Goal: Task Accomplishment & Management: Manage account settings

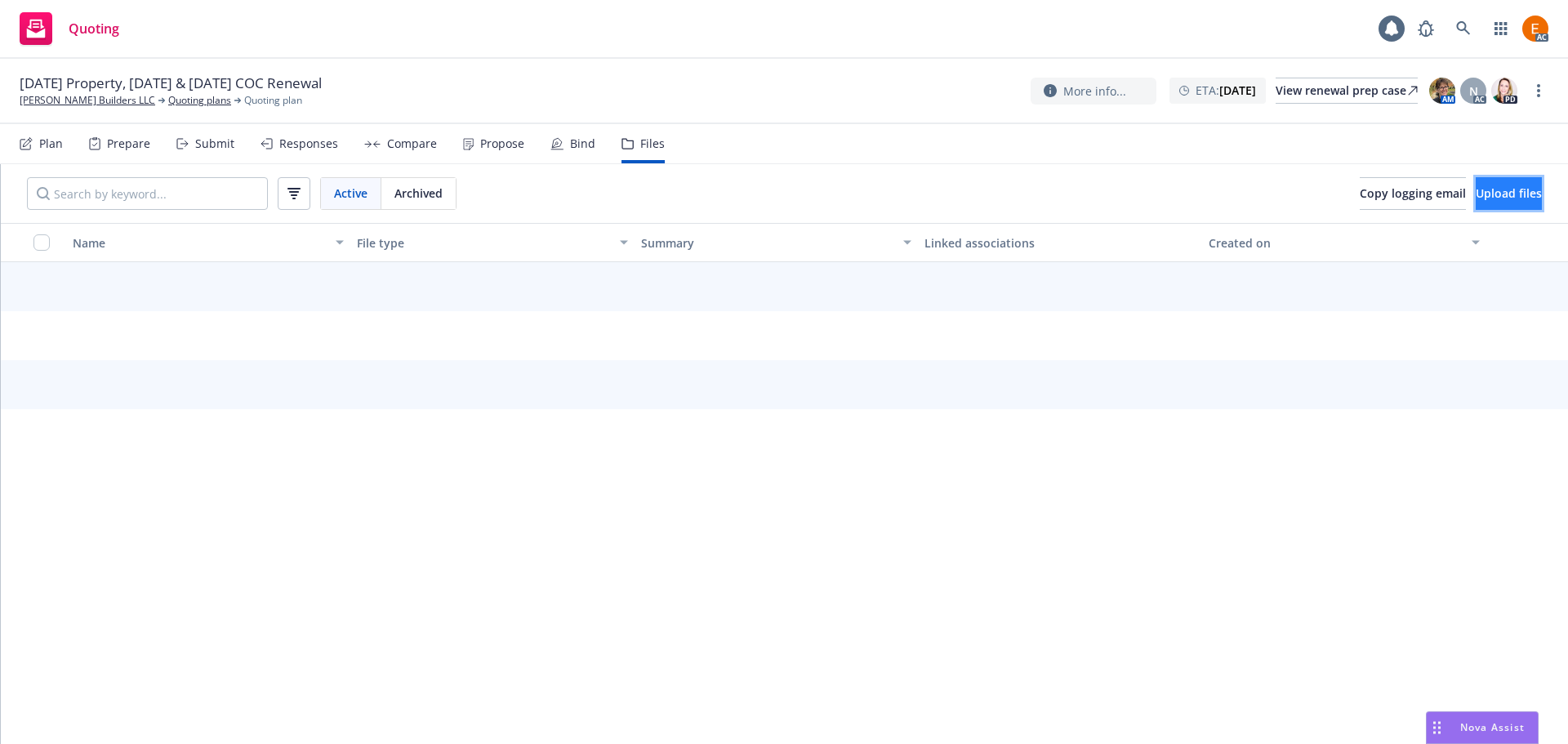
click at [1476, 209] on button "Upload files" at bounding box center [1509, 193] width 66 height 33
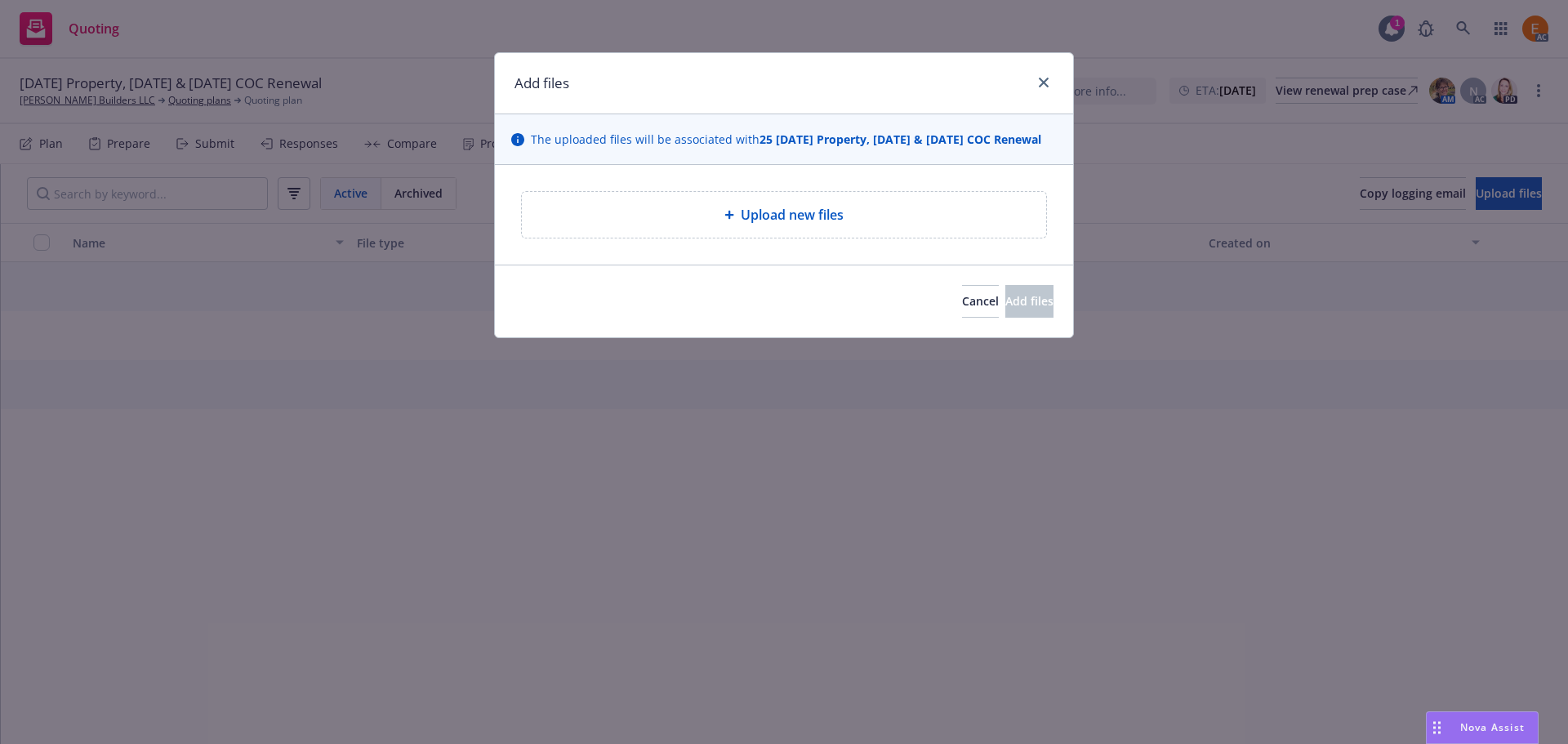
click at [644, 218] on div "Upload new files" at bounding box center [784, 215] width 524 height 46
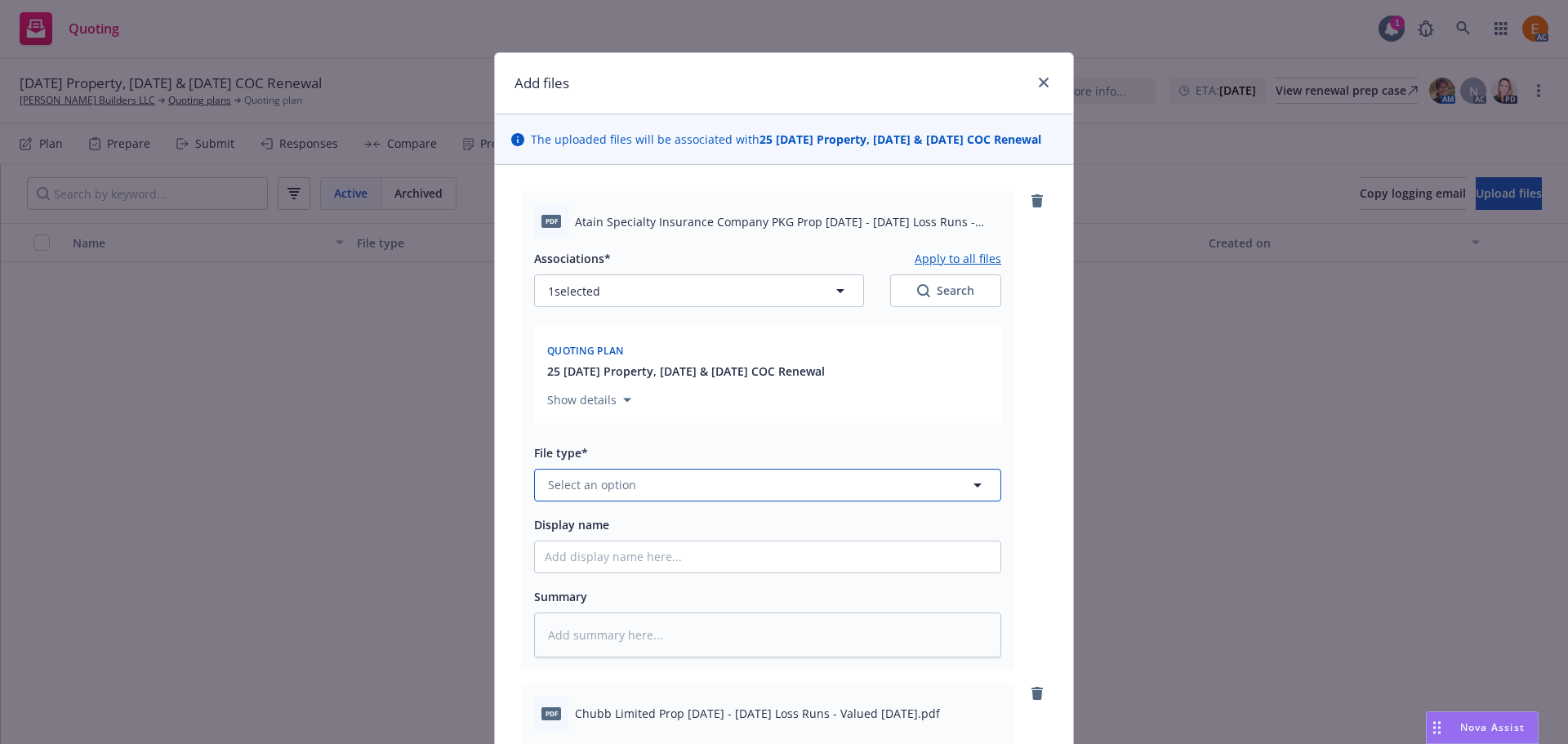
click at [681, 501] on button "Select an option" at bounding box center [768, 484] width 467 height 33
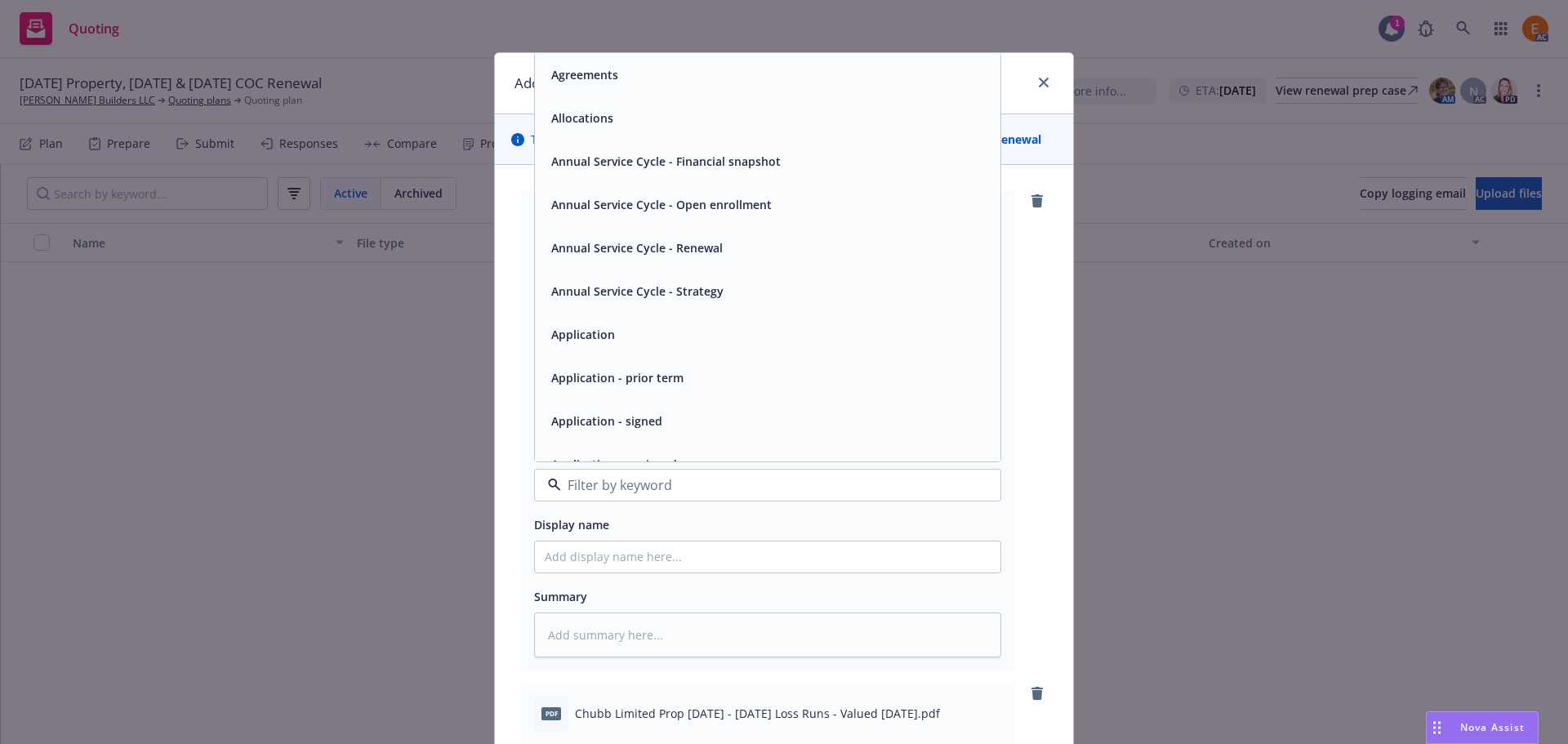
type input ","
type textarea "x"
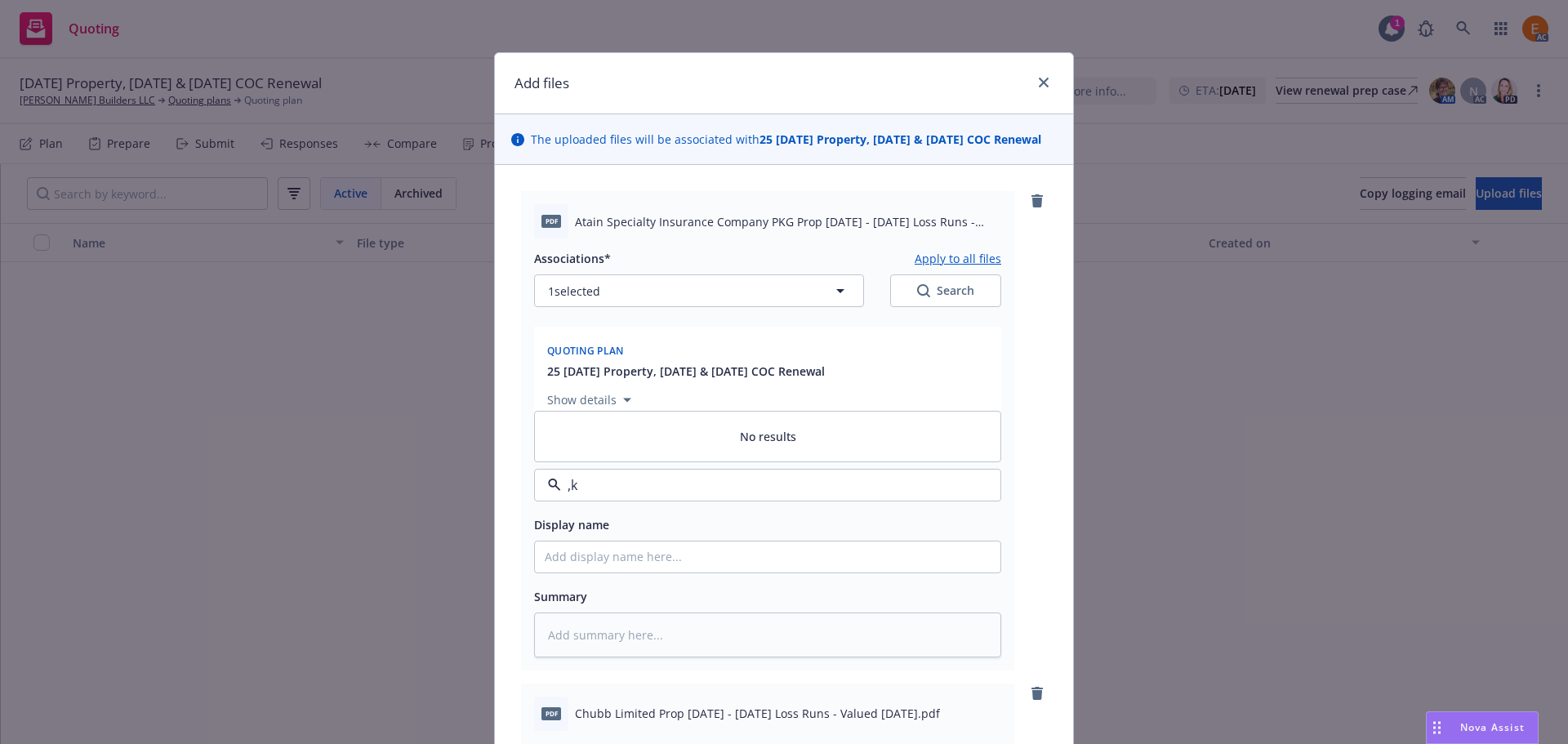
type input ","
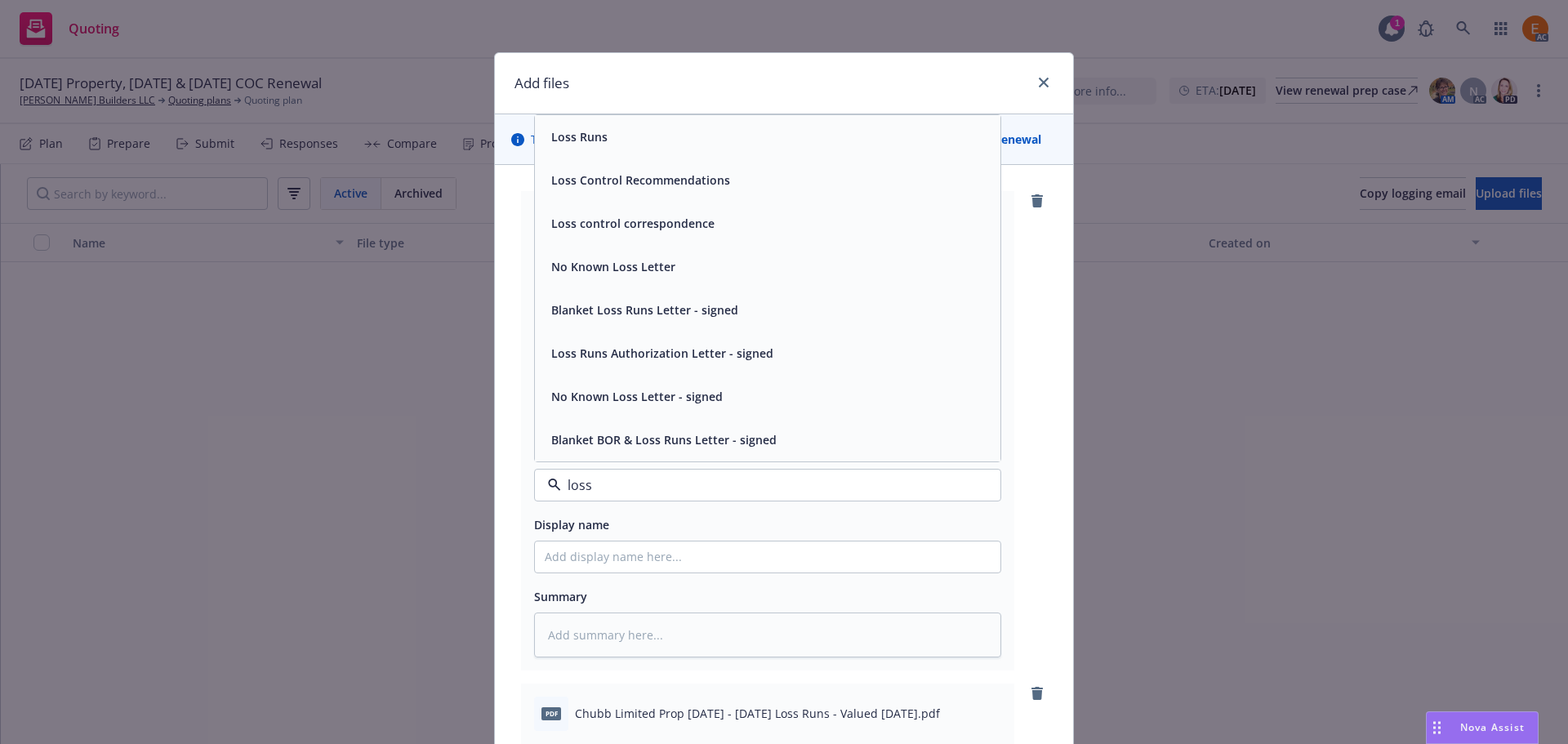
type input "loss r"
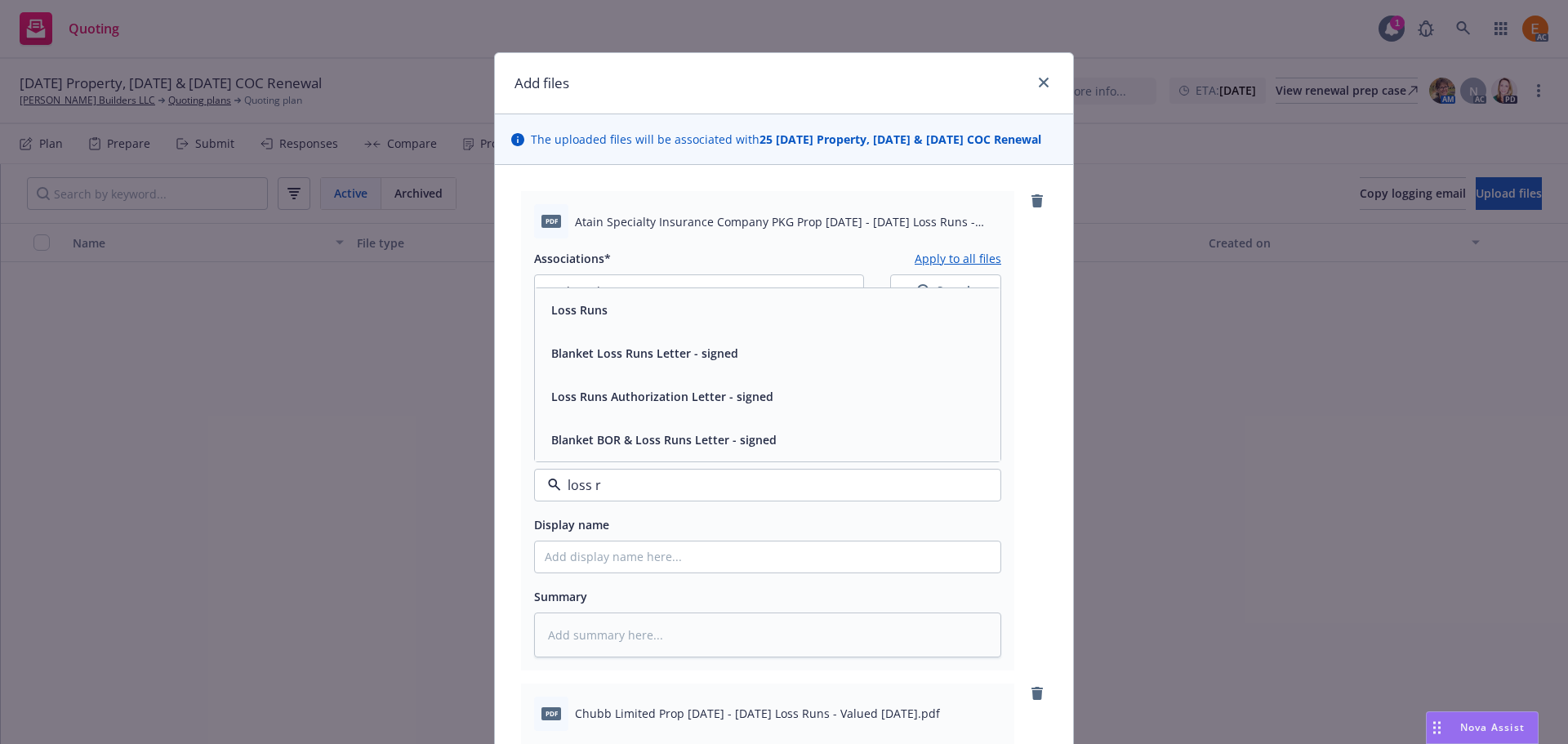
click at [618, 332] on div "Loss Runs" at bounding box center [768, 310] width 465 height 43
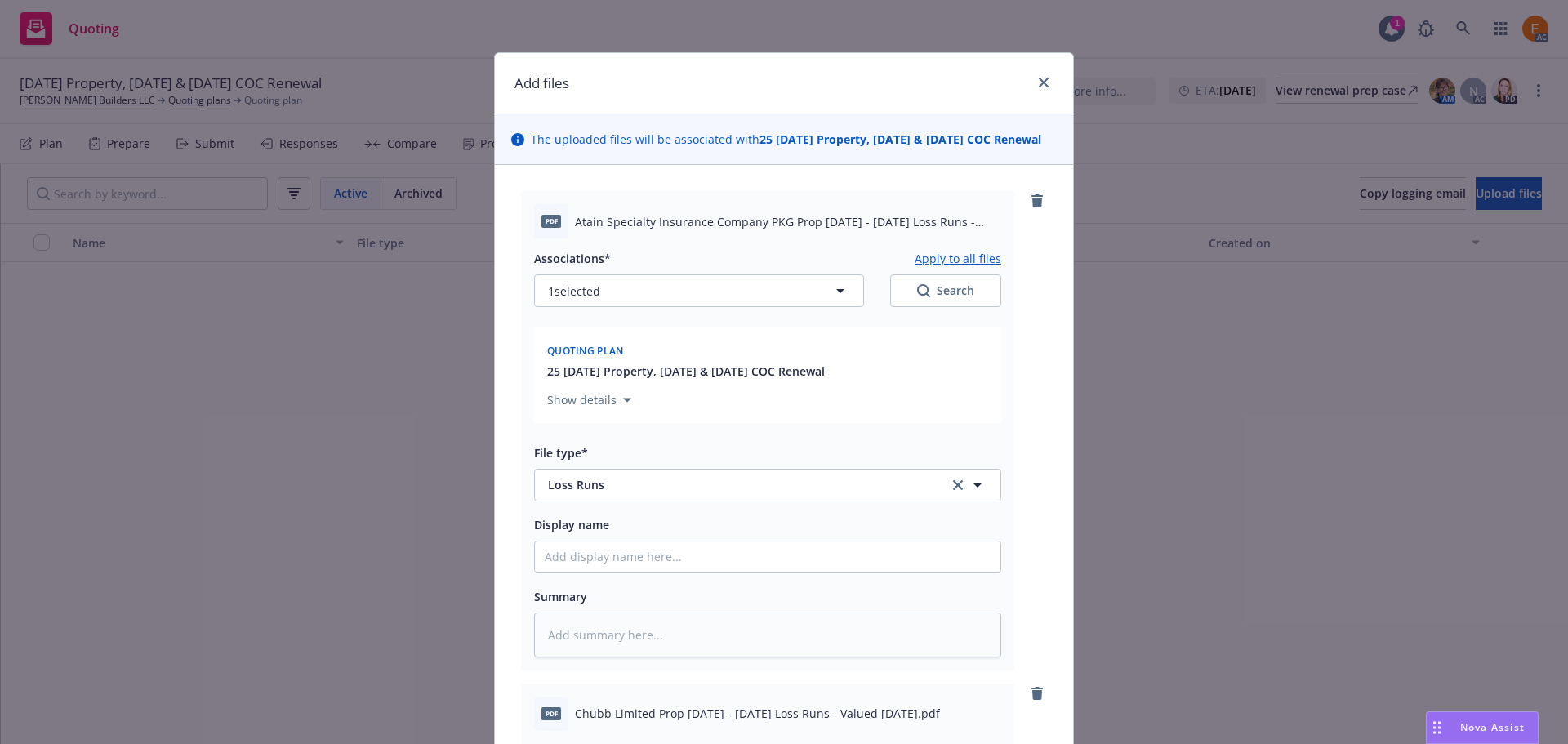
click at [925, 299] on div "Search" at bounding box center [945, 291] width 57 height 16
type textarea "x"
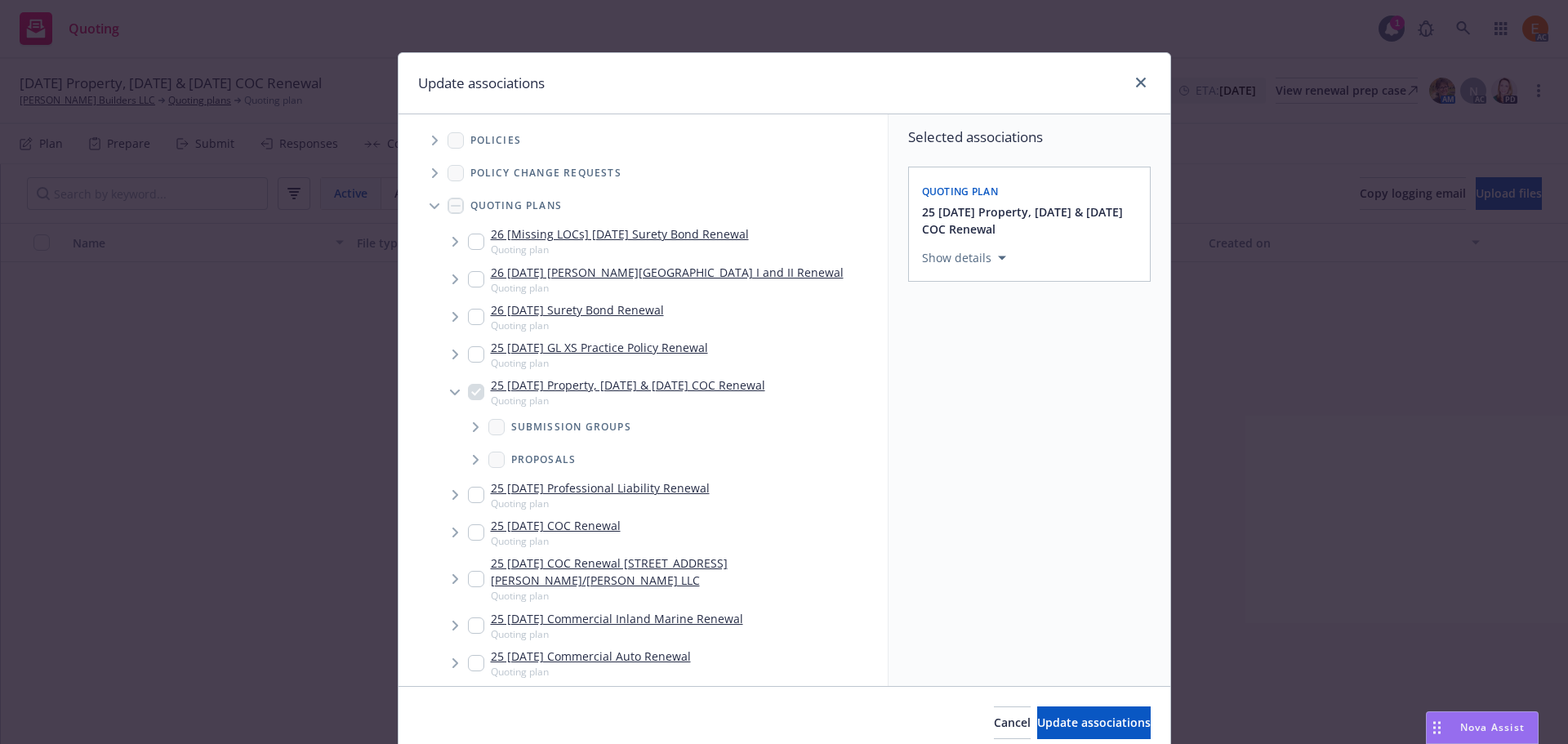
click at [421, 200] on span "Tree Example" at bounding box center [434, 206] width 26 height 26
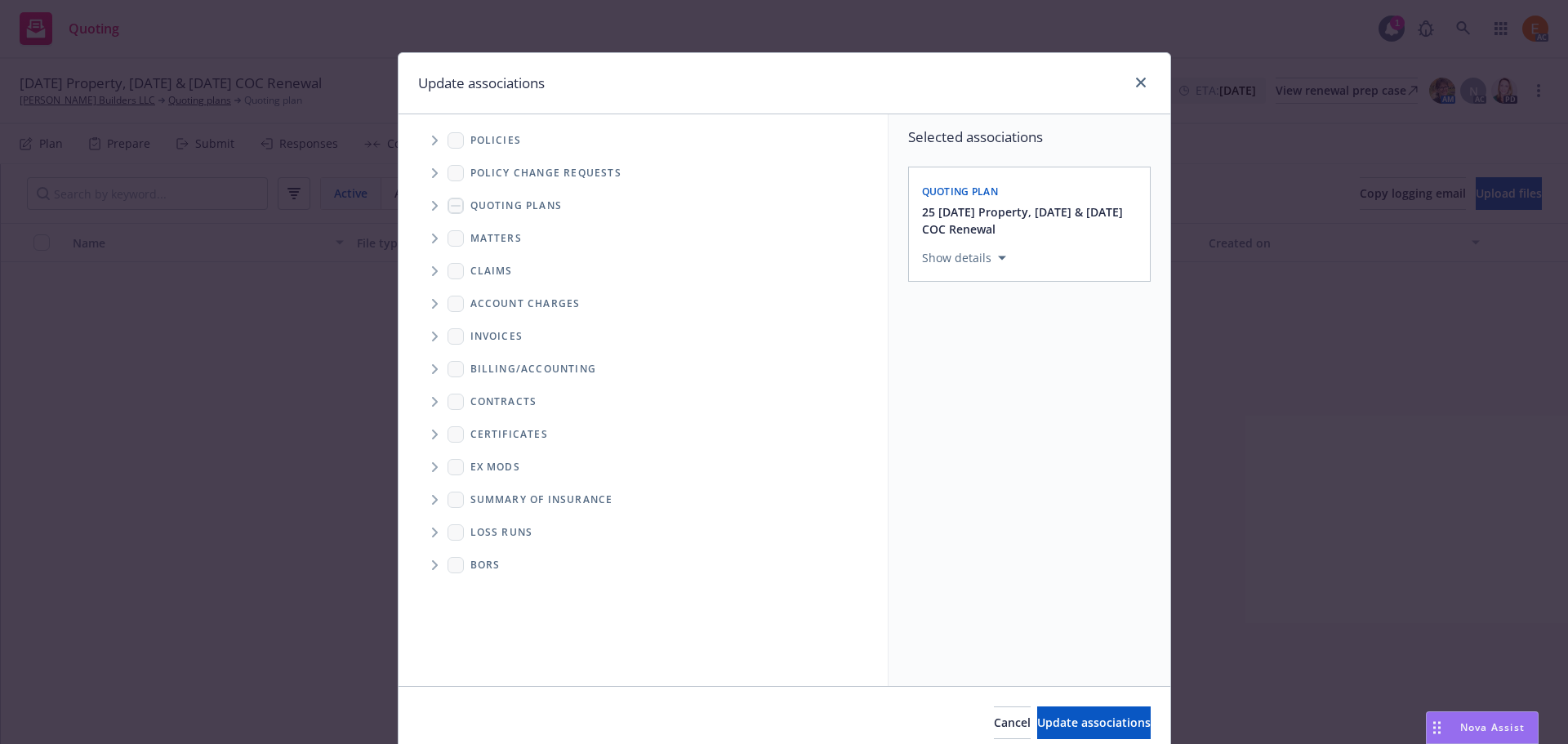
click at [411, 520] on ul "Billing/Accounting Contracts Certificates Ex Mods Summary of insurance Loss Run…" at bounding box center [643, 466] width 489 height 229
click at [432, 531] on icon "Folder Tree Example" at bounding box center [435, 532] width 7 height 10
click at [487, 595] on div "2025" at bounding box center [496, 591] width 52 height 24
checkbox input "true"
click at [1038, 719] on span "Update associations" at bounding box center [1095, 723] width 114 height 16
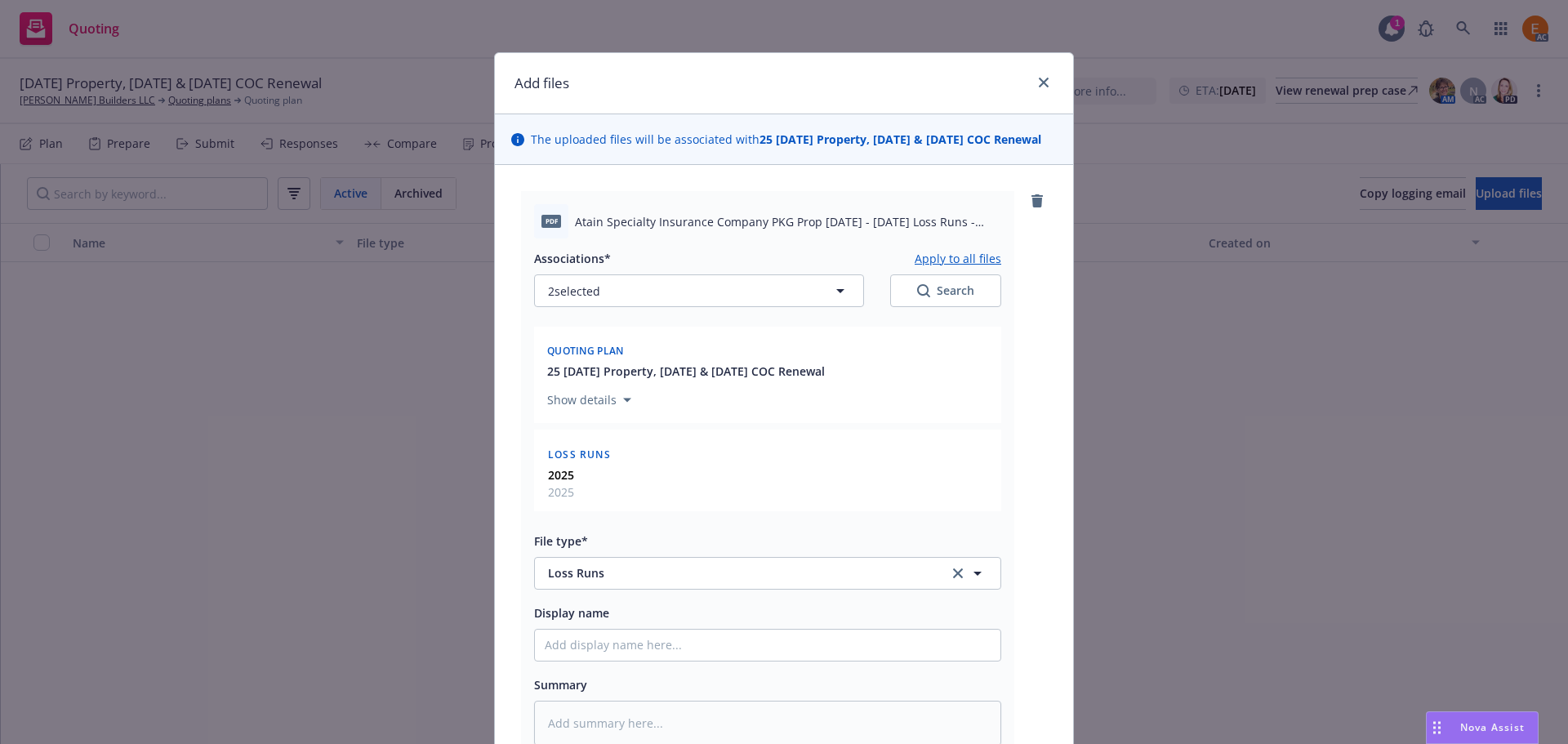
click at [933, 268] on button "Apply to all files" at bounding box center [958, 259] width 87 height 20
type textarea "x"
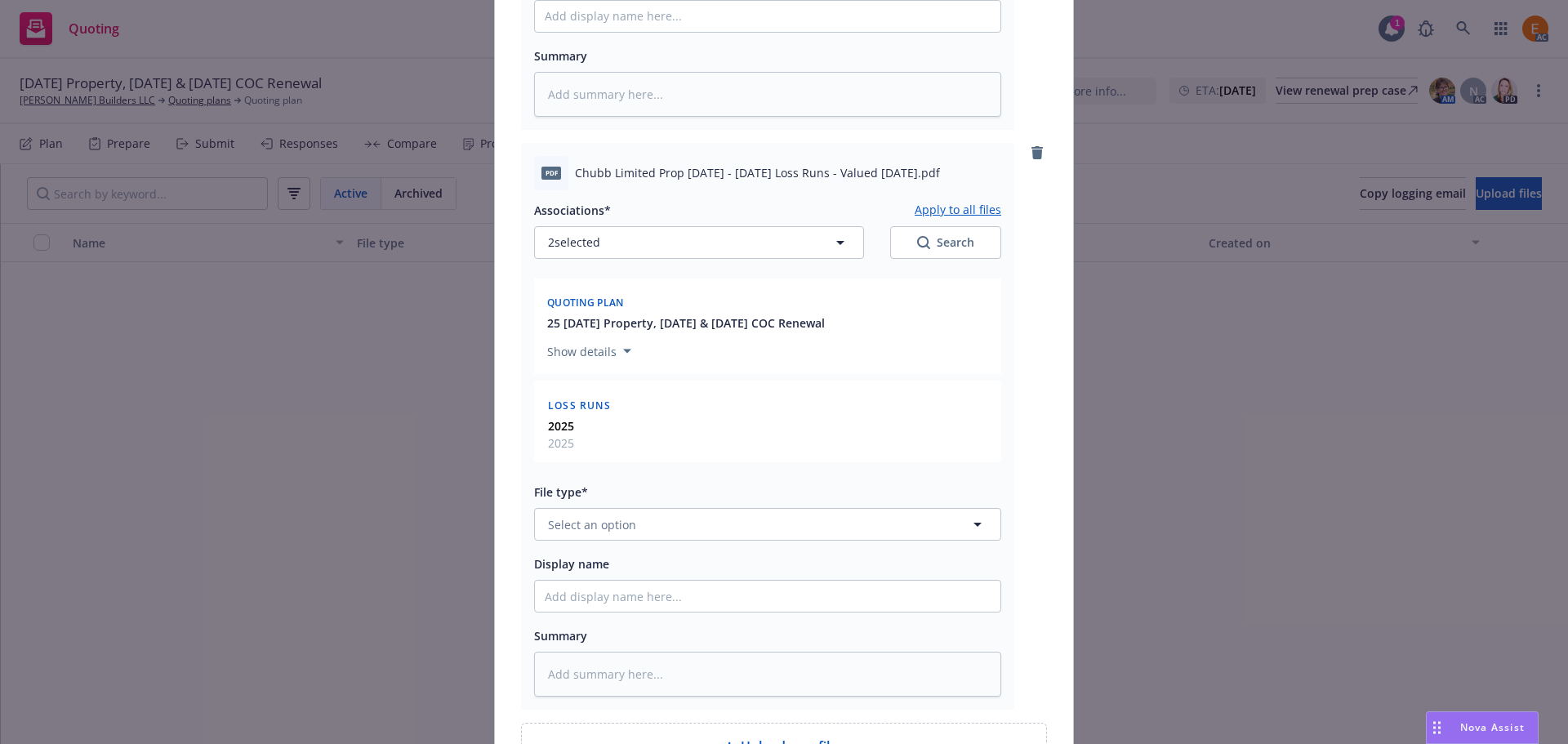
scroll to position [824, 0]
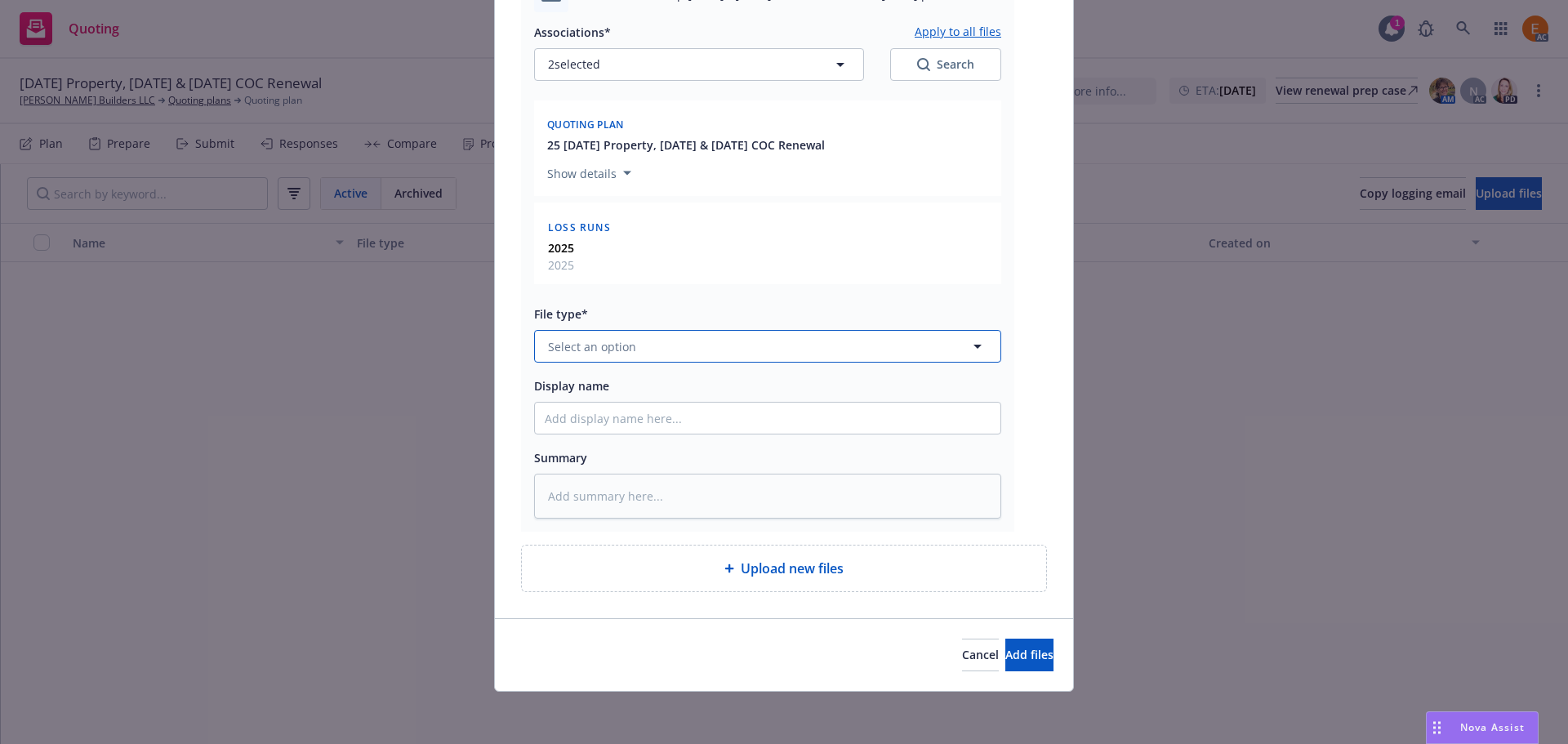
click at [643, 346] on button "Select an option" at bounding box center [768, 346] width 467 height 33
paste input "loss r"
type input "loss r"
click at [1006, 652] on span "Add files" at bounding box center [1030, 655] width 48 height 16
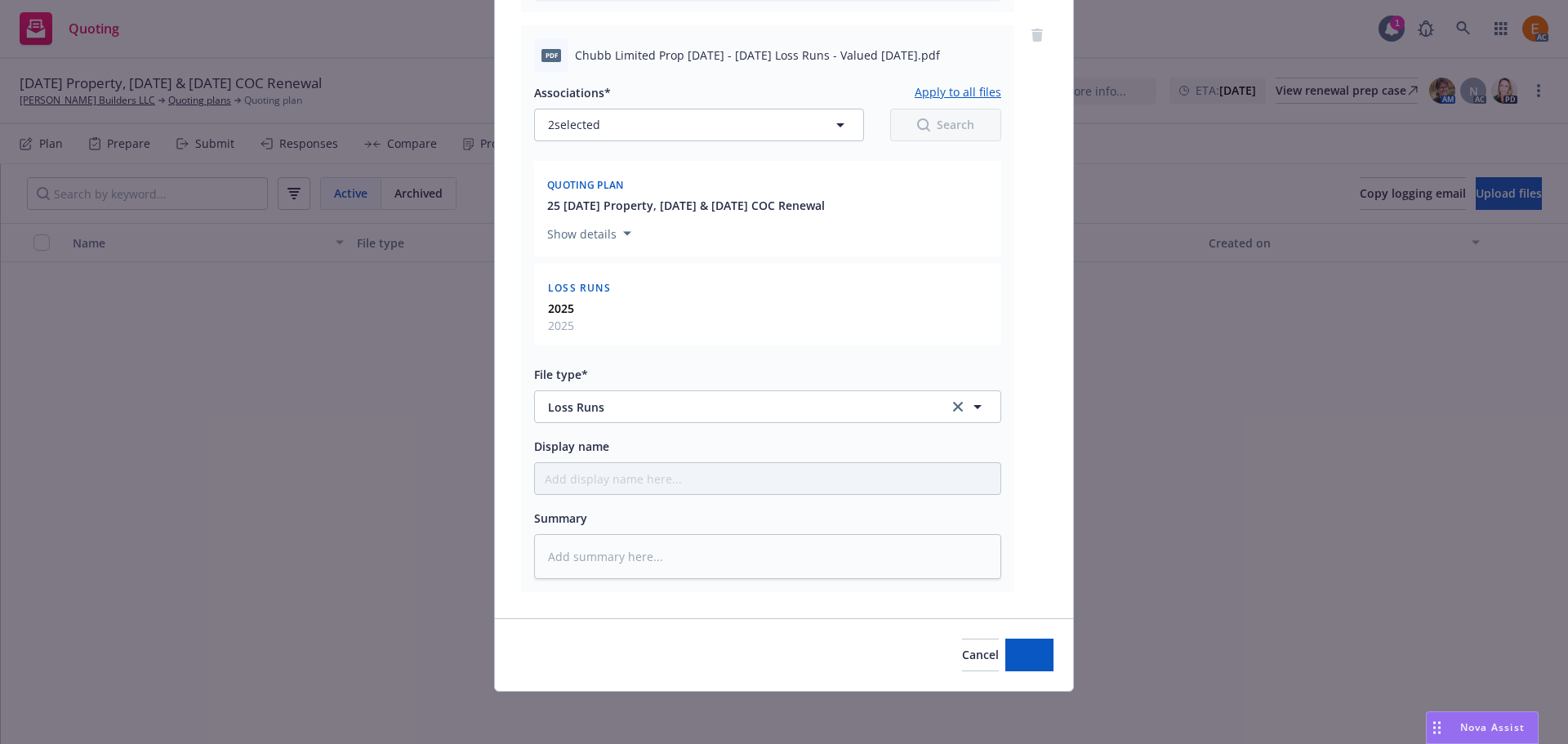
scroll to position [764, 0]
type textarea "x"
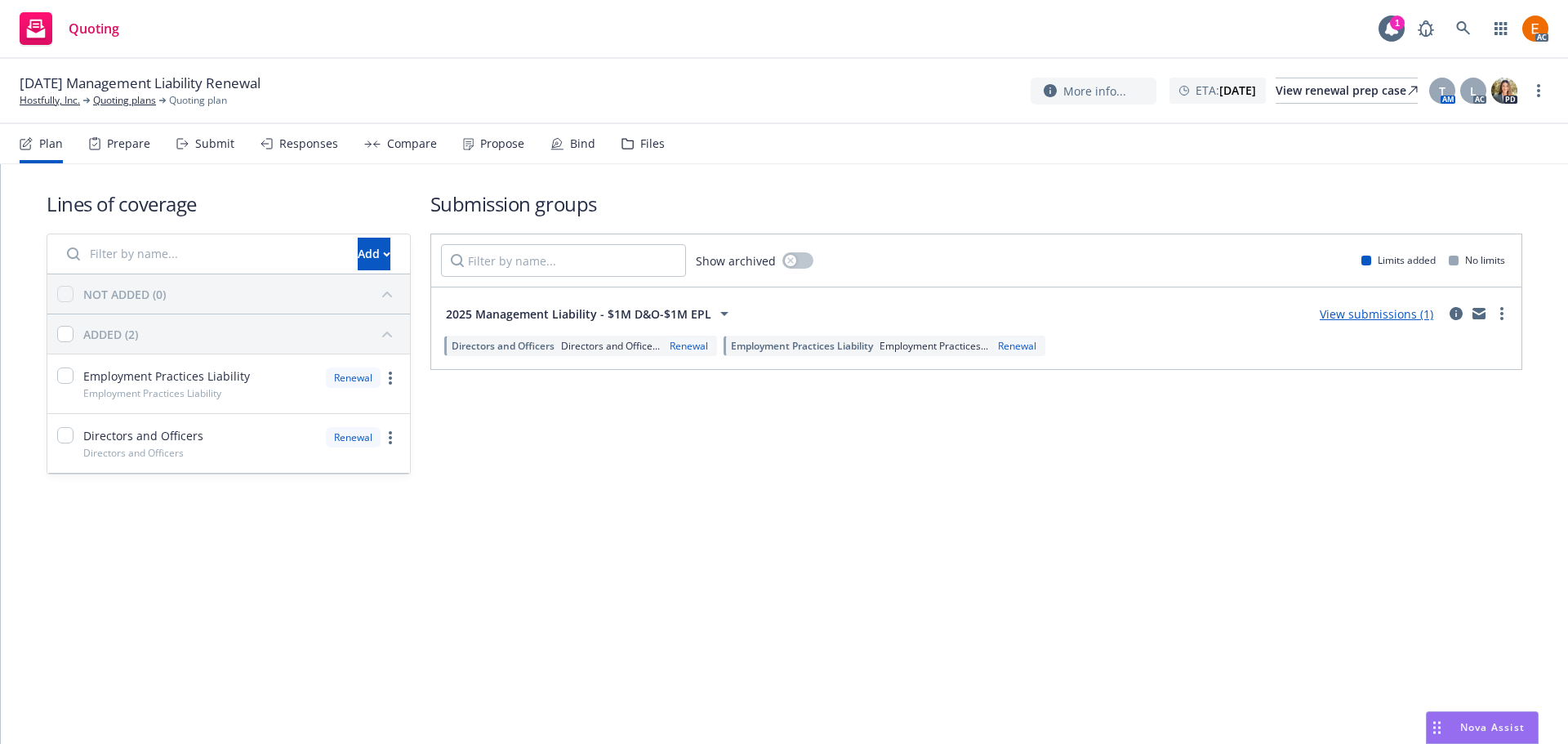
click at [642, 142] on div "Files" at bounding box center [652, 143] width 25 height 13
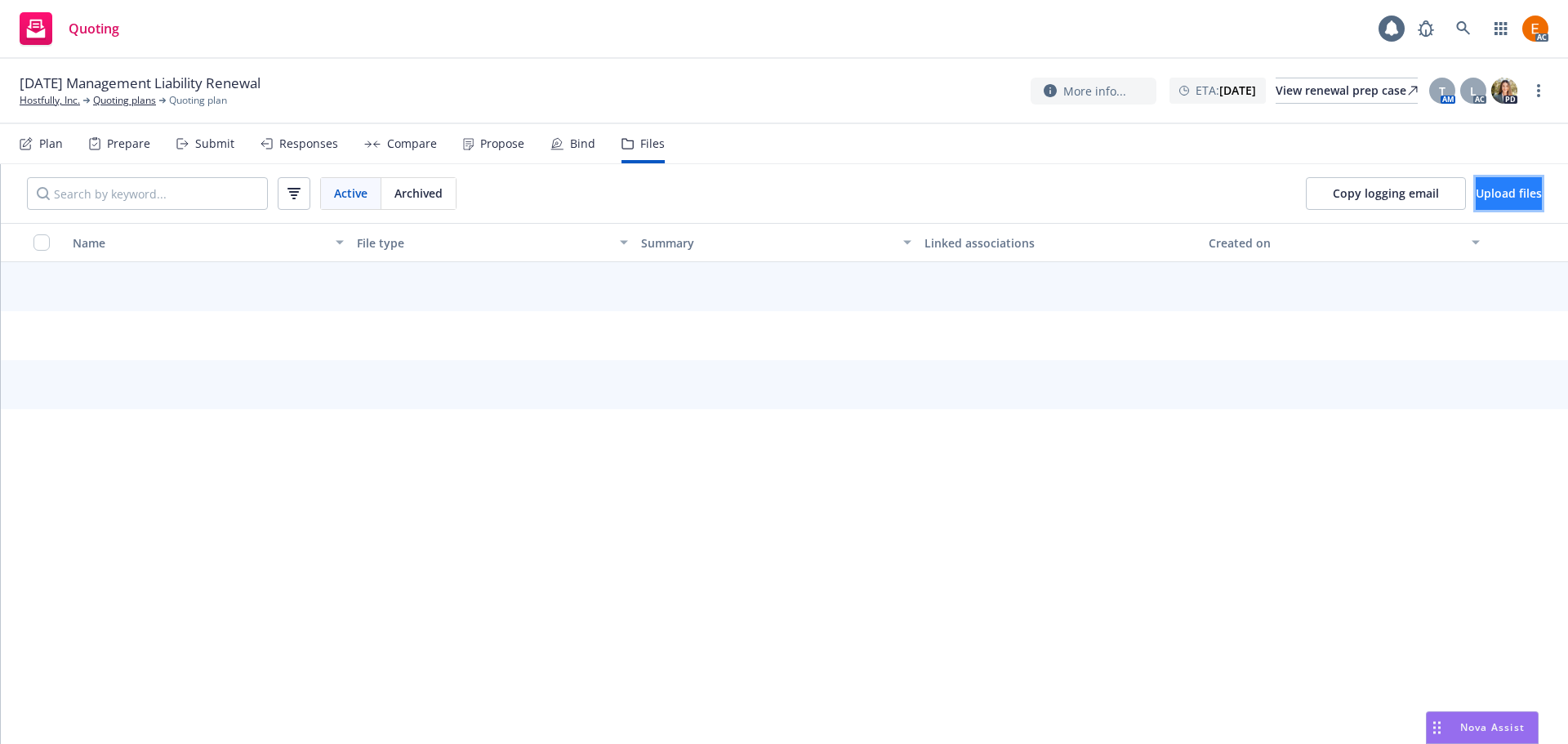
click at [1482, 192] on span "Upload files" at bounding box center [1509, 194] width 66 height 16
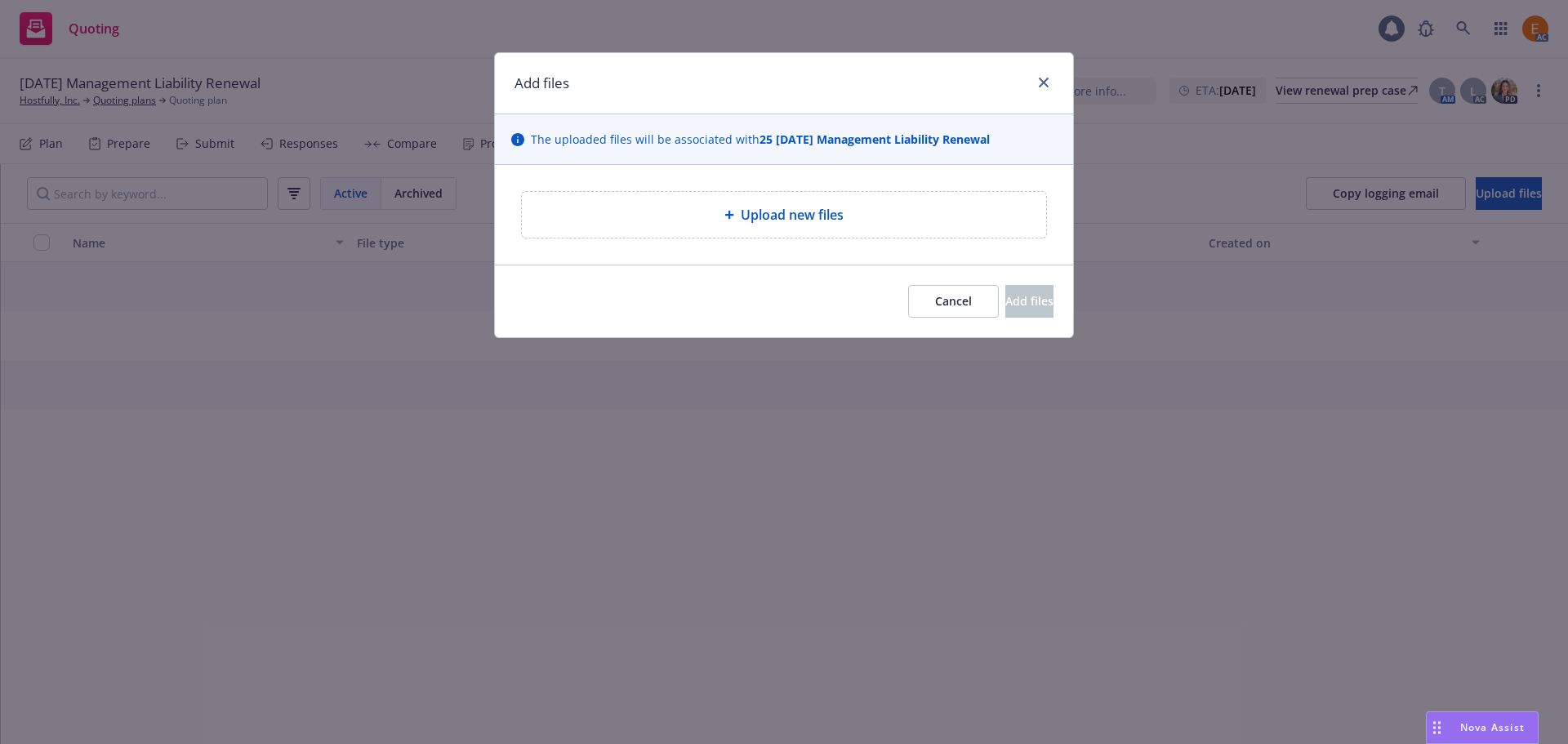
click at [841, 245] on div "Upload new files" at bounding box center [784, 215] width 578 height 100
click at [805, 231] on div "Upload new files" at bounding box center [784, 215] width 524 height 46
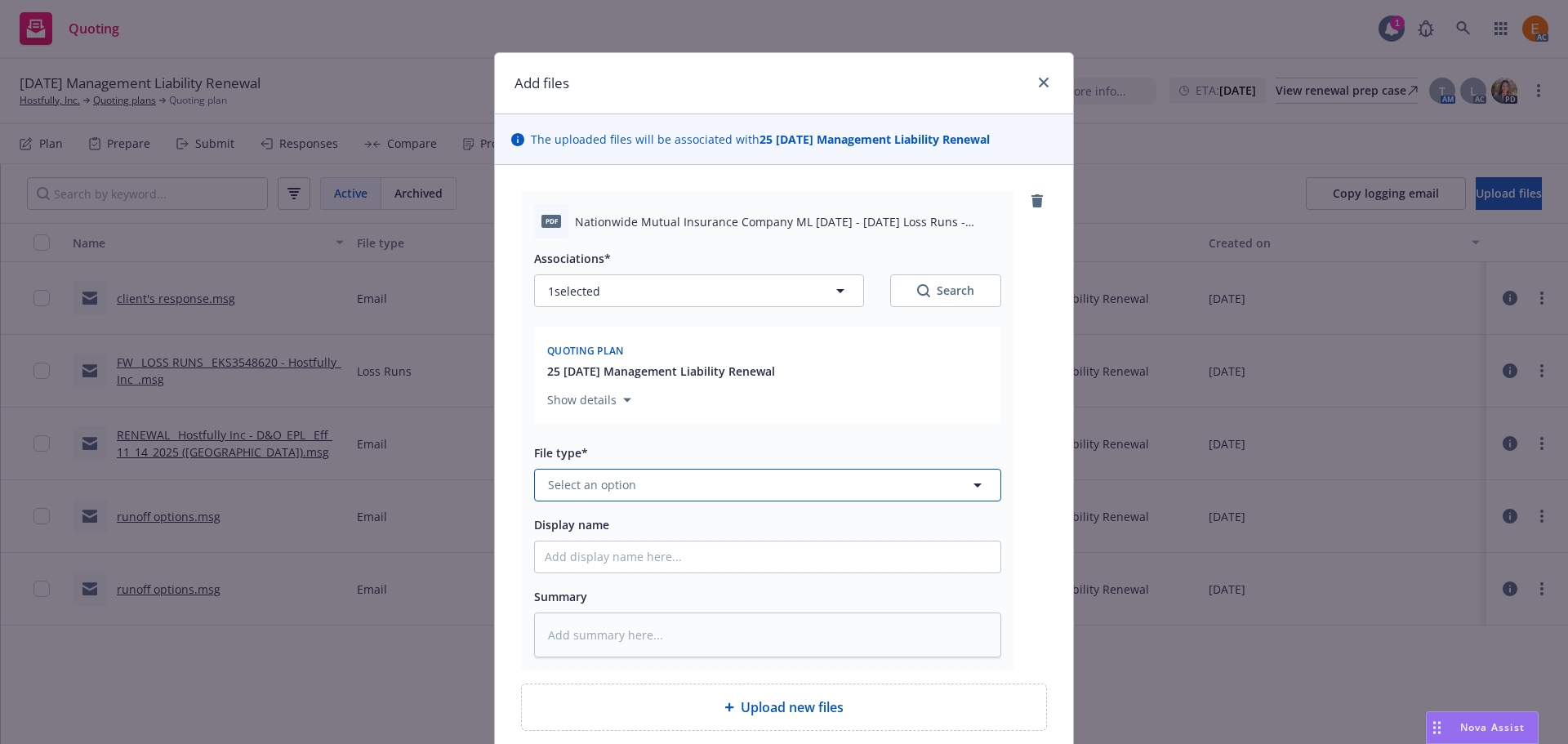
click at [655, 477] on button "Select an option" at bounding box center [768, 484] width 467 height 33
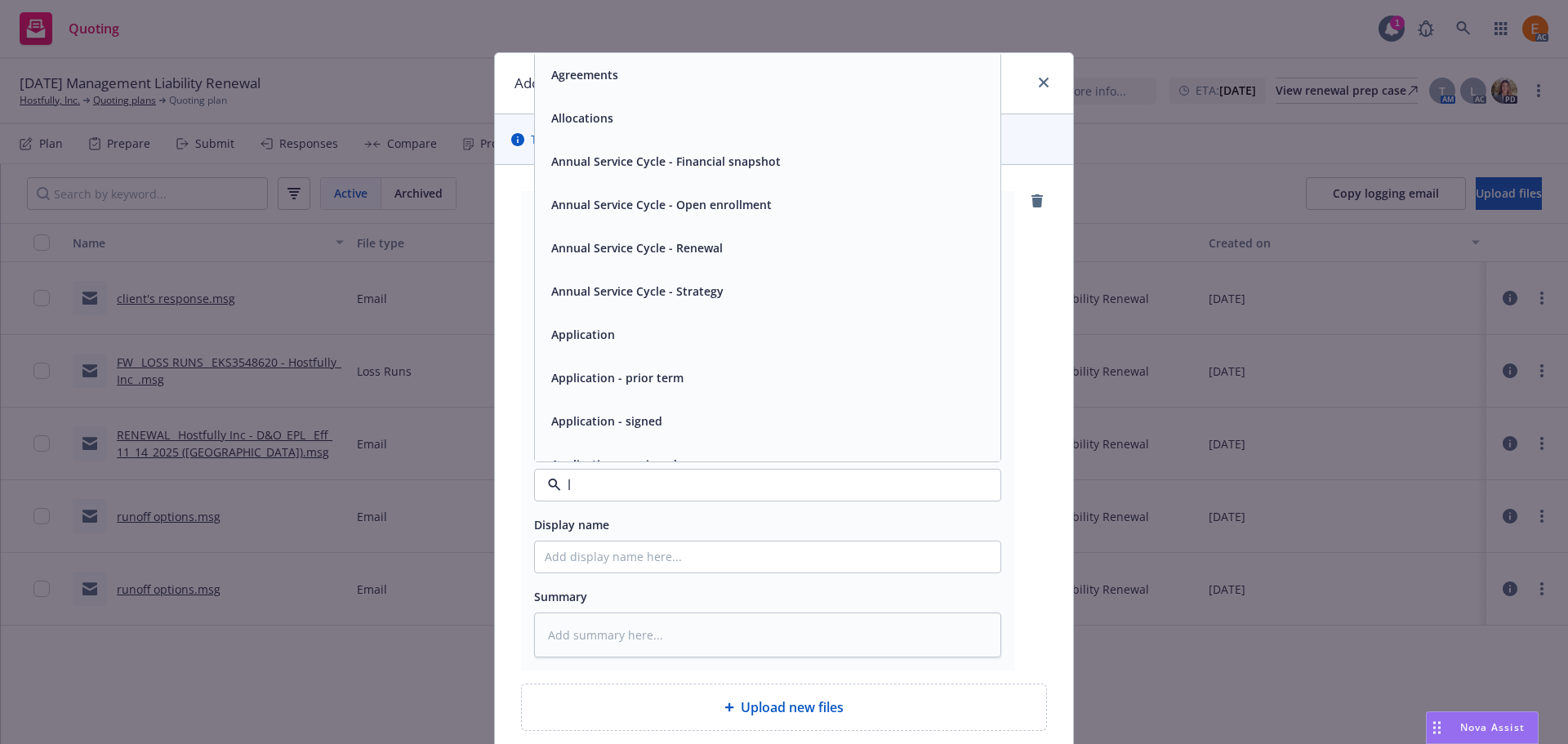
type input "lk"
type textarea "x"
type input "loss r"
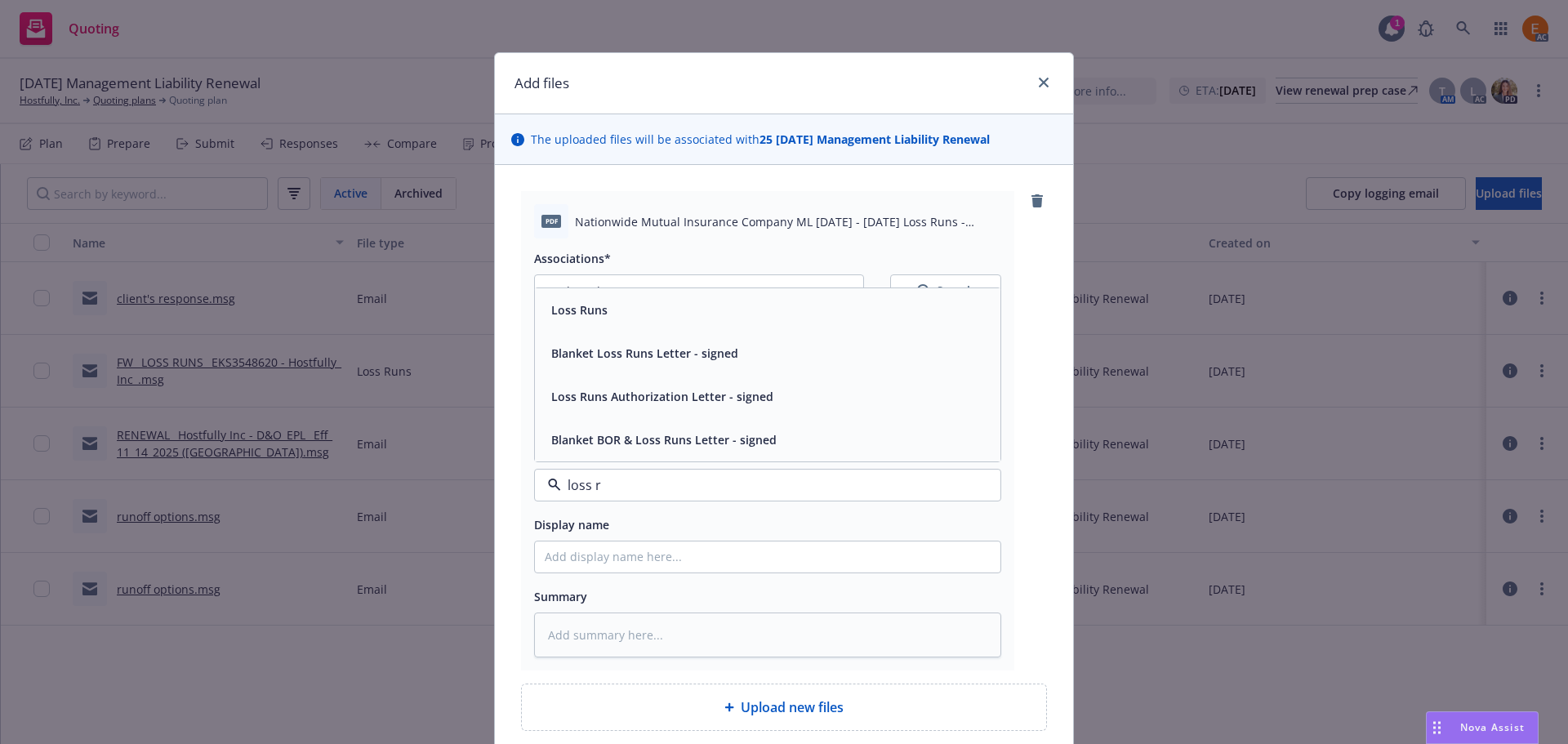
click at [666, 313] on div "Loss Runs" at bounding box center [767, 311] width 446 height 24
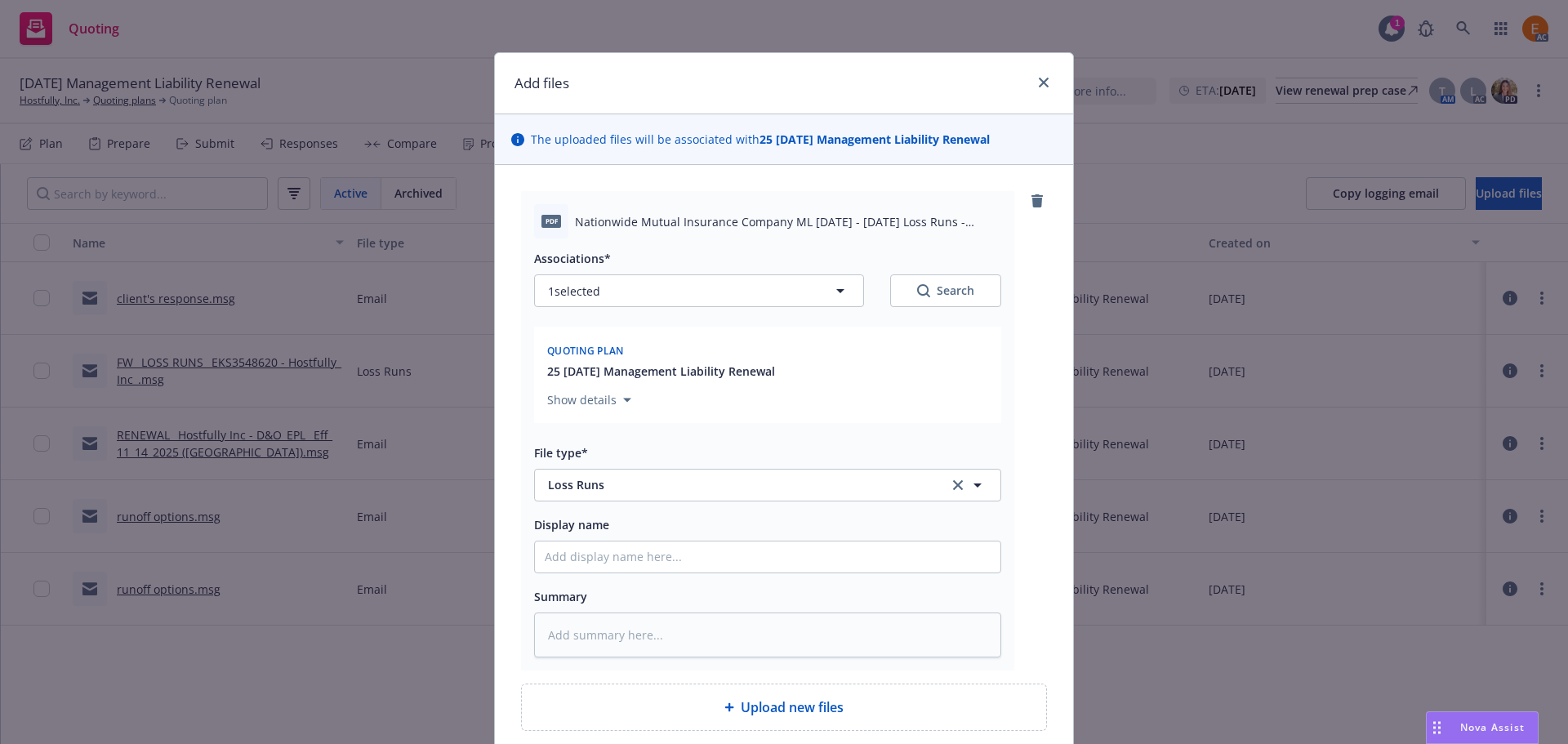
click at [896, 299] on button "Search" at bounding box center [945, 291] width 111 height 33
type textarea "x"
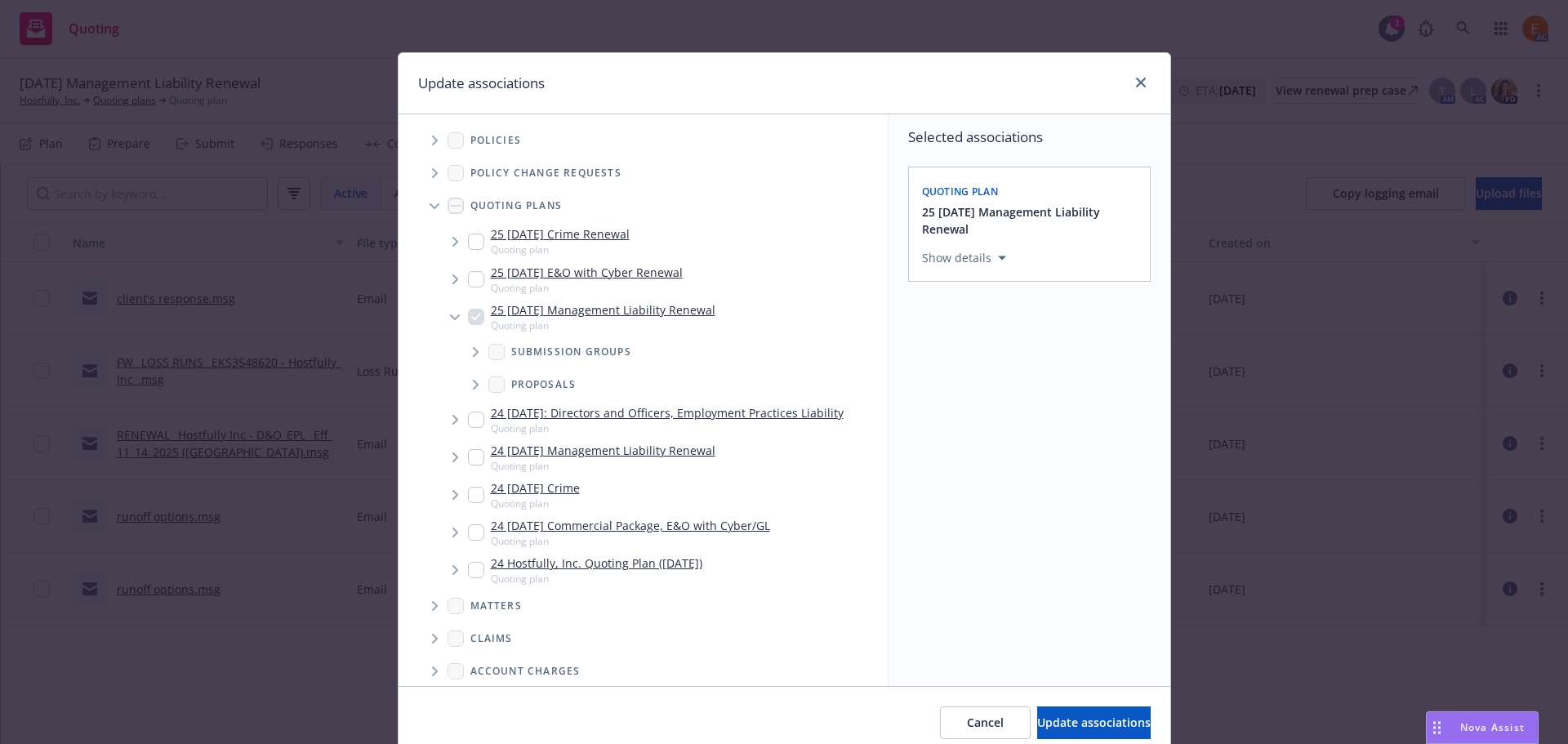
click at [422, 210] on span "Tree Example" at bounding box center [434, 206] width 26 height 26
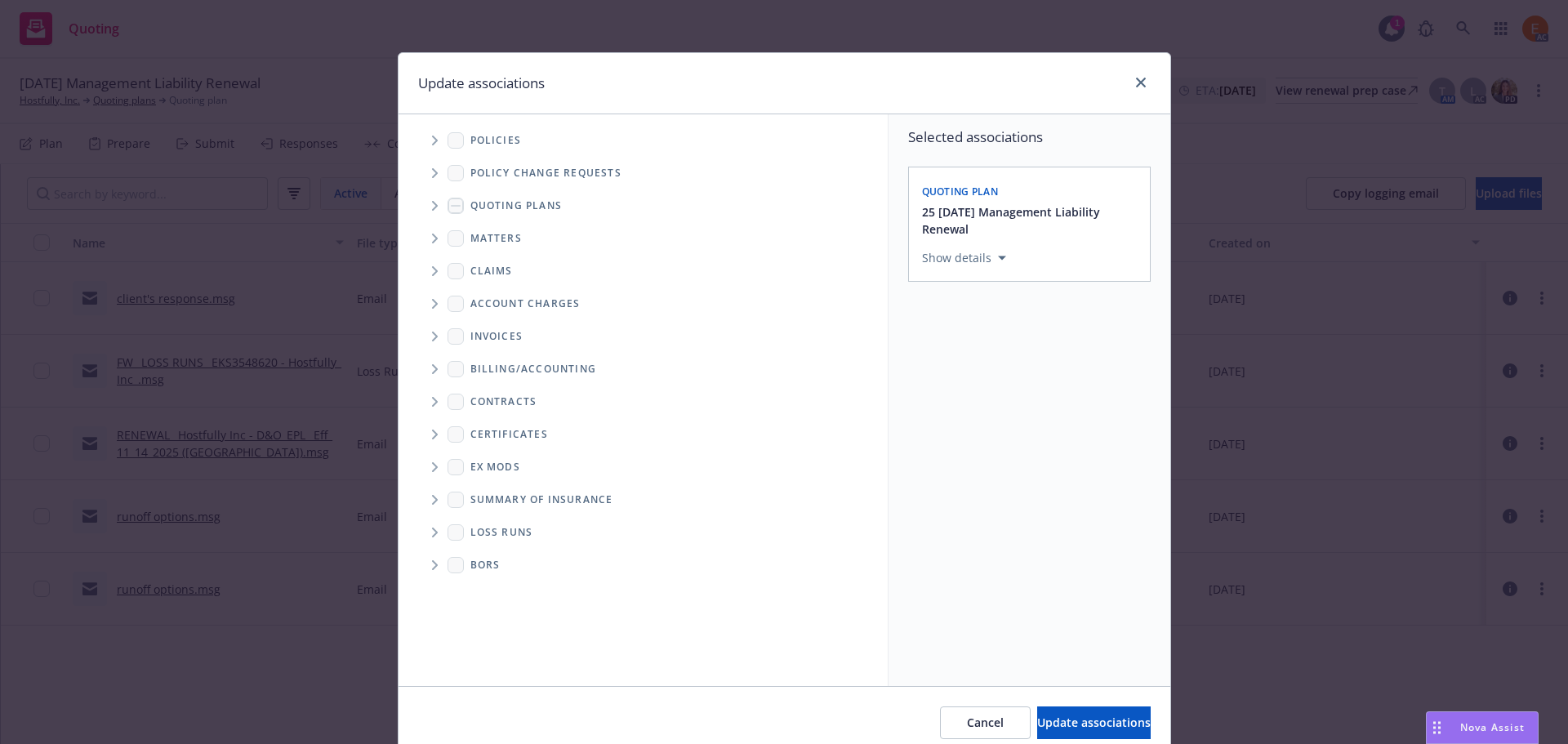
click at [436, 529] on span "Folder Tree Example" at bounding box center [434, 532] width 26 height 26
click at [501, 587] on link "2025" at bounding box center [509, 590] width 26 height 17
checkbox input "true"
click at [1057, 722] on span "Update associations" at bounding box center [1095, 723] width 114 height 16
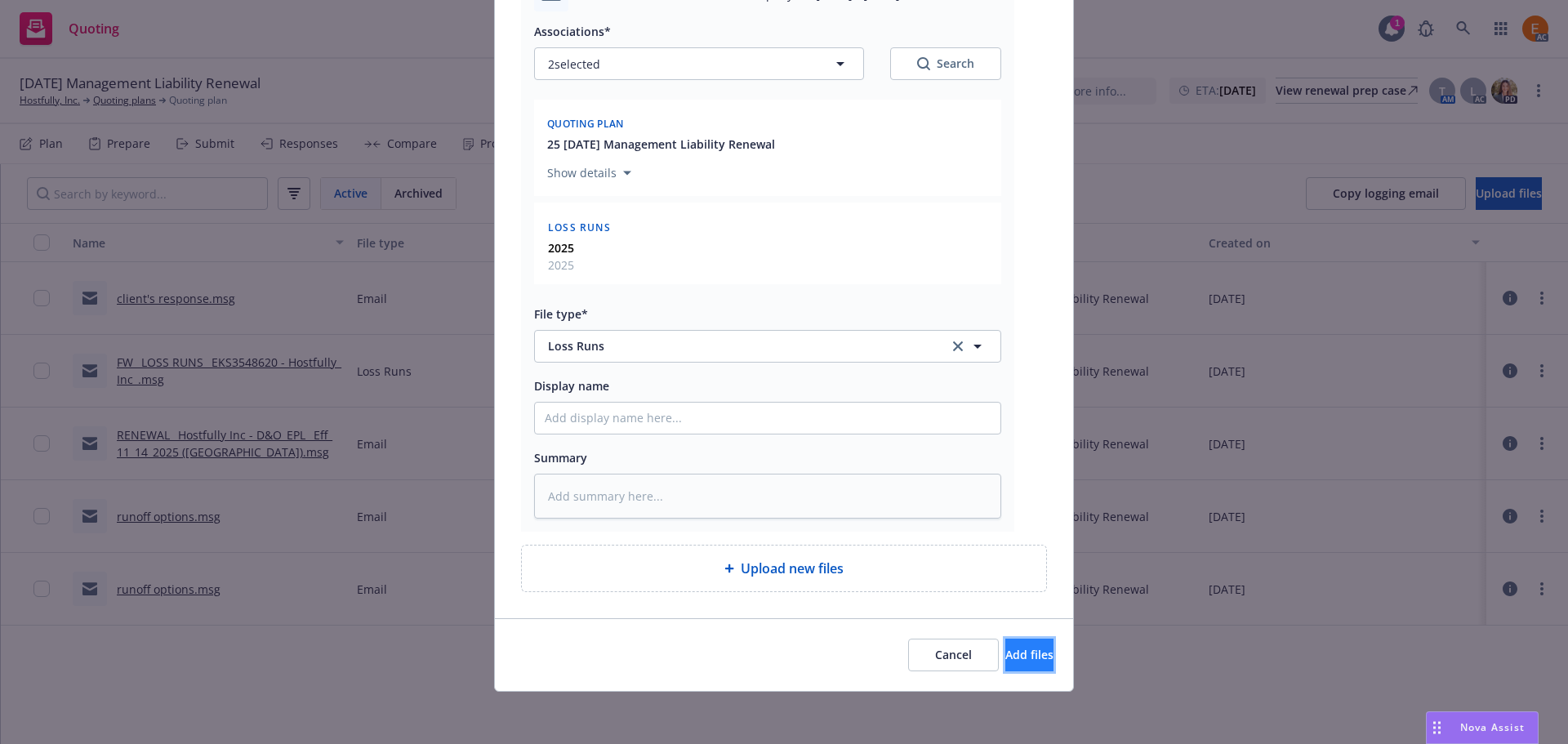
click at [1006, 647] on span "Add files" at bounding box center [1030, 655] width 48 height 16
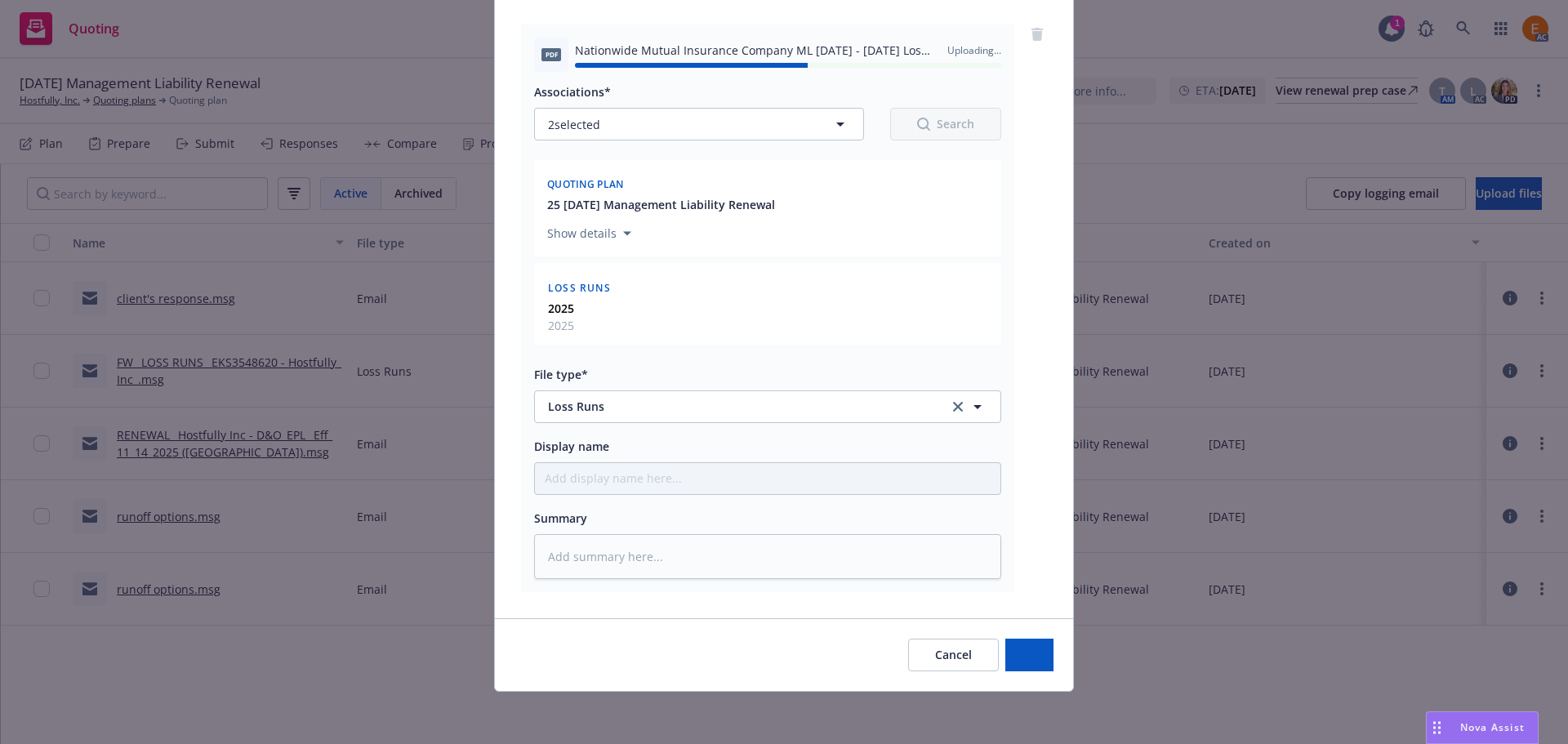
type textarea "x"
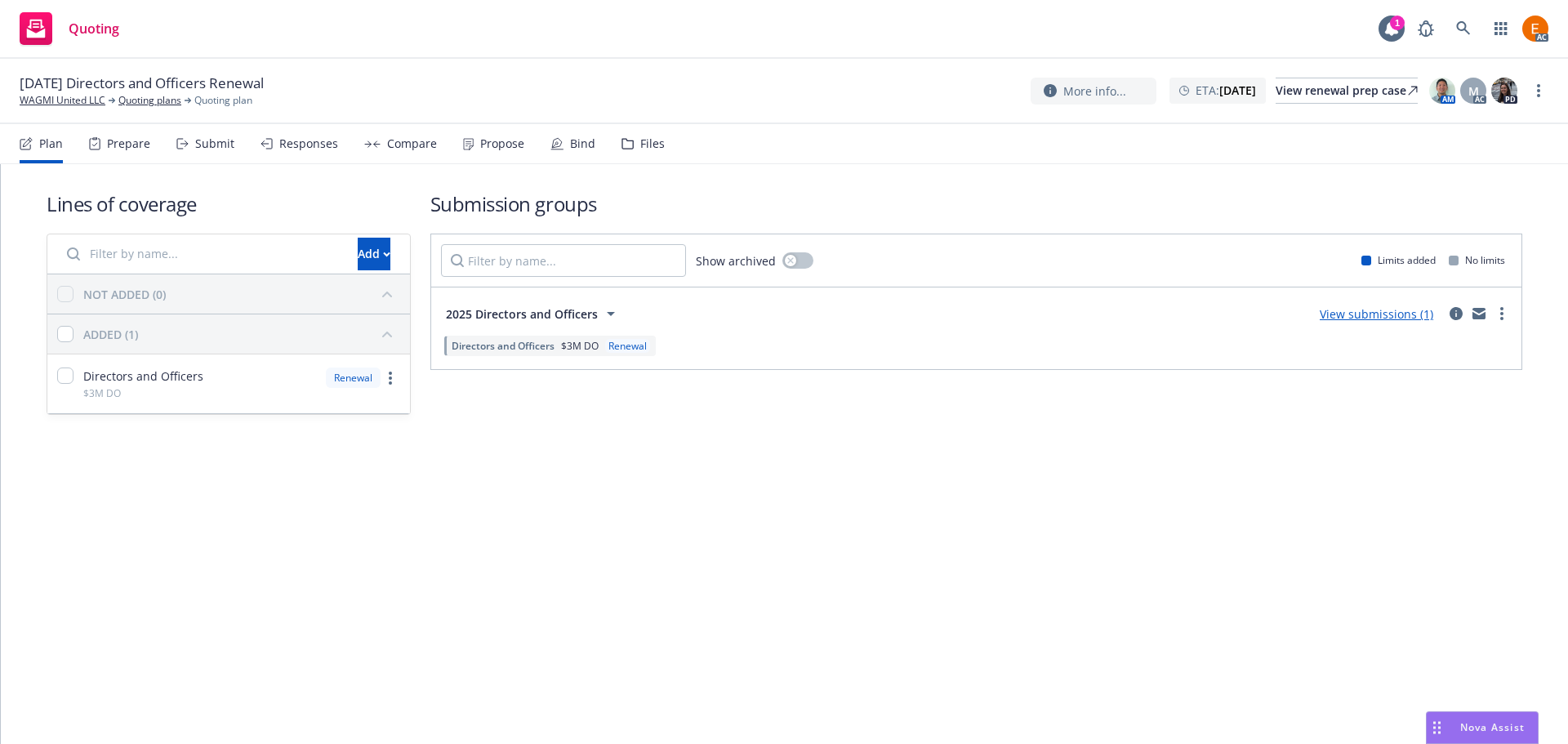
click at [643, 132] on div "Files" at bounding box center [642, 143] width 43 height 39
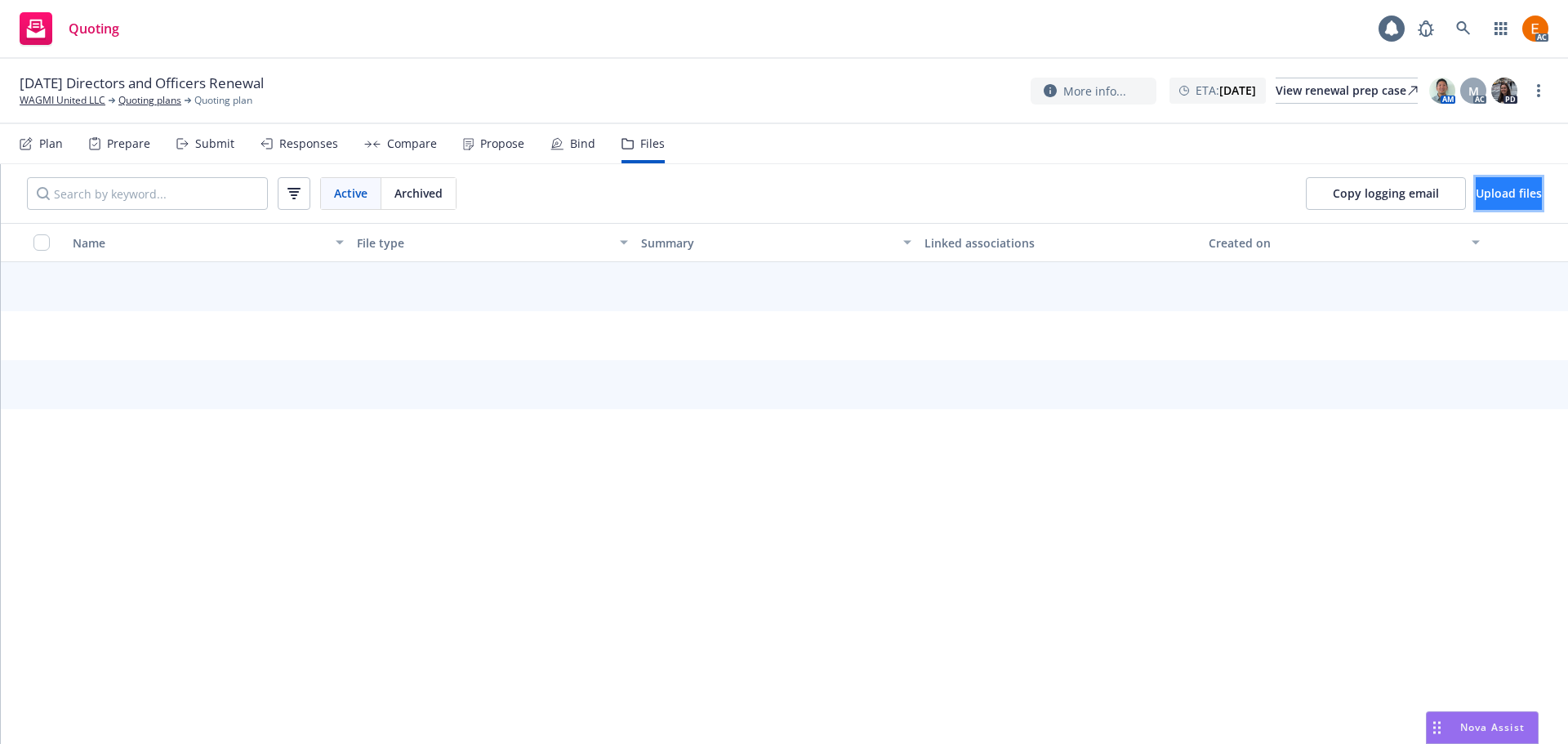
click at [1508, 188] on span "Upload files" at bounding box center [1509, 194] width 66 height 16
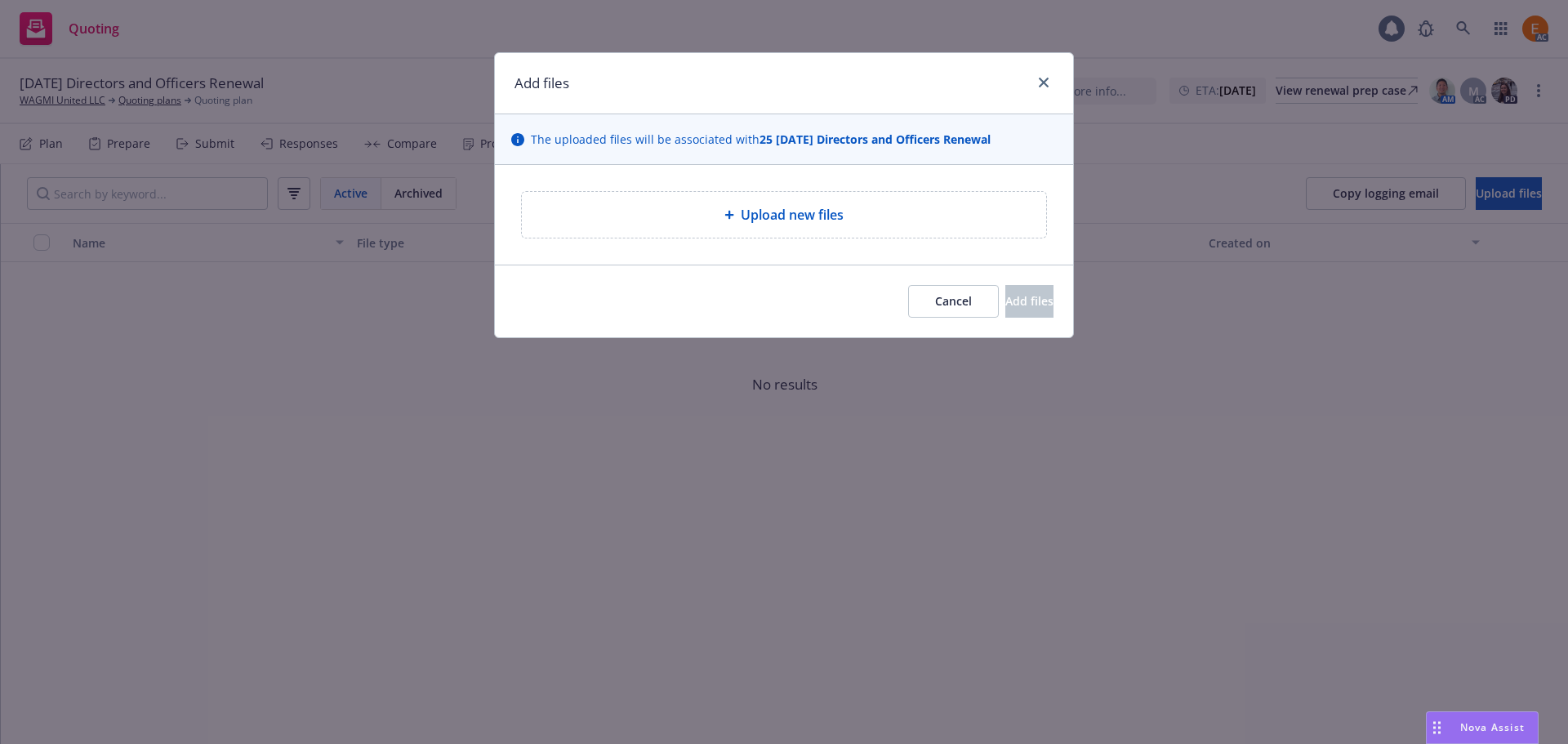
click at [894, 223] on div "Upload new files" at bounding box center [784, 215] width 498 height 20
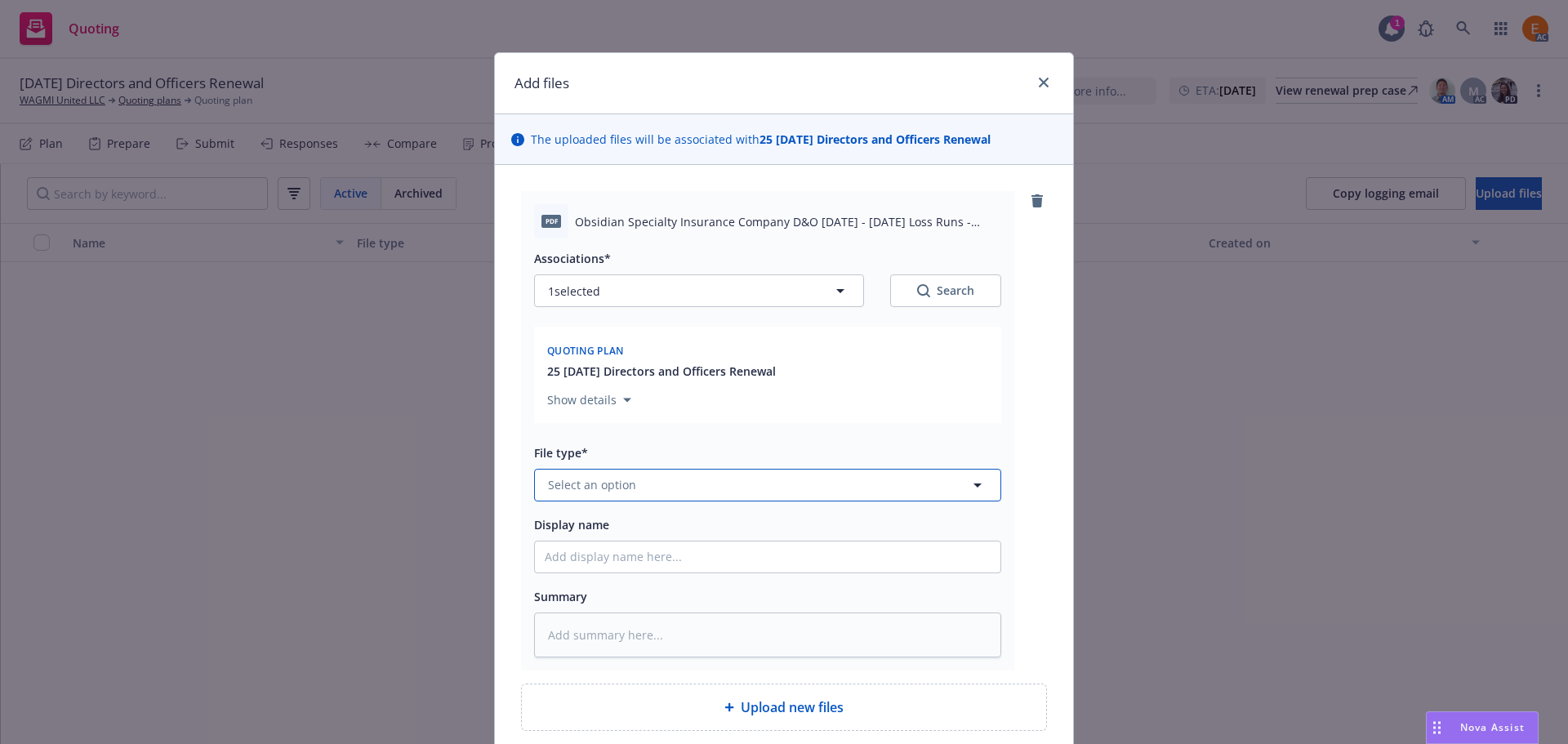
click at [737, 480] on button "Select an option" at bounding box center [768, 484] width 467 height 33
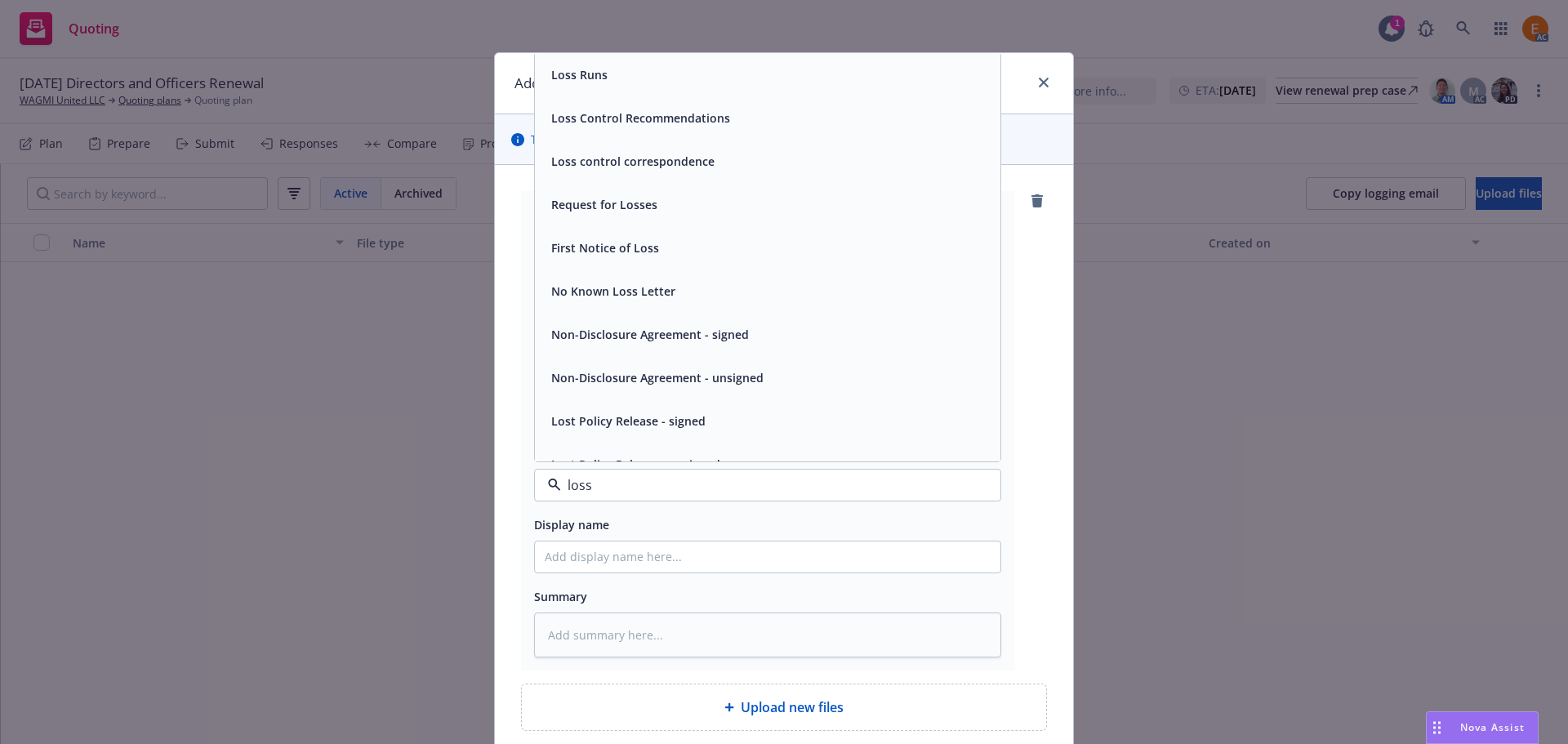
type input "loss r"
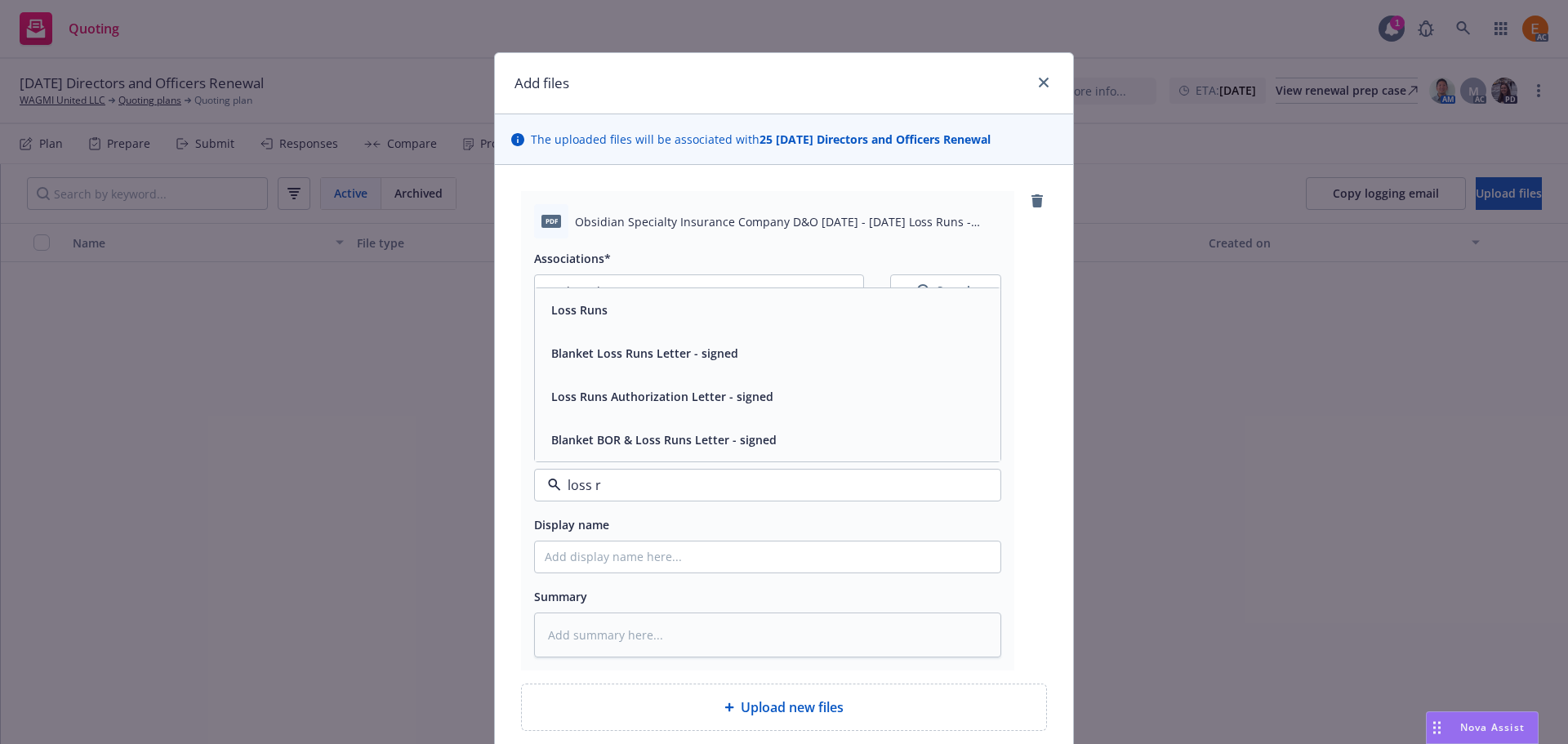
click at [603, 309] on div "Loss Runs" at bounding box center [767, 311] width 446 height 24
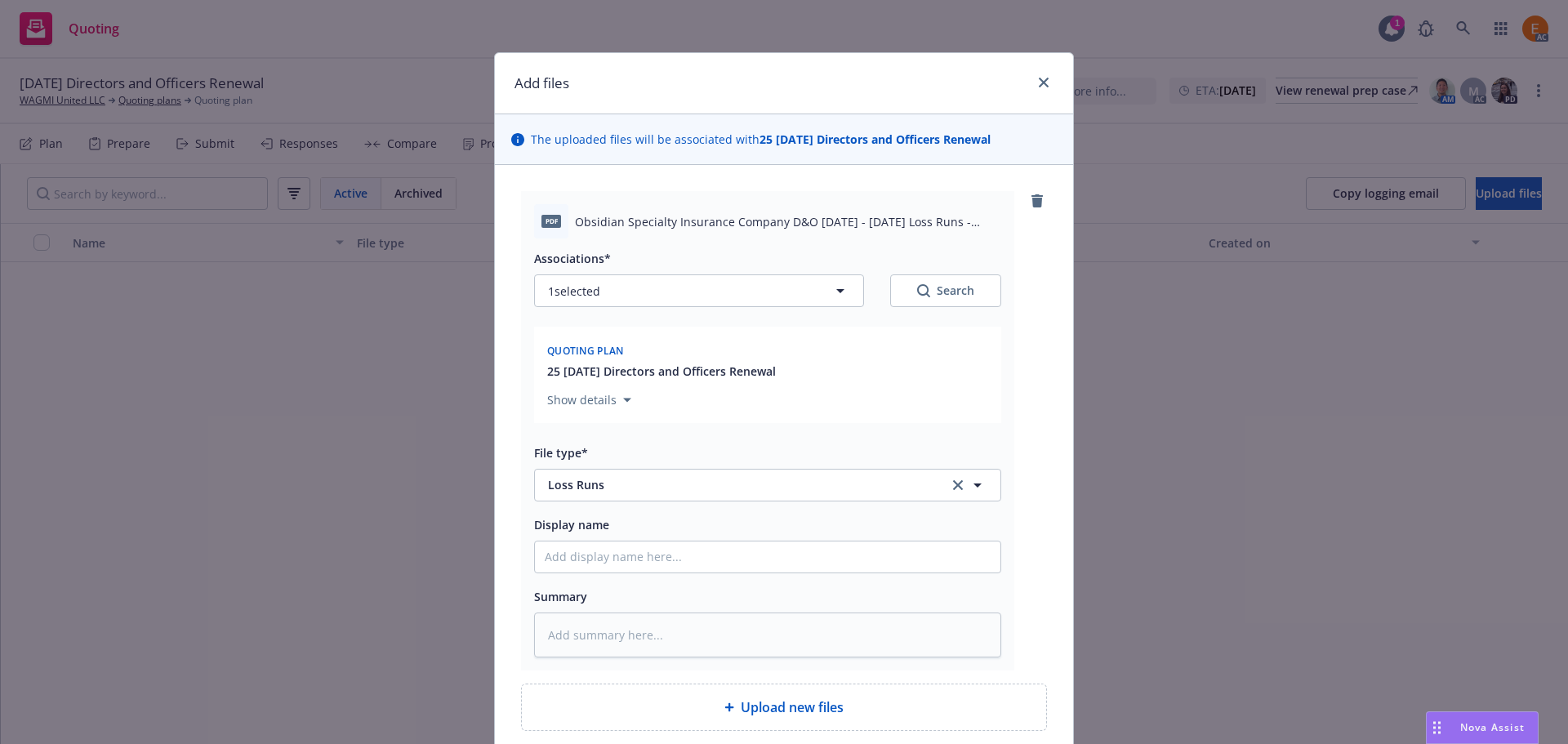
click at [916, 281] on button "Search" at bounding box center [945, 291] width 111 height 33
type textarea "x"
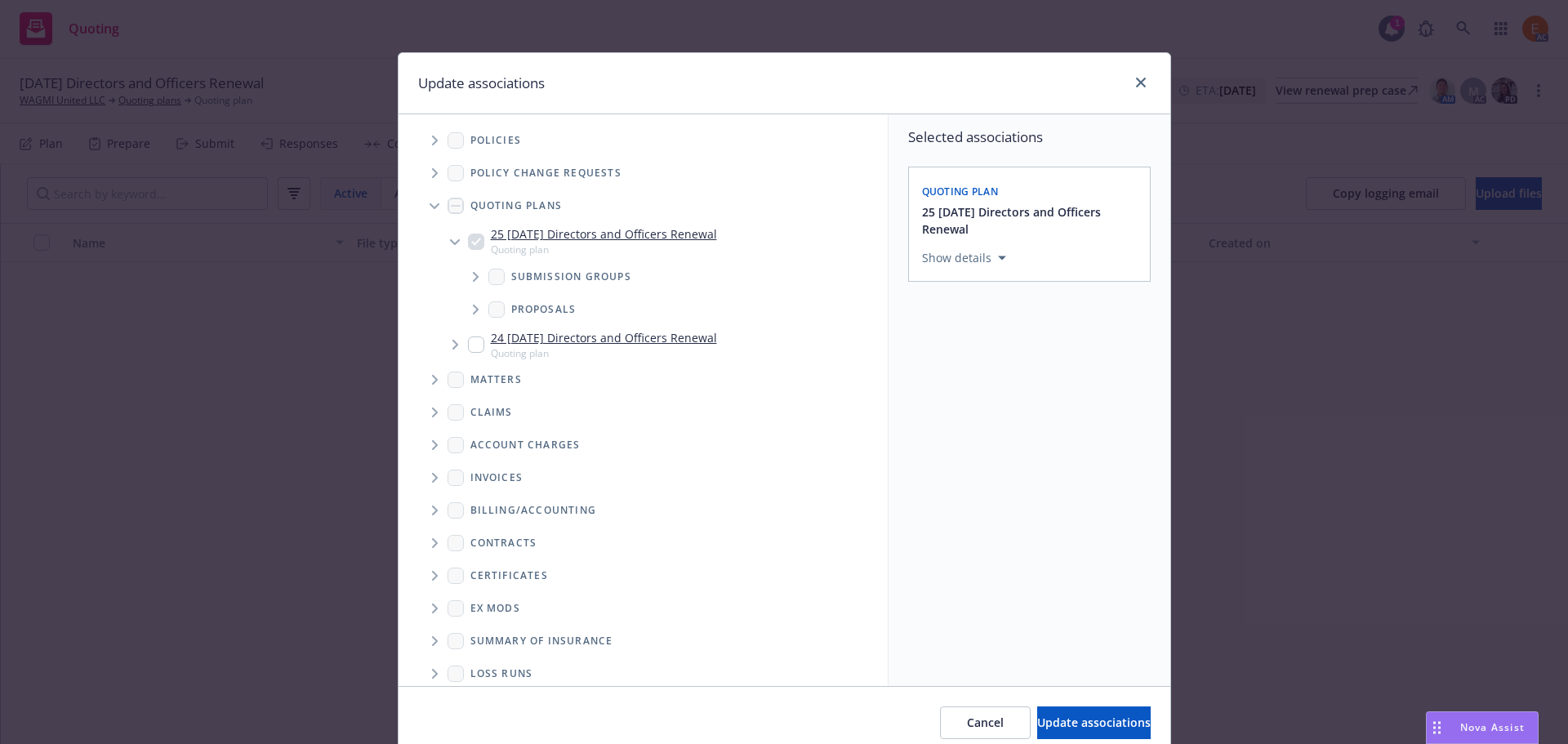
click at [421, 200] on span "Tree Example" at bounding box center [434, 206] width 26 height 26
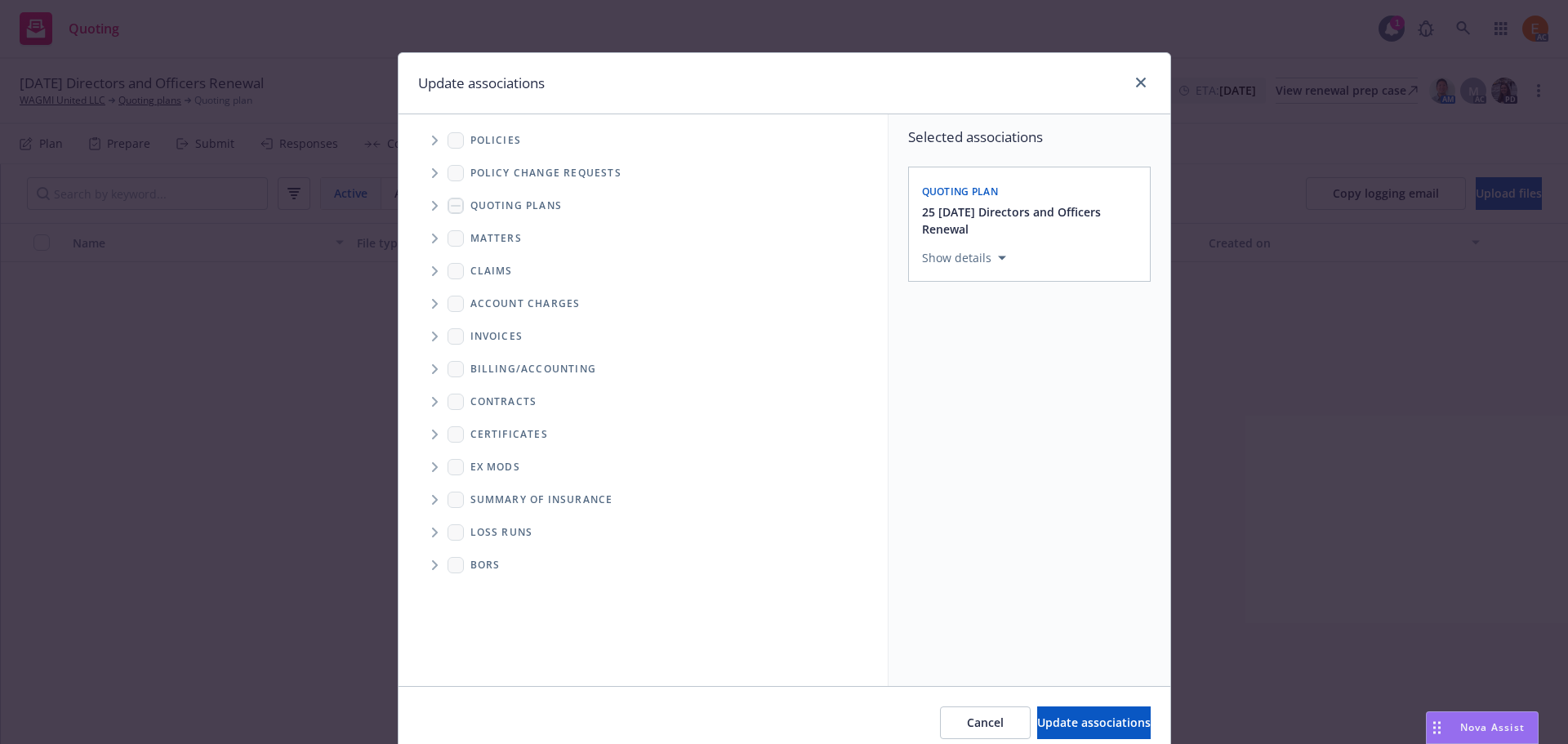
drag, startPoint x: 421, startPoint y: 537, endPoint x: 432, endPoint y: 528, distance: 14.2
click at [423, 536] on span "Folder Tree Example" at bounding box center [434, 532] width 26 height 26
click at [513, 558] on link "New Loss Runs folder" at bounding box center [555, 560] width 119 height 17
checkbox input "true"
click at [1024, 363] on div "Select an option" at bounding box center [1023, 371] width 174 height 16
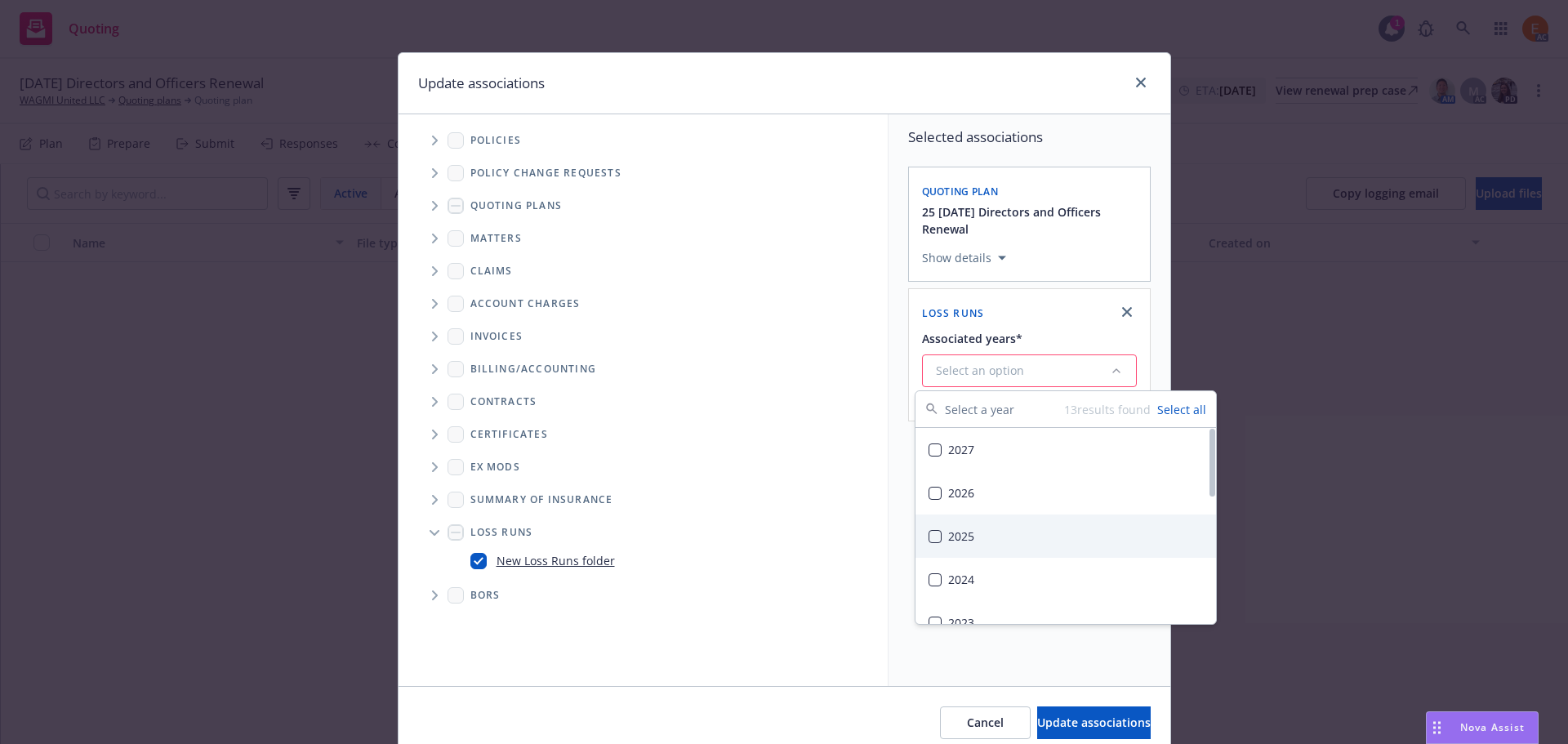
click at [972, 527] on div "2025" at bounding box center [1066, 535] width 301 height 43
click at [1082, 717] on span "Update associations" at bounding box center [1095, 723] width 114 height 16
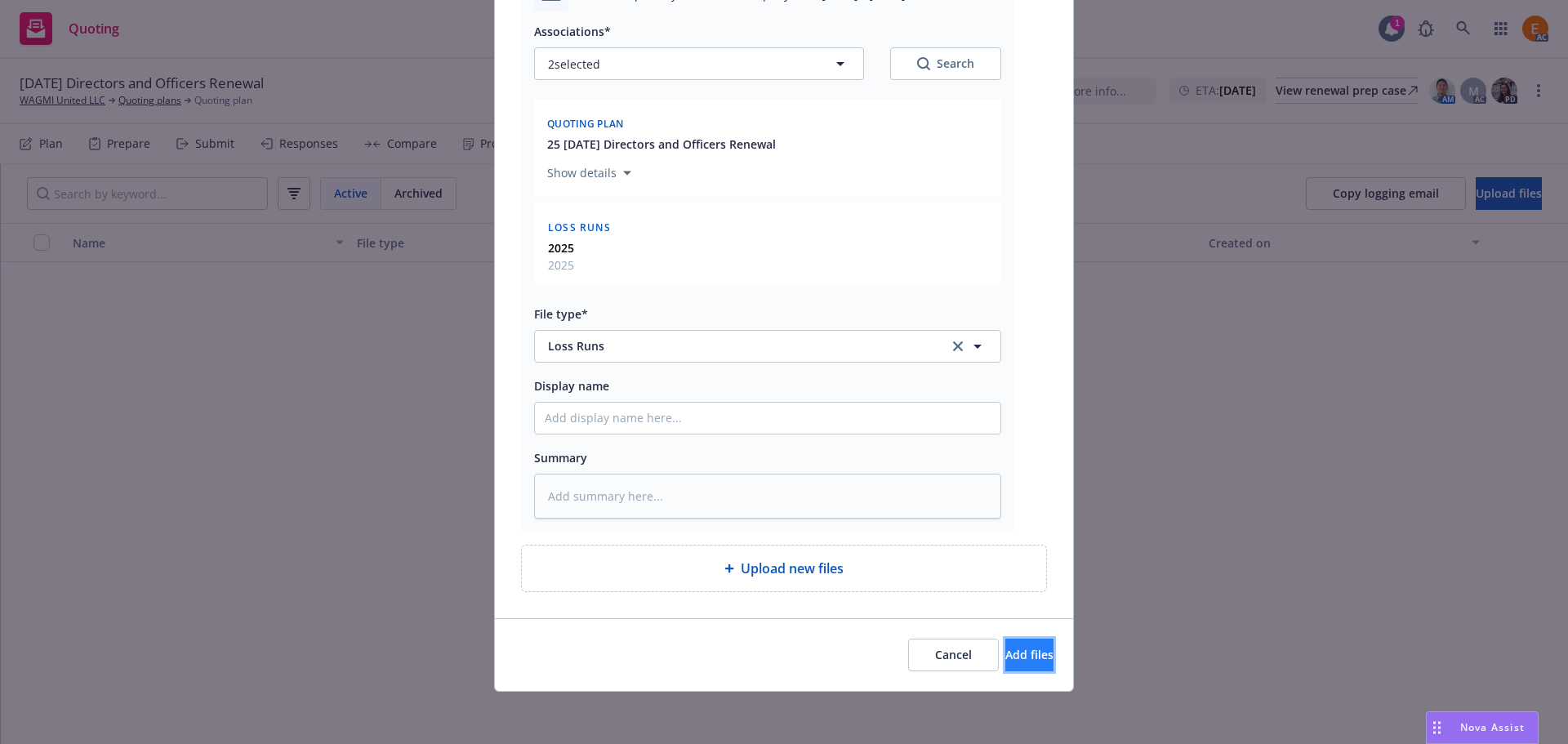
click at [1006, 653] on span "Add files" at bounding box center [1030, 655] width 48 height 16
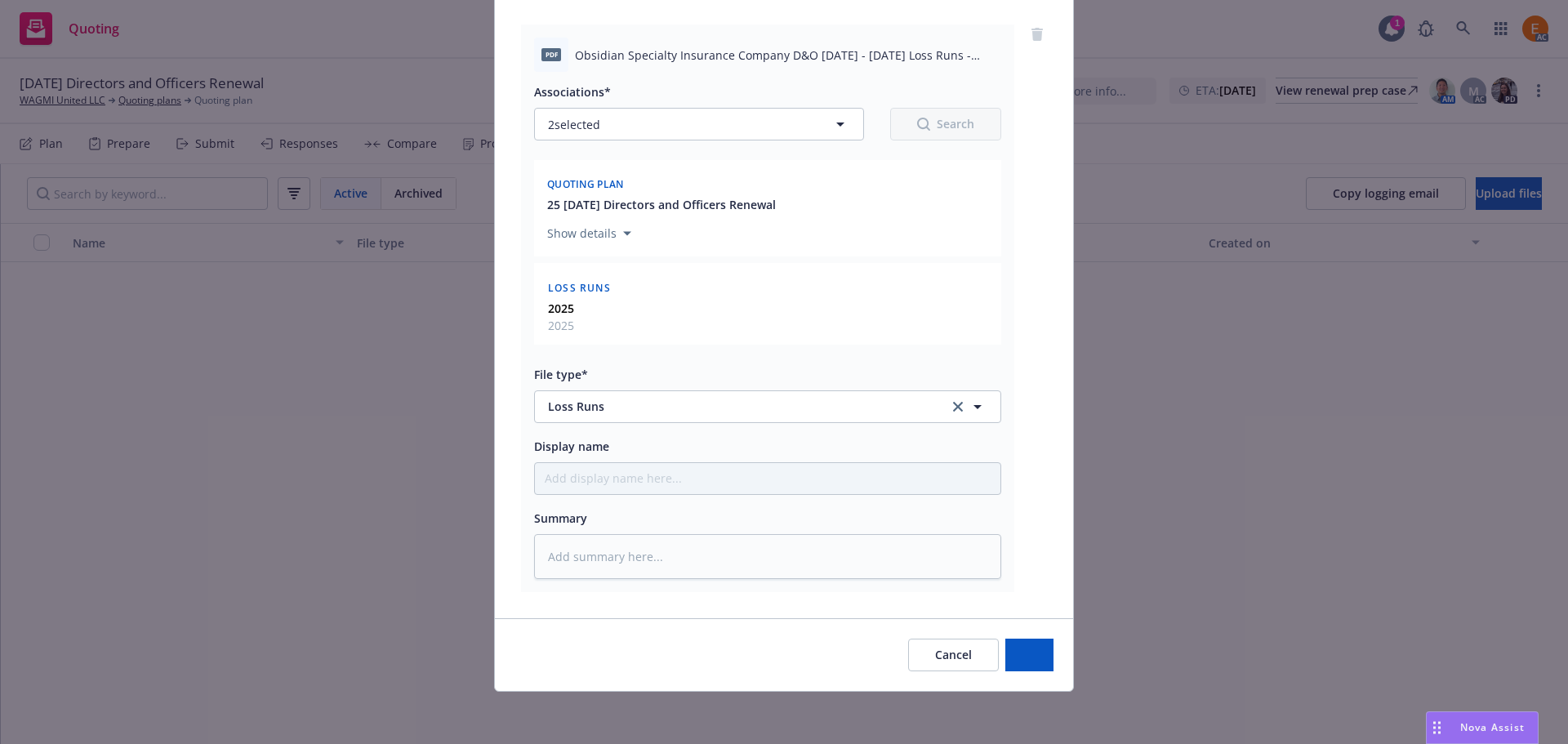
scroll to position [167, 0]
type textarea "x"
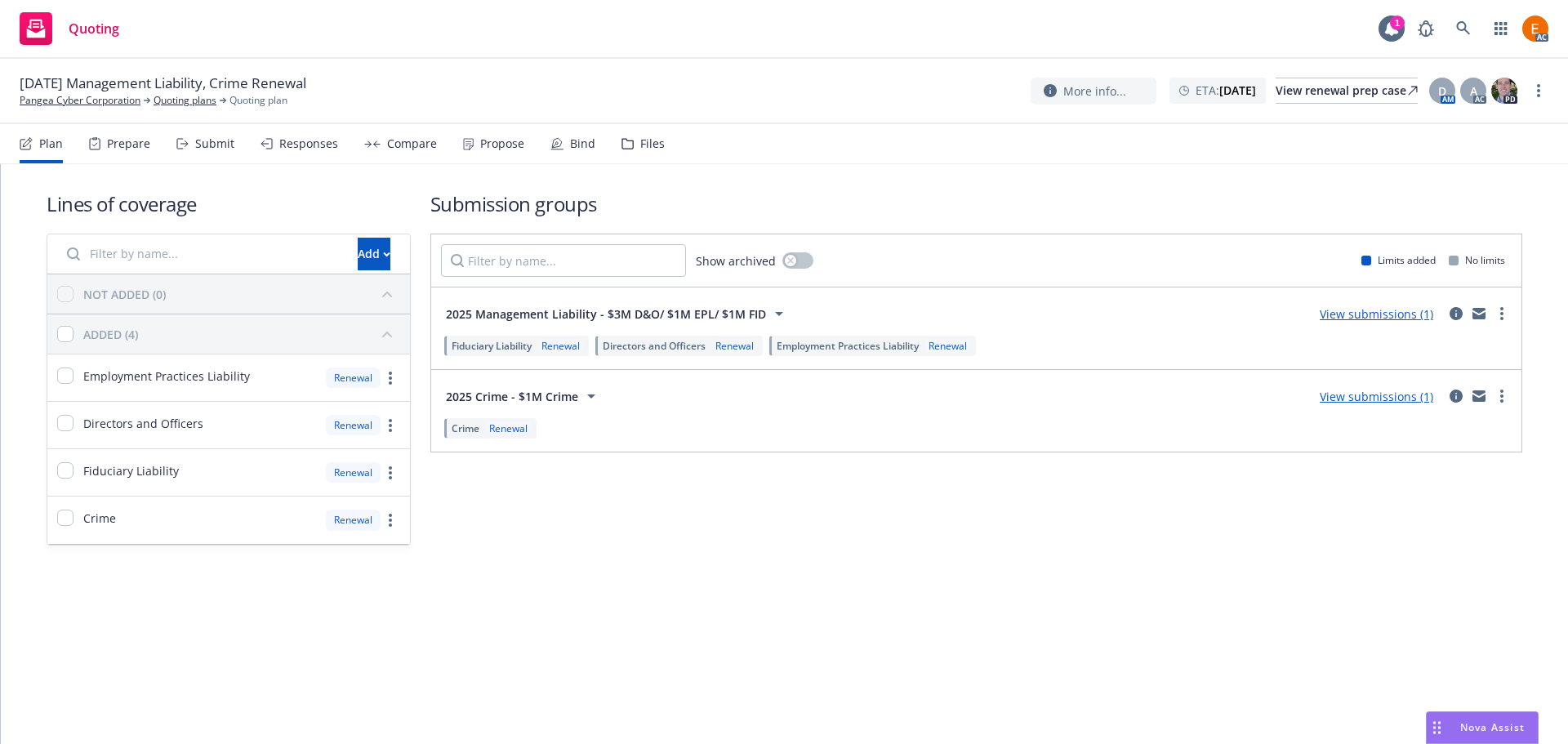
click at [628, 144] on div "Files" at bounding box center [642, 143] width 43 height 39
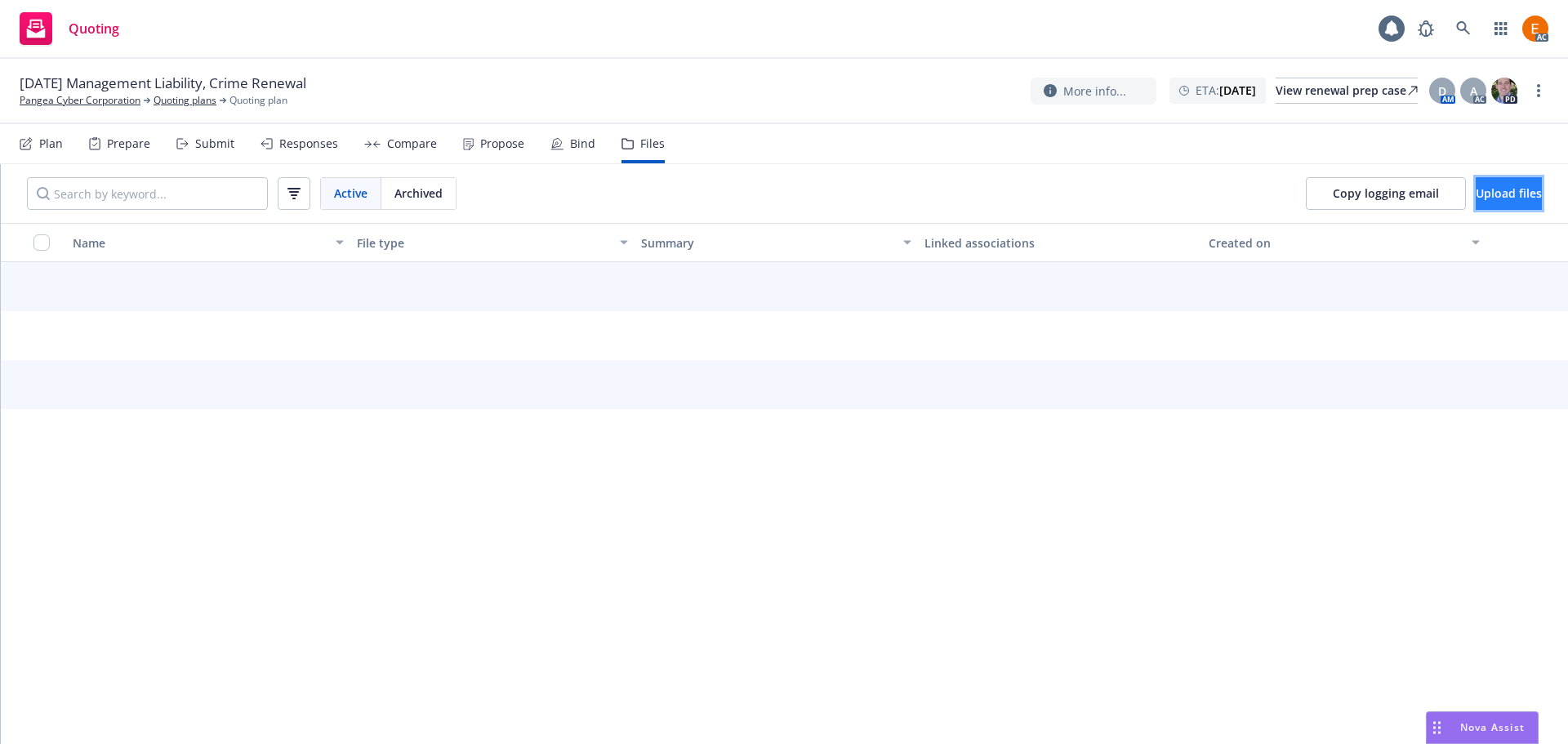
click at [1490, 204] on button "Upload files" at bounding box center [1509, 193] width 66 height 33
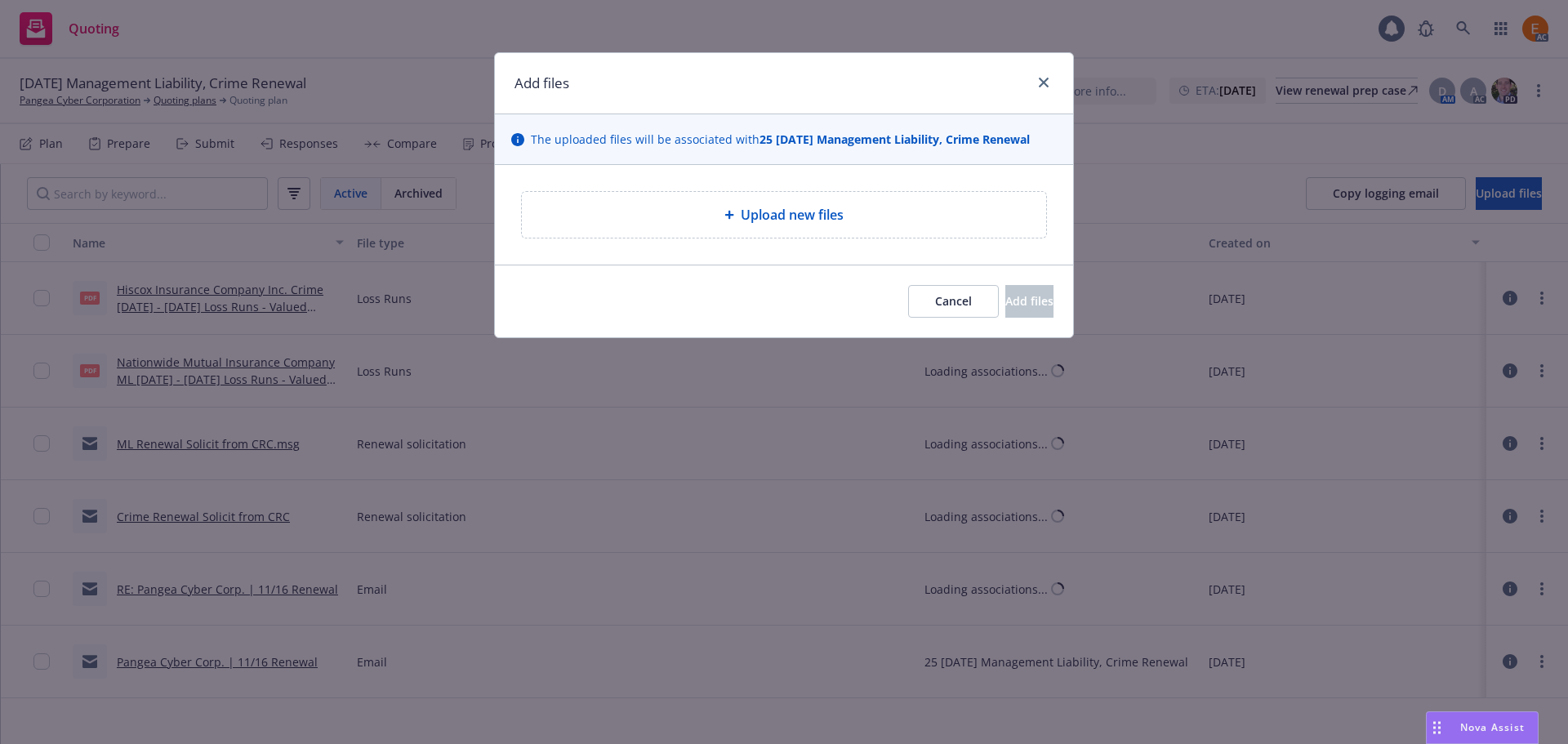
click at [656, 180] on div "Upload new files" at bounding box center [784, 215] width 578 height 100
click at [655, 227] on div "Upload new files" at bounding box center [784, 215] width 524 height 46
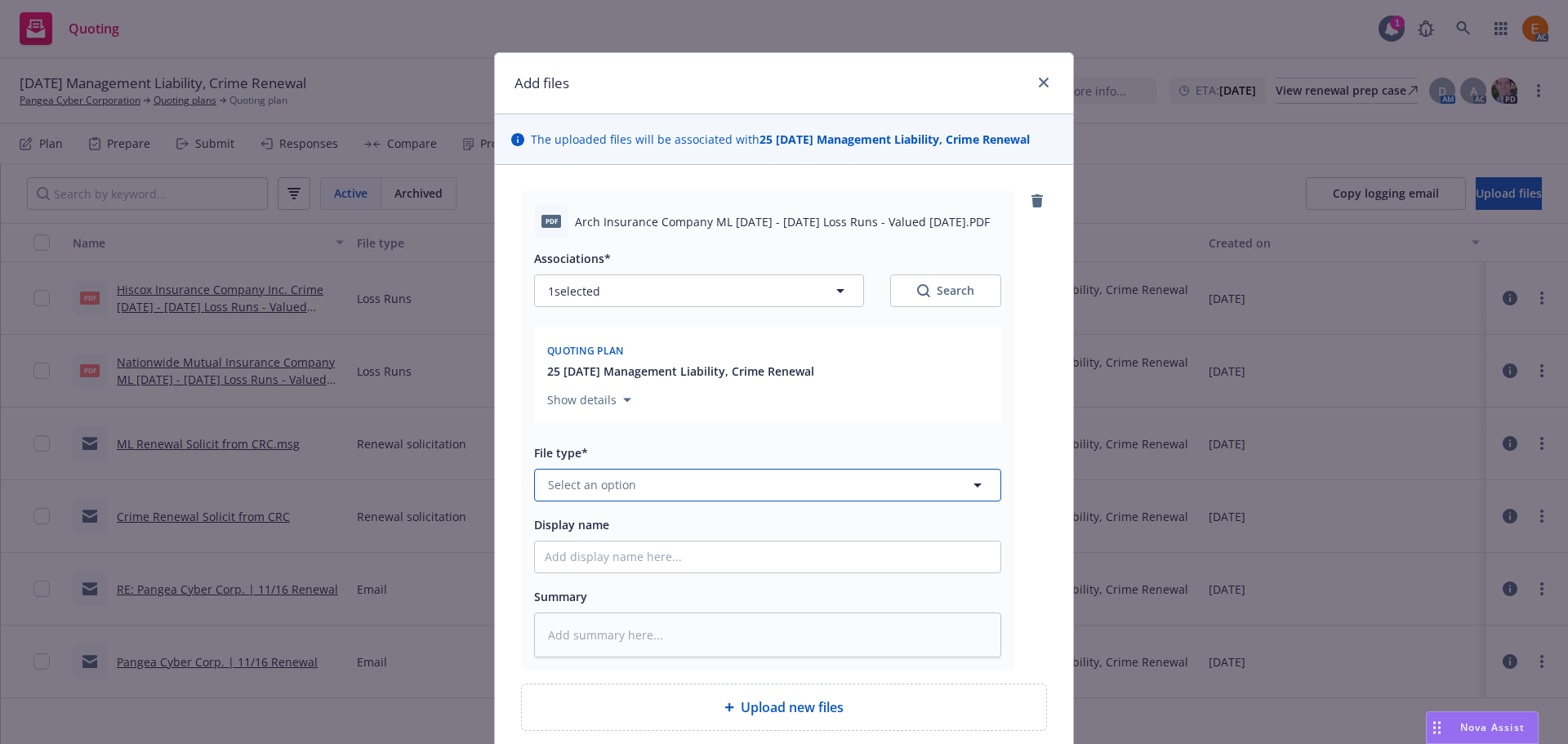
click at [706, 498] on button "Select an option" at bounding box center [768, 484] width 467 height 33
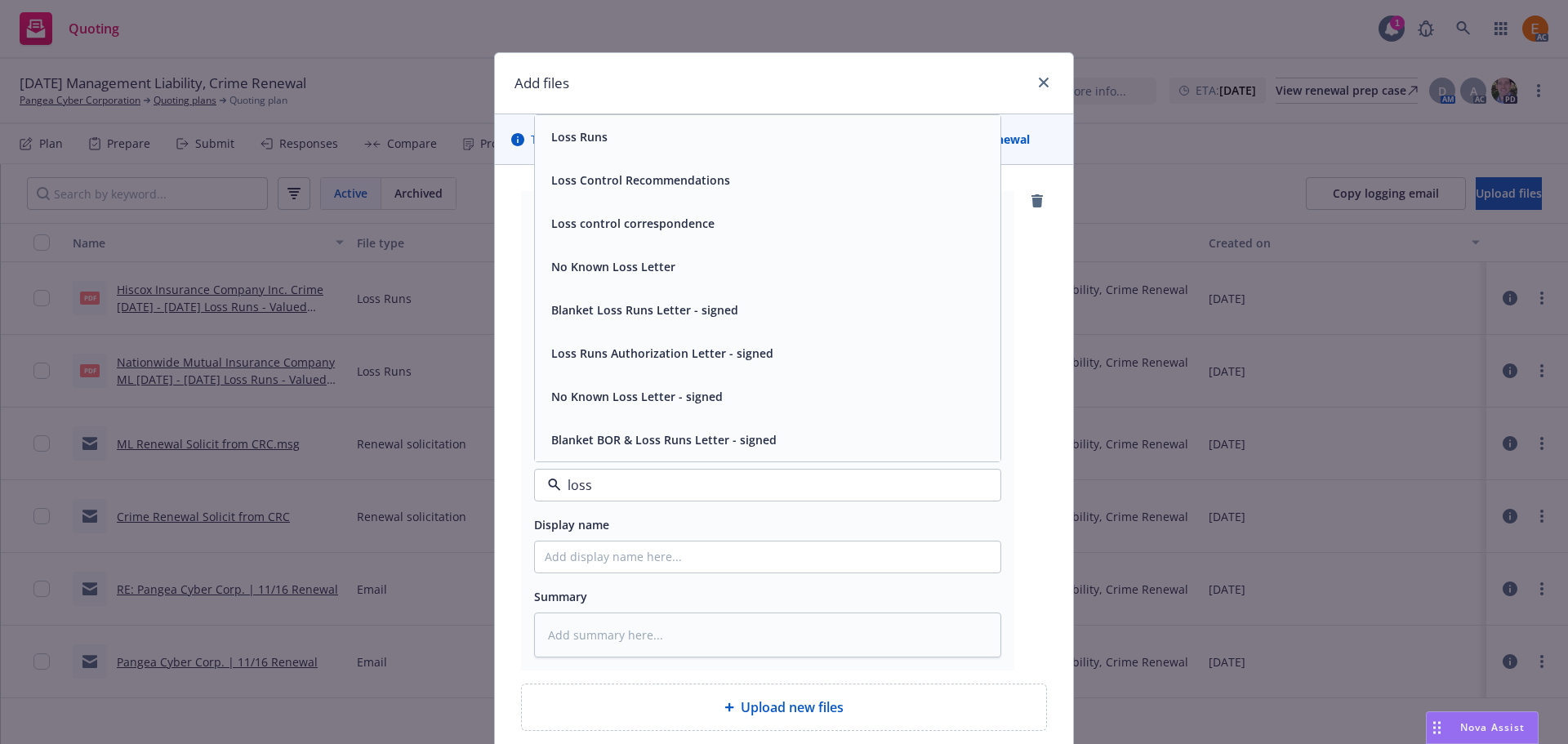
type input "loss r"
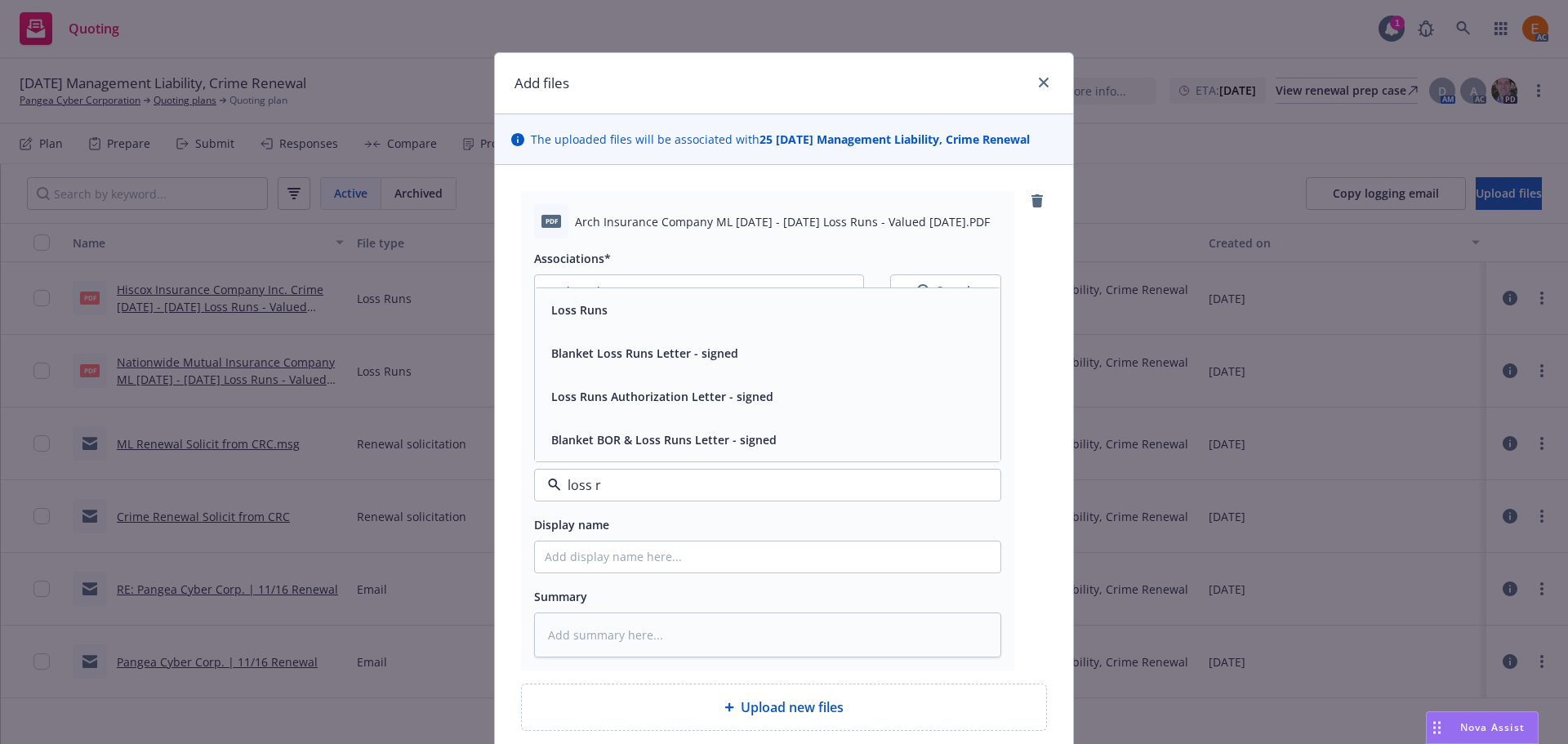
click at [637, 312] on div "Loss Runs" at bounding box center [767, 311] width 446 height 24
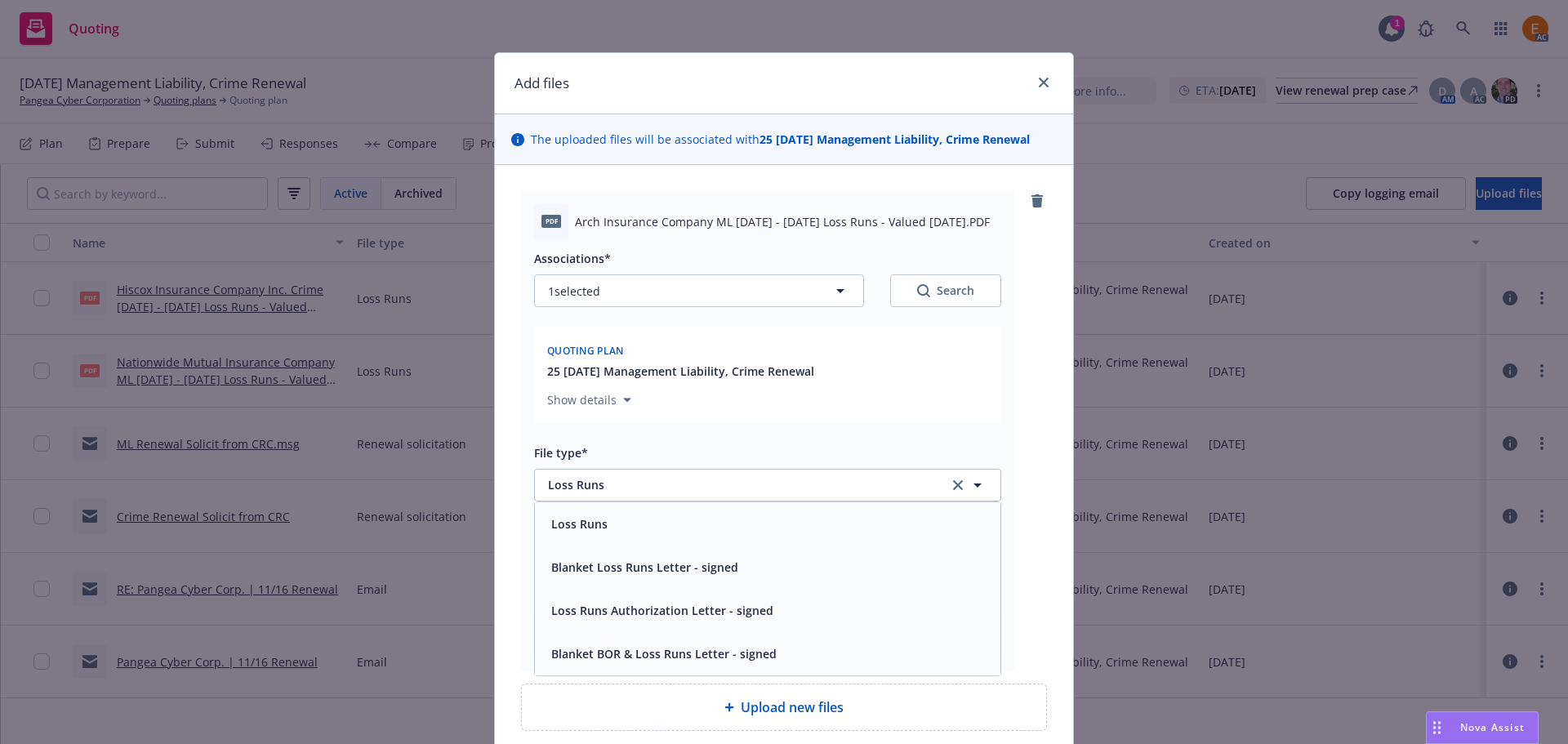
click at [894, 298] on button "Search" at bounding box center [945, 291] width 111 height 33
type textarea "x"
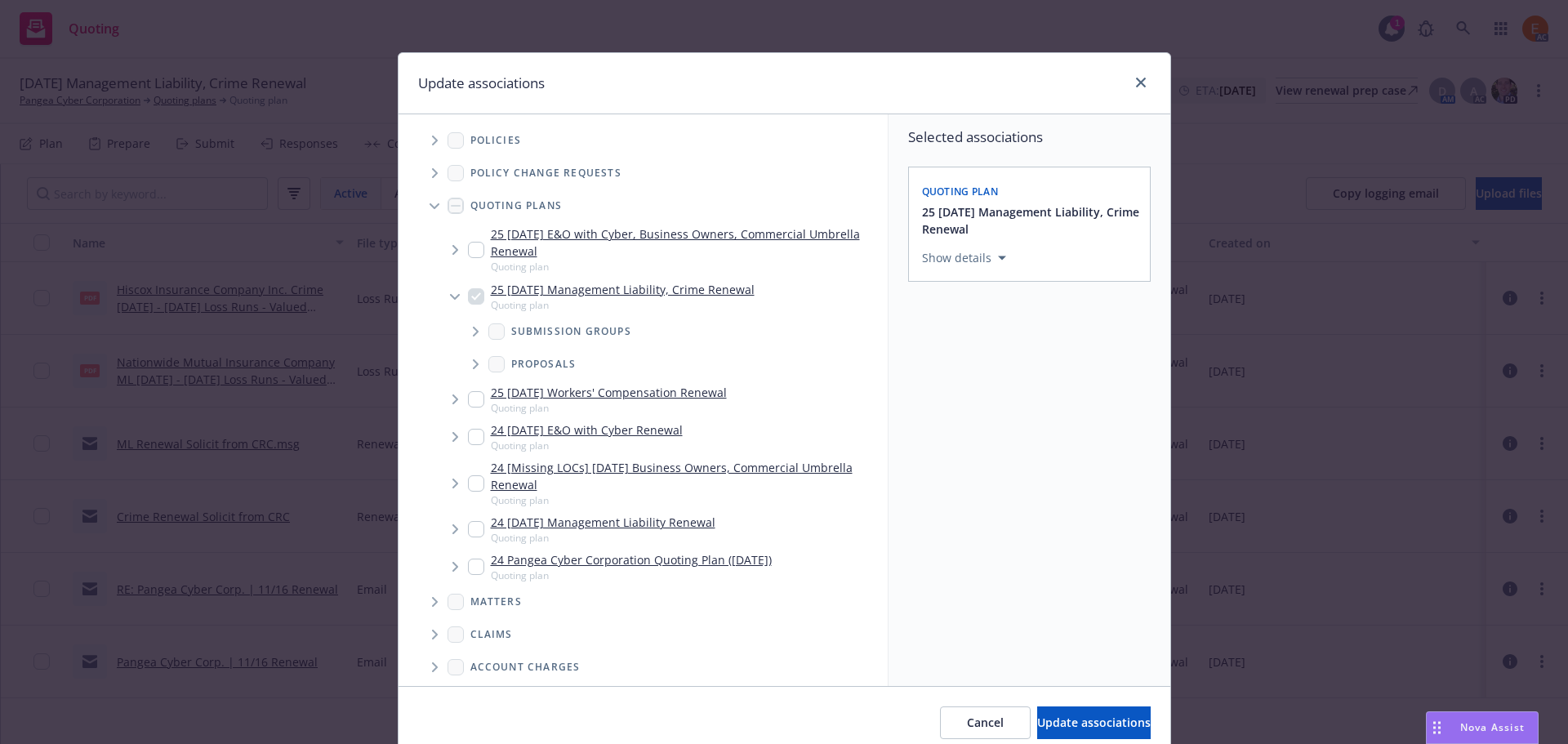
drag, startPoint x: 421, startPoint y: 210, endPoint x: 432, endPoint y: 318, distance: 108.6
click at [422, 210] on span "Tree Example" at bounding box center [434, 206] width 26 height 26
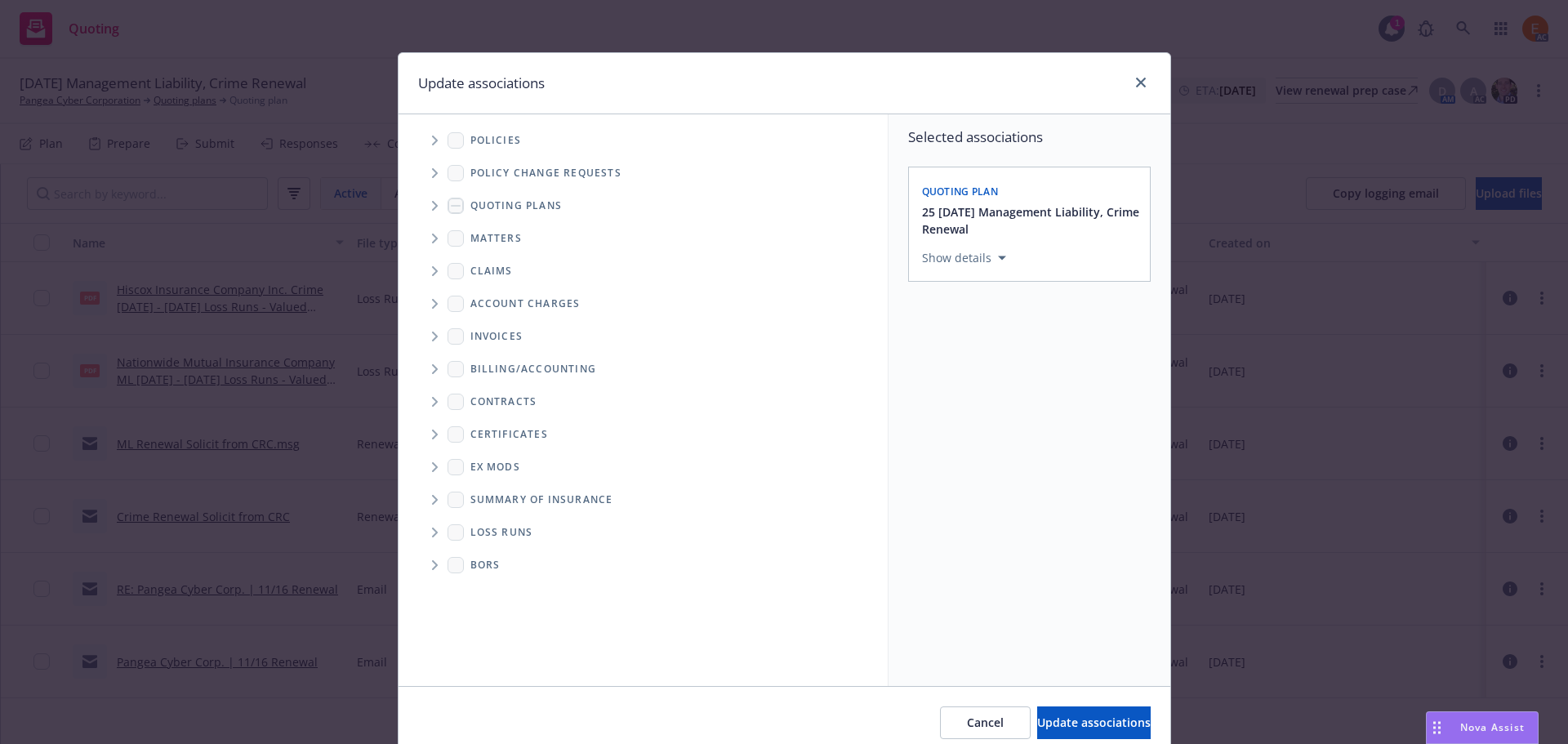
click at [432, 531] on icon "Folder Tree Example" at bounding box center [435, 532] width 7 height 10
click at [503, 594] on link "2025" at bounding box center [509, 590] width 26 height 17
checkbox input "true"
click at [1079, 720] on span "Update associations" at bounding box center [1095, 723] width 114 height 16
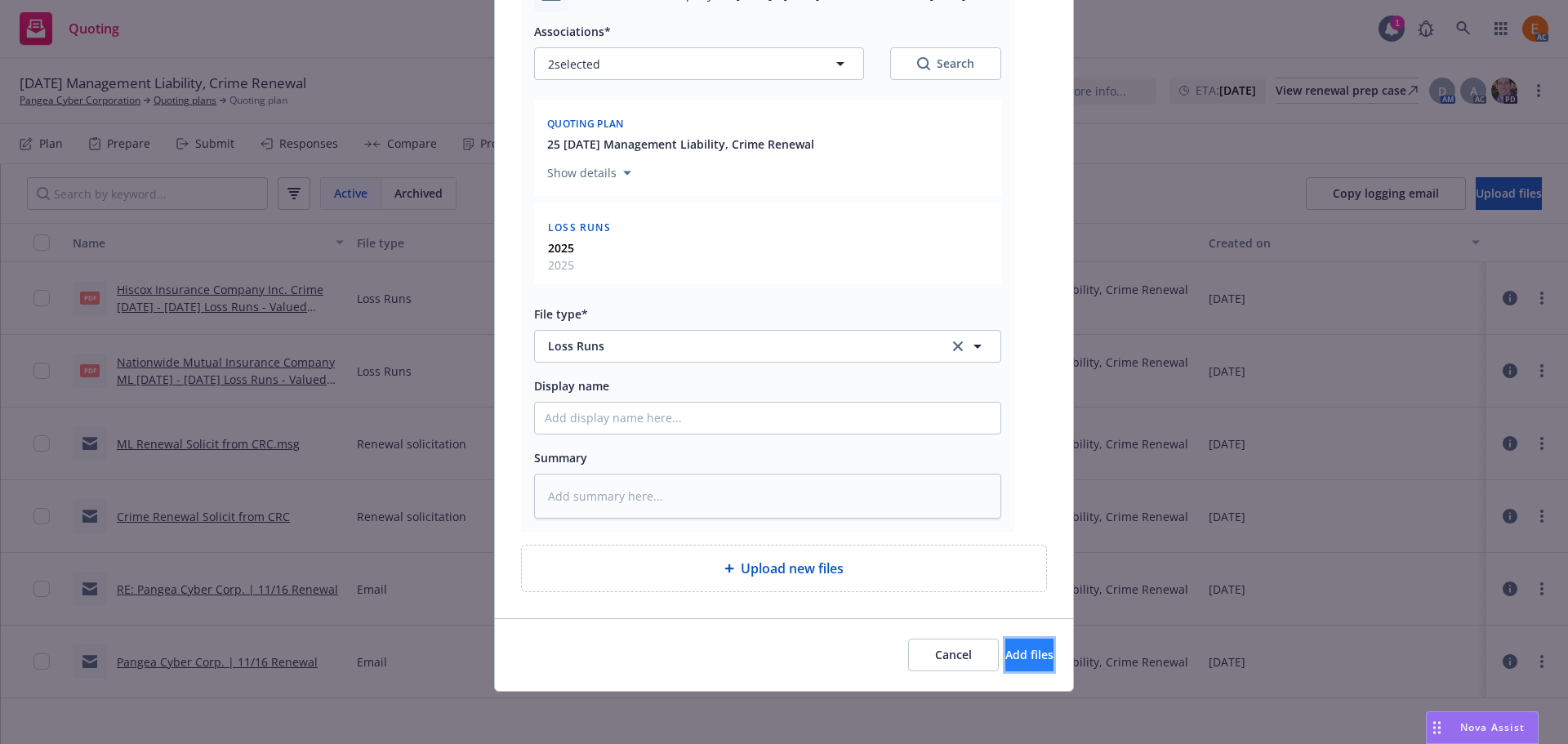
click at [1014, 661] on span "Add files" at bounding box center [1030, 655] width 48 height 16
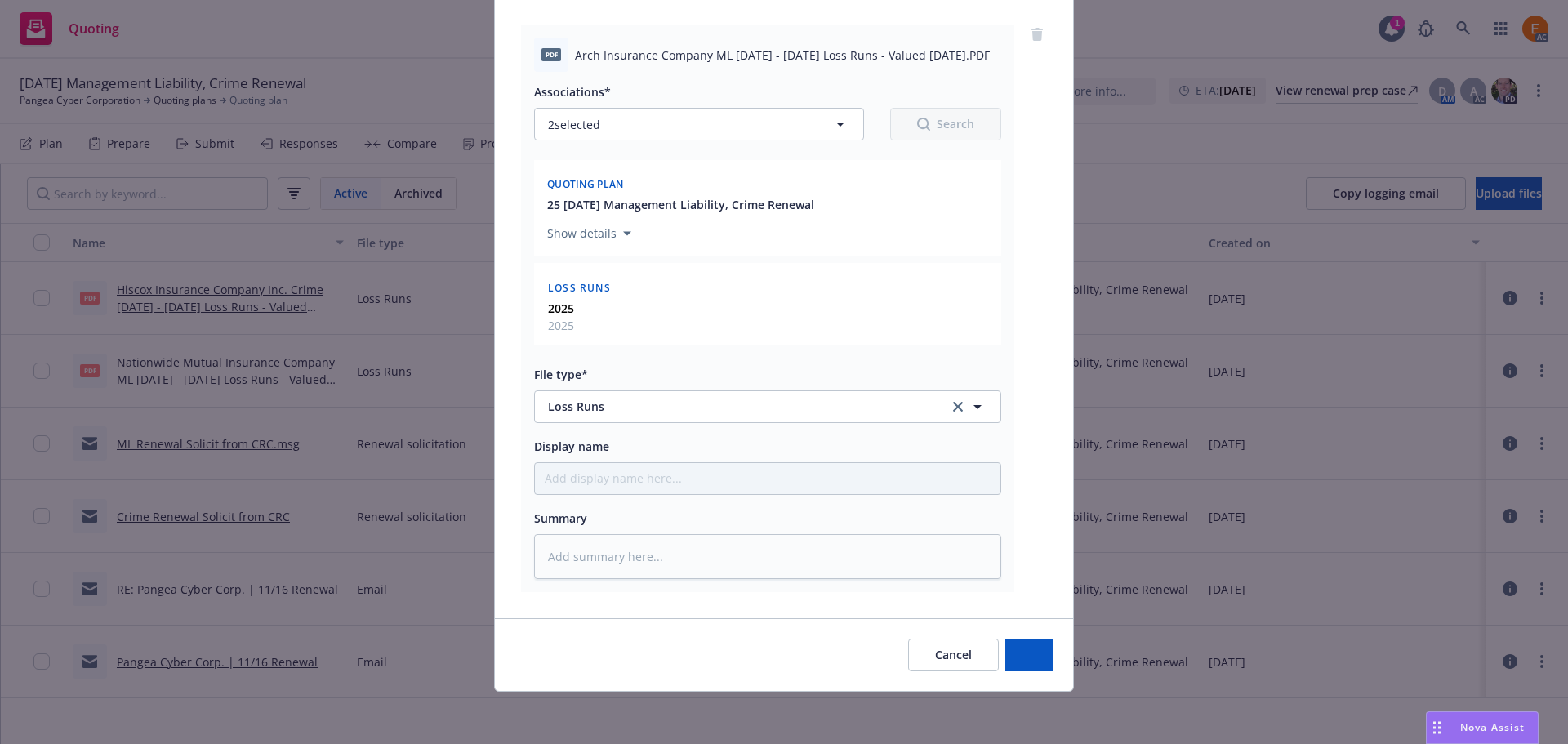
type textarea "x"
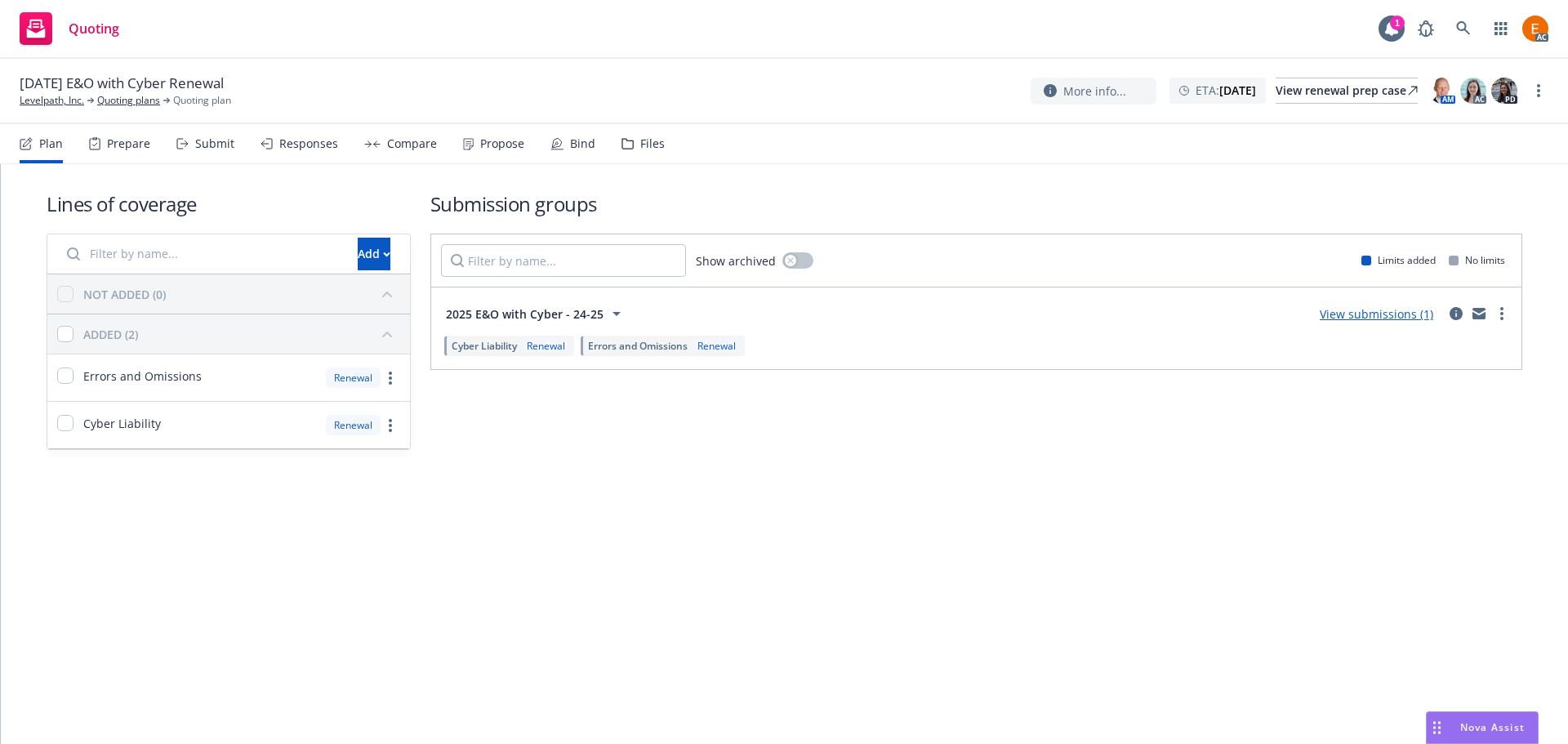
click at [621, 146] on icon at bounding box center [627, 143] width 12 height 11
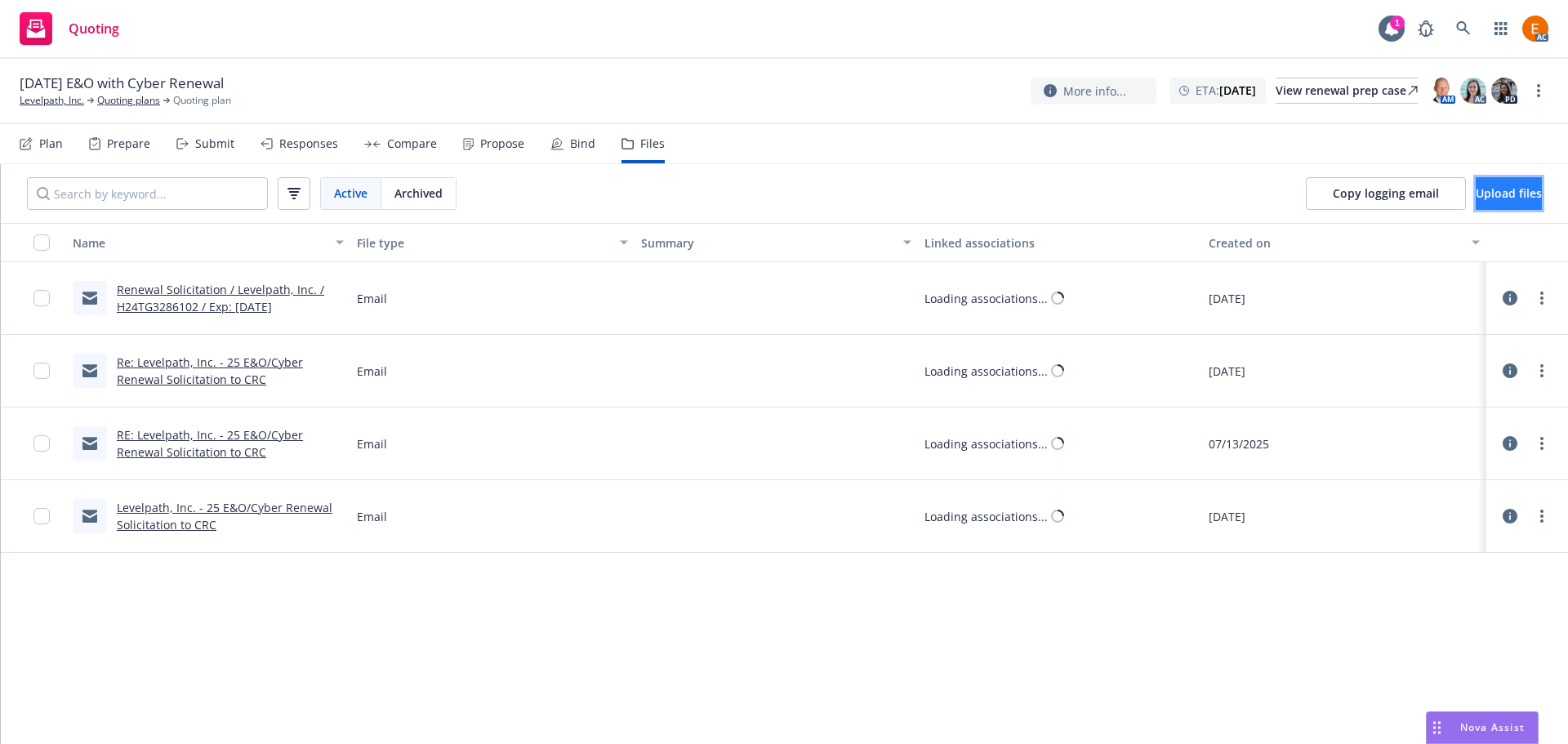
click at [1476, 192] on span "Upload files" at bounding box center [1509, 194] width 66 height 16
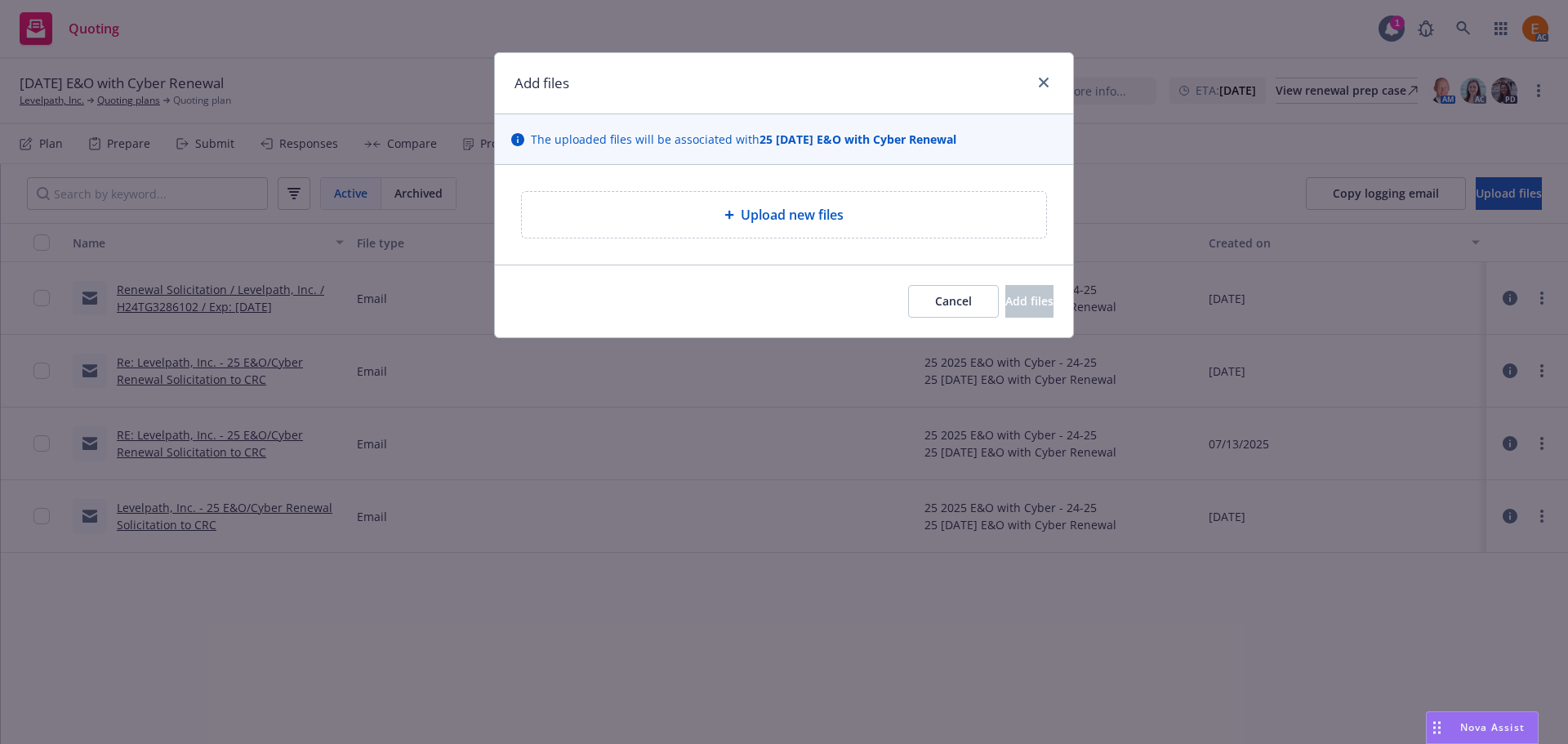
click at [773, 227] on div "Upload new files" at bounding box center [784, 215] width 524 height 46
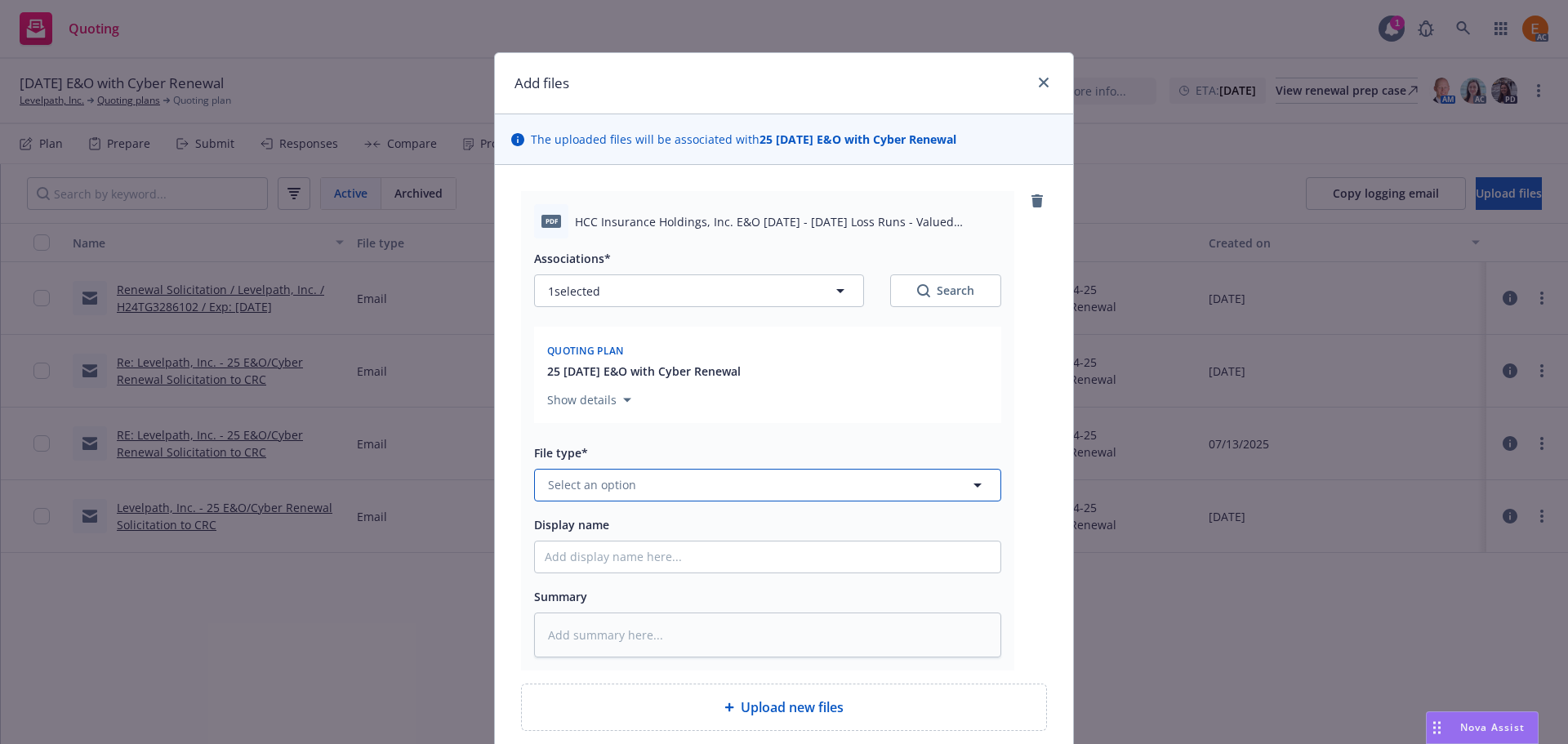
click at [747, 492] on button "Select an option" at bounding box center [768, 484] width 467 height 33
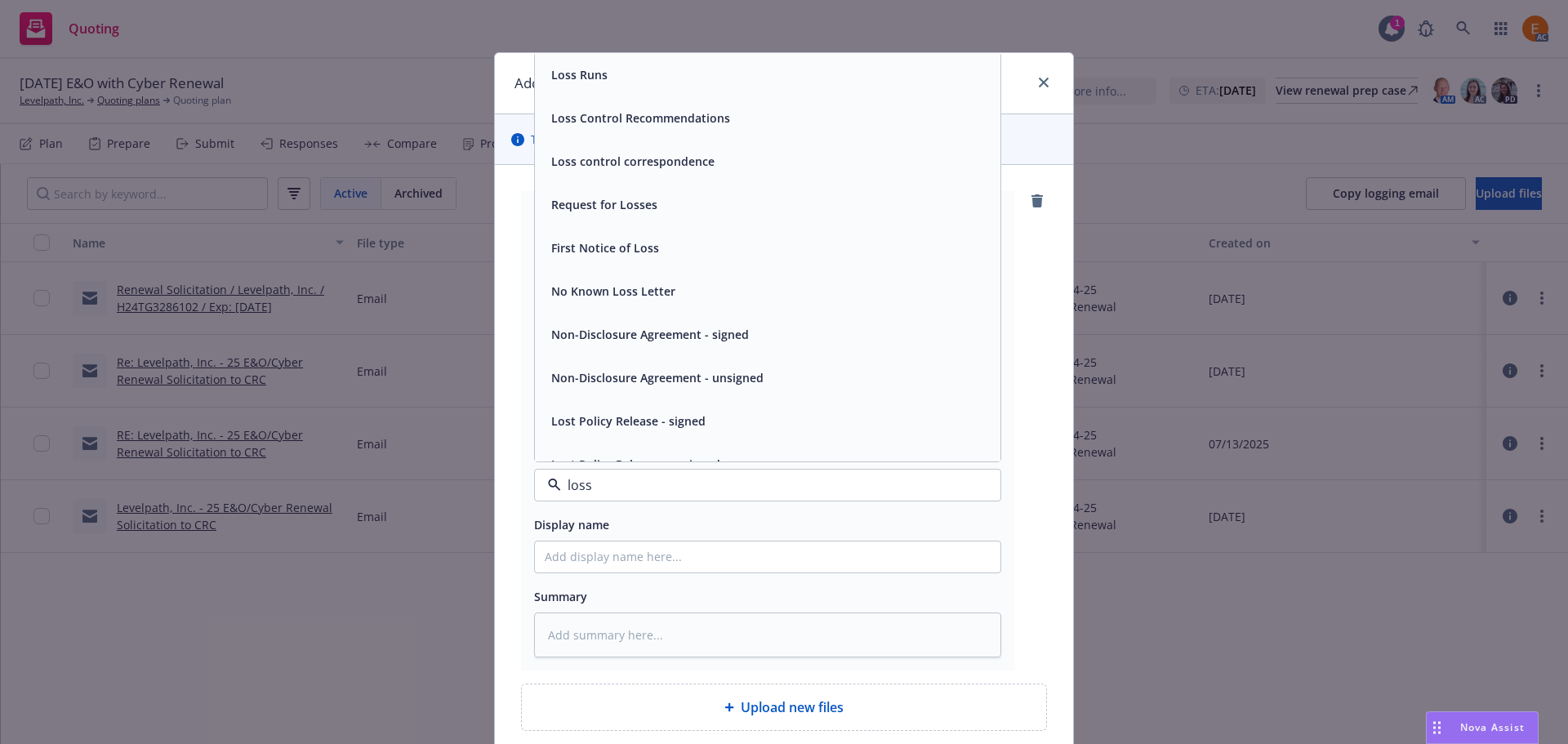
type input "loss r"
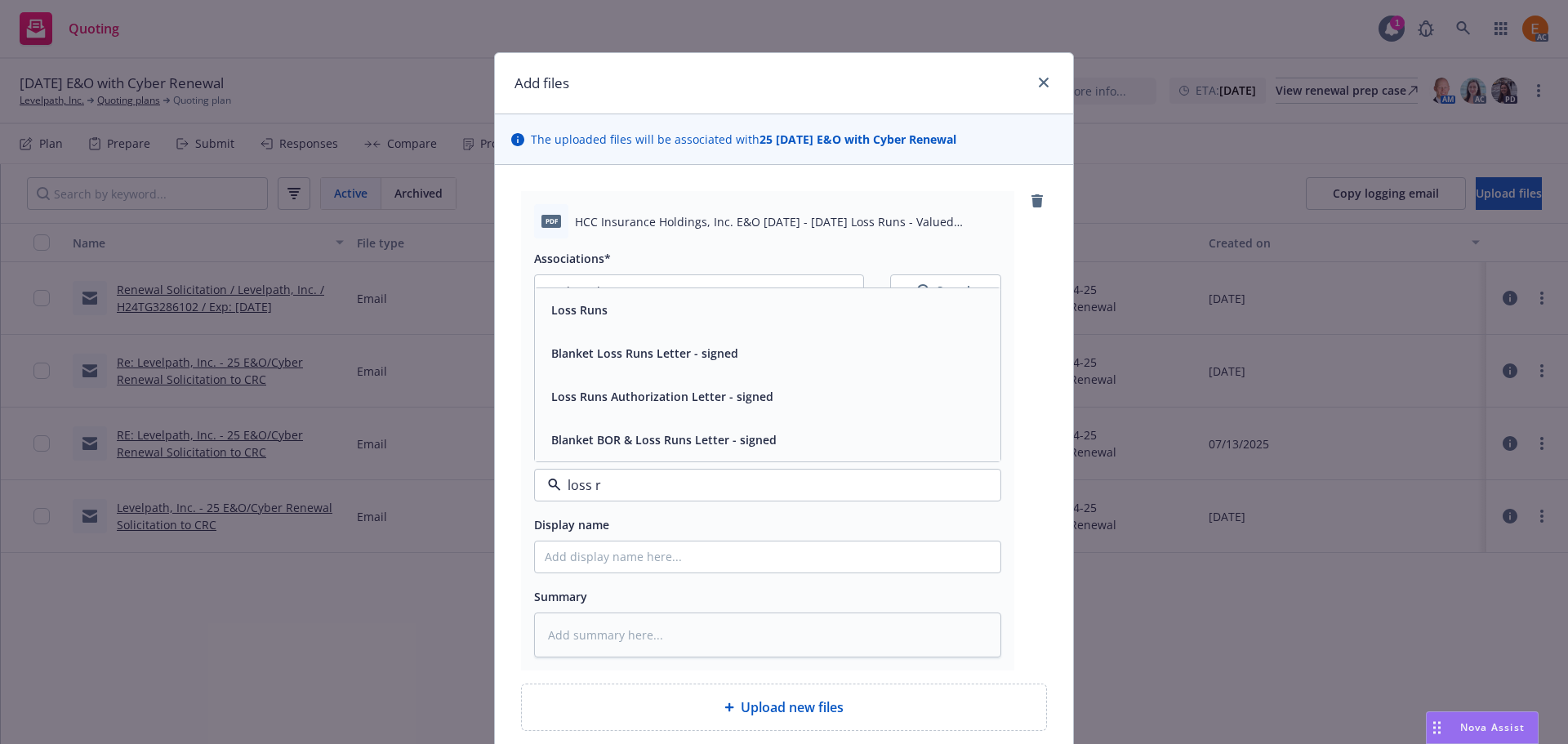
click at [675, 325] on div "Loss Runs" at bounding box center [768, 310] width 465 height 43
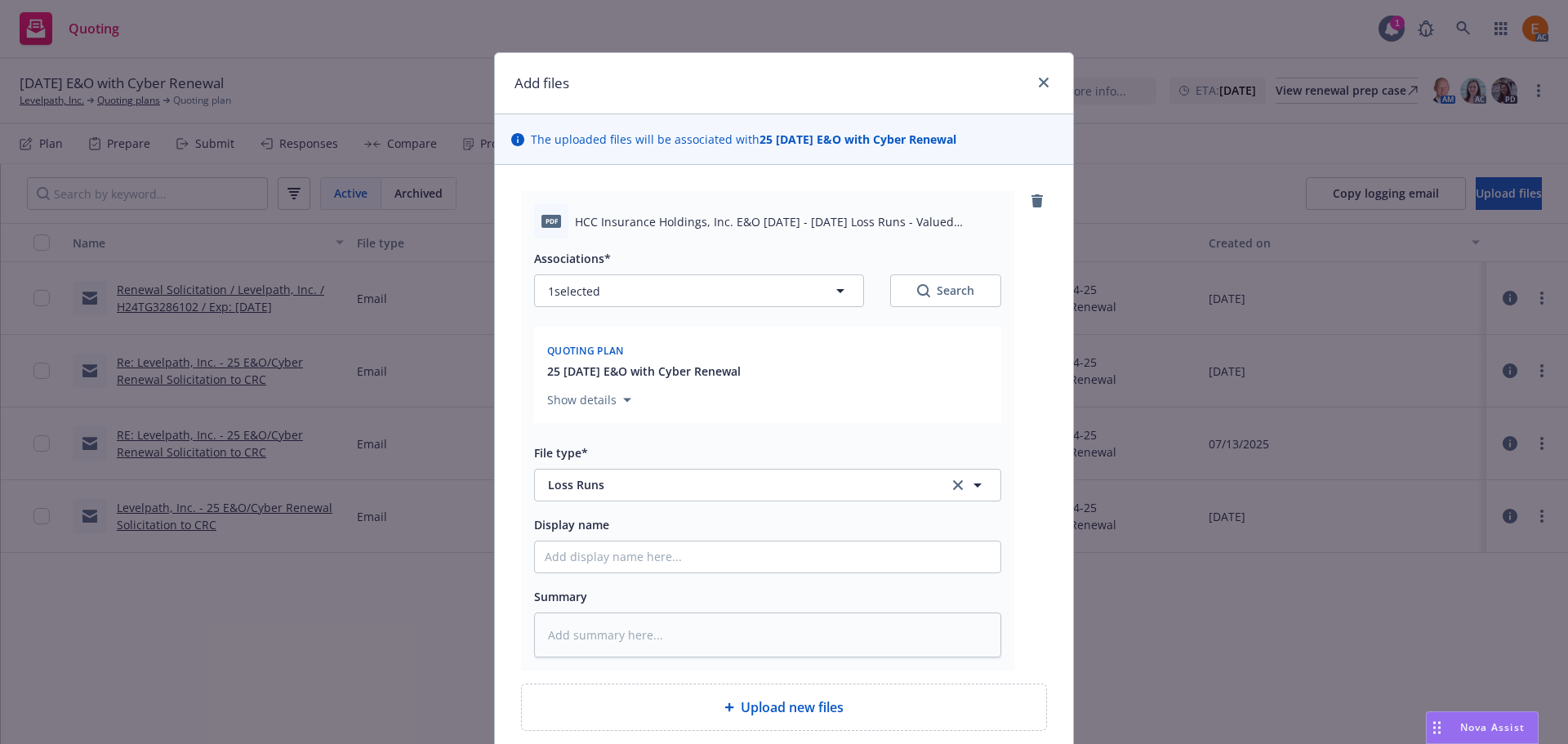
click at [968, 276] on button "Search" at bounding box center [945, 291] width 111 height 33
type textarea "x"
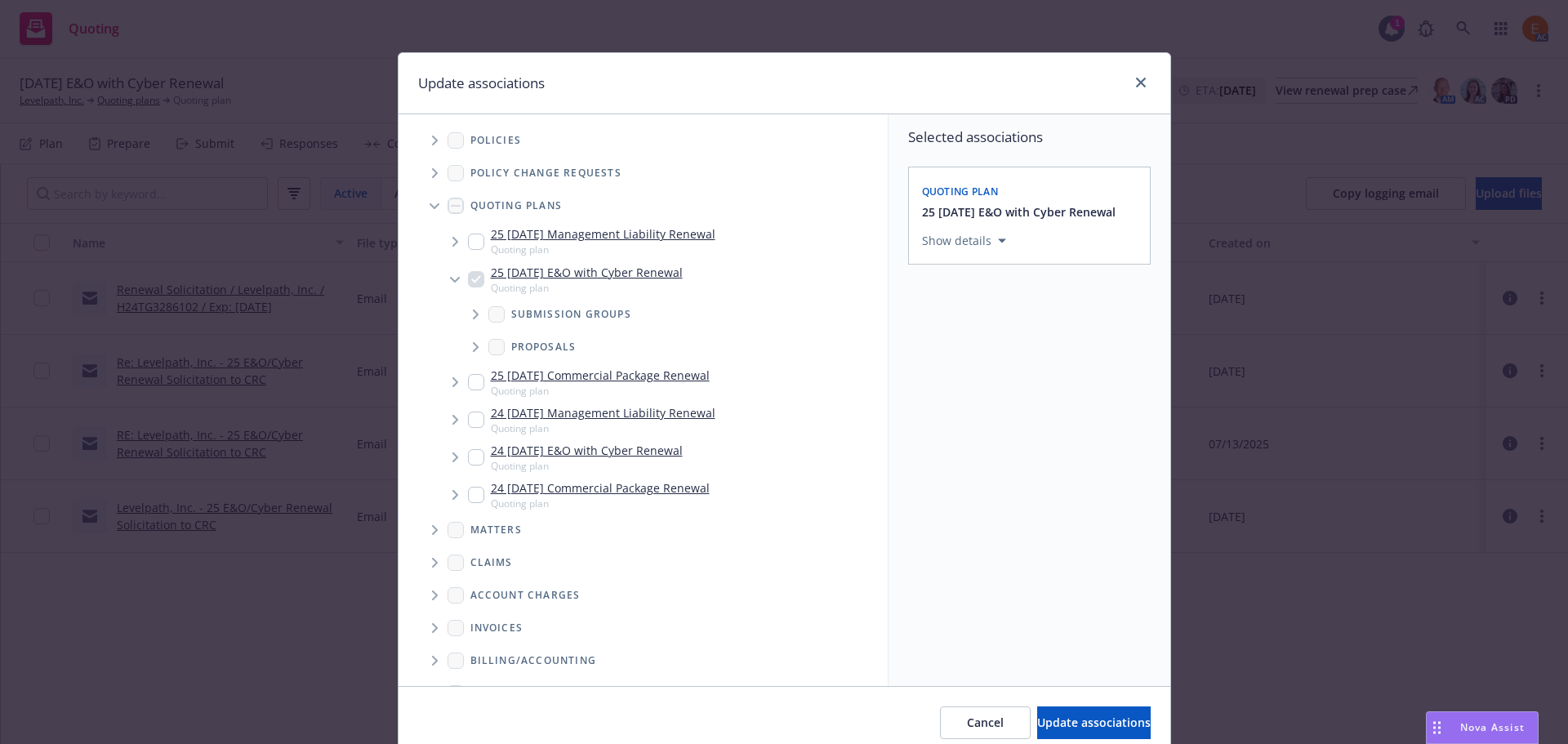
click at [430, 203] on span "Tree Example" at bounding box center [434, 206] width 26 height 26
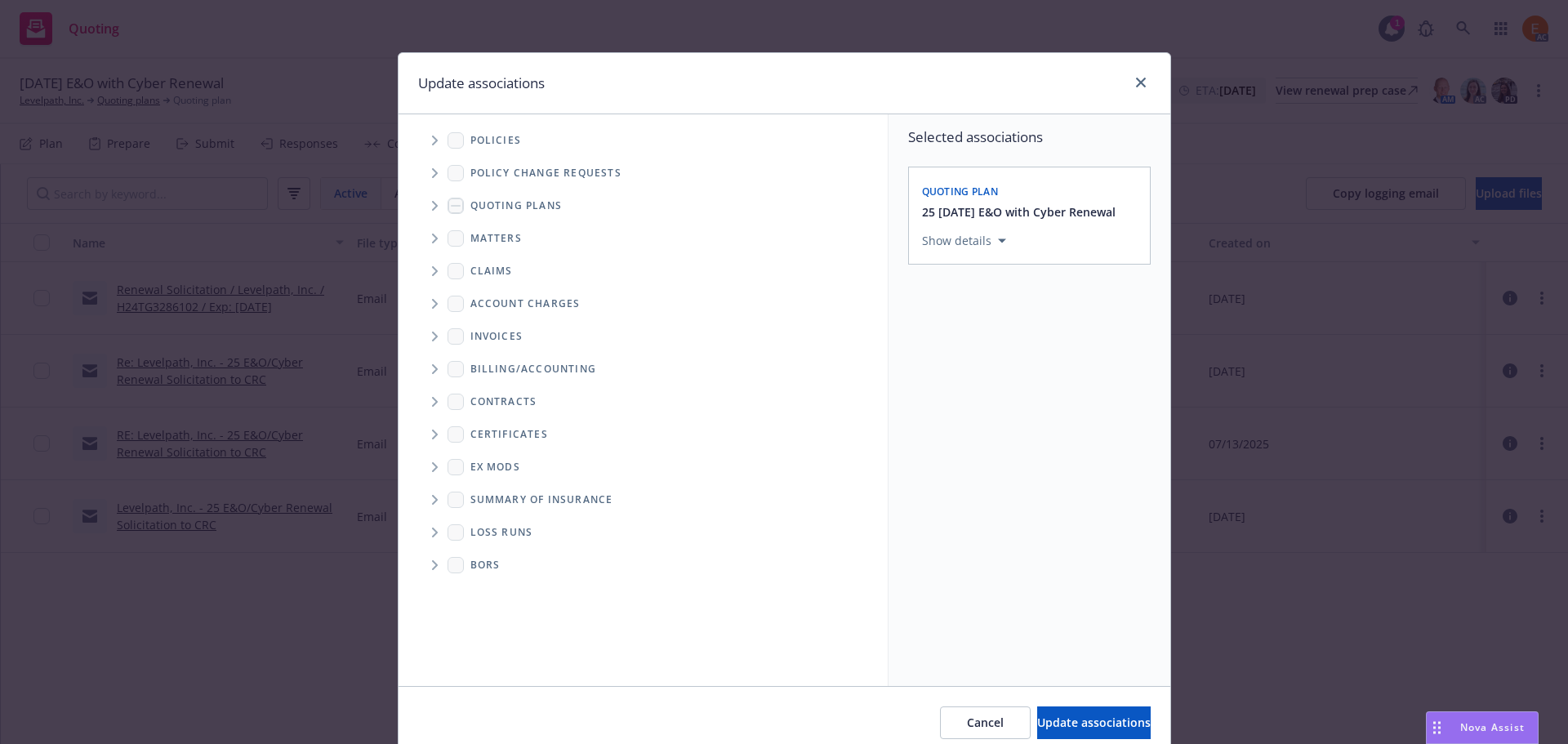
click at [421, 531] on span "Folder Tree Example" at bounding box center [434, 532] width 26 height 26
click at [504, 589] on link "2025" at bounding box center [509, 590] width 26 height 17
checkbox input "true"
click at [1107, 726] on span "Update associations" at bounding box center [1095, 723] width 114 height 16
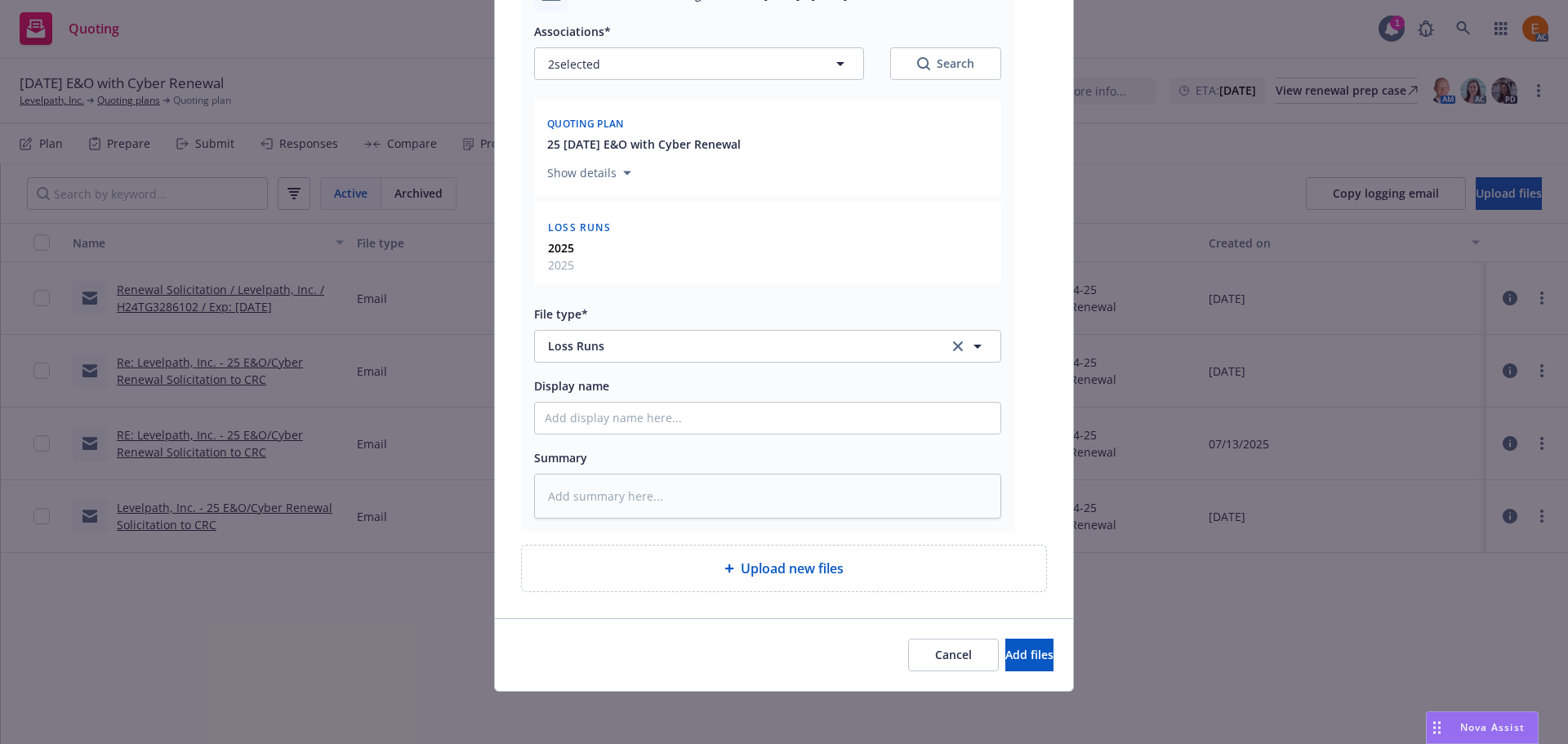
click at [1011, 630] on div "Cancel Add files" at bounding box center [784, 654] width 578 height 73
click at [1020, 661] on span "Add files" at bounding box center [1030, 655] width 48 height 16
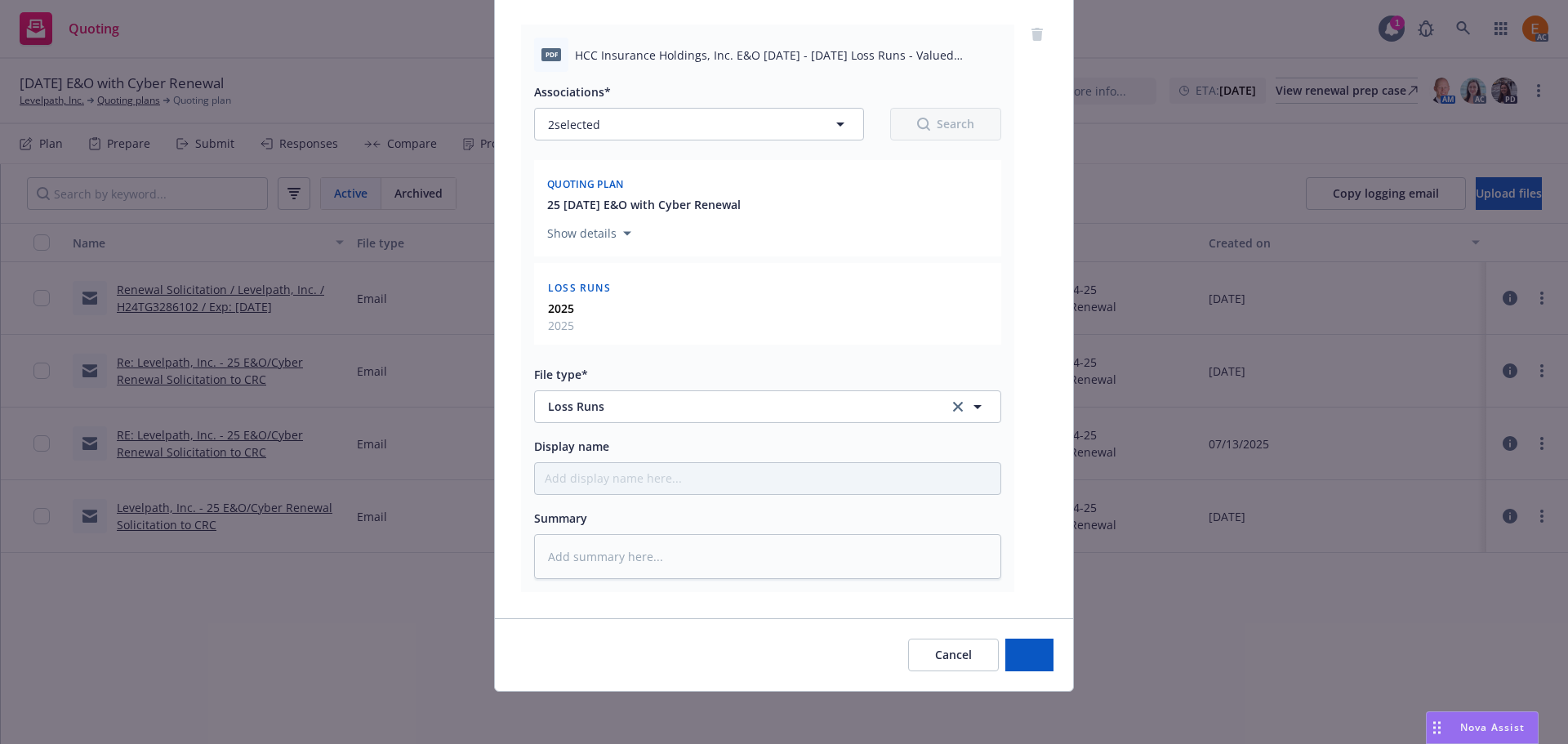
scroll to position [167, 0]
type textarea "x"
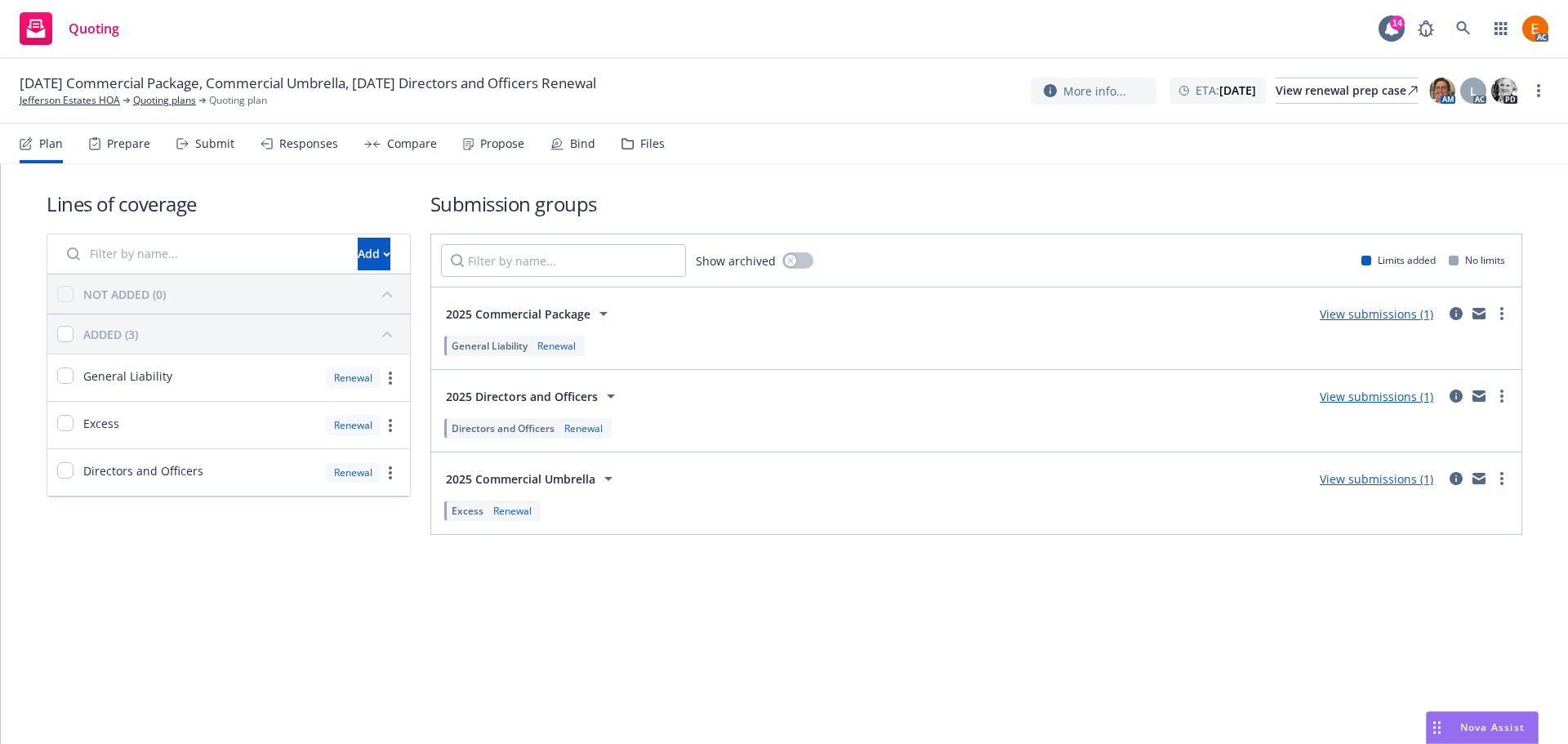
click at [627, 145] on icon at bounding box center [627, 144] width 11 height 10
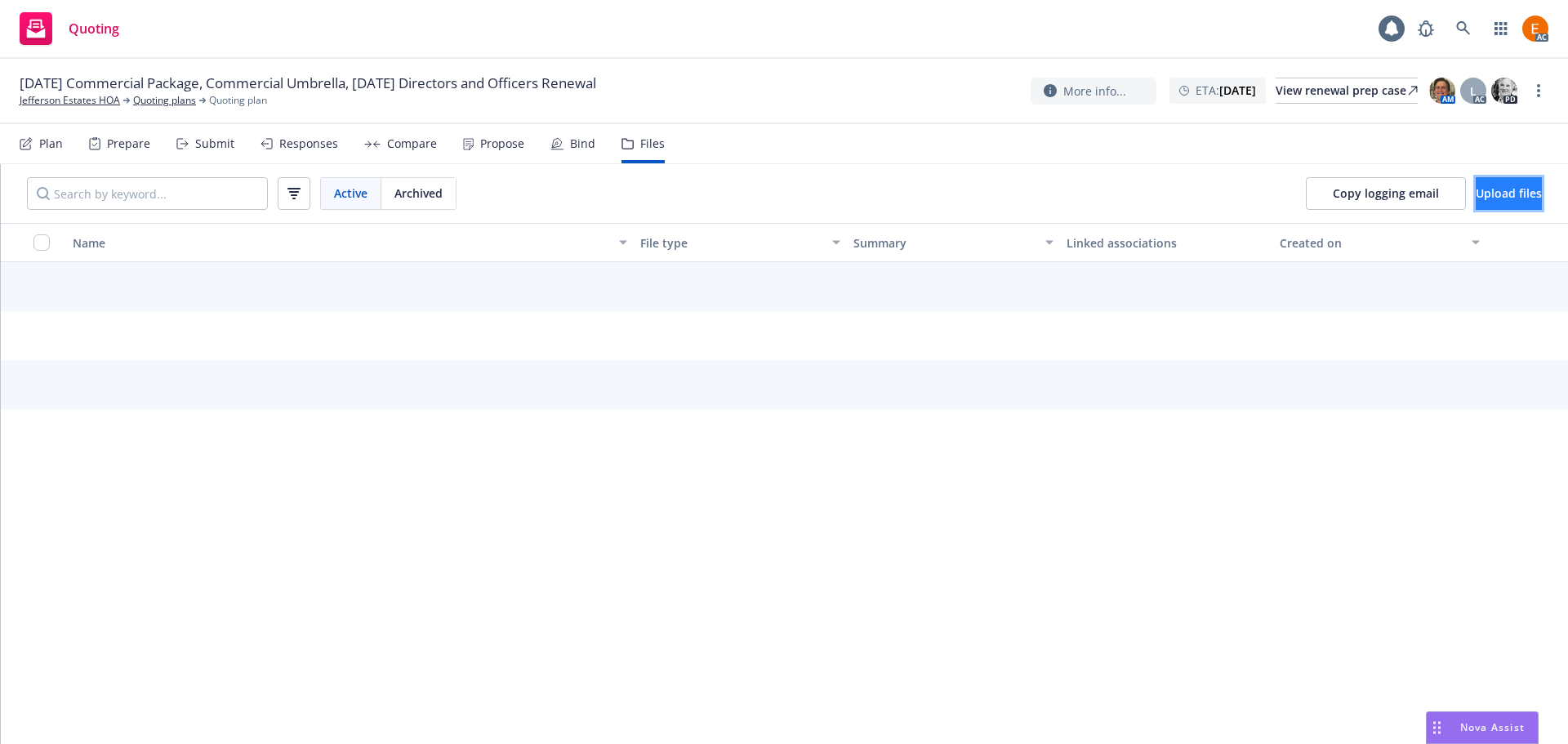
click at [1509, 205] on button "Upload files" at bounding box center [1509, 193] width 66 height 33
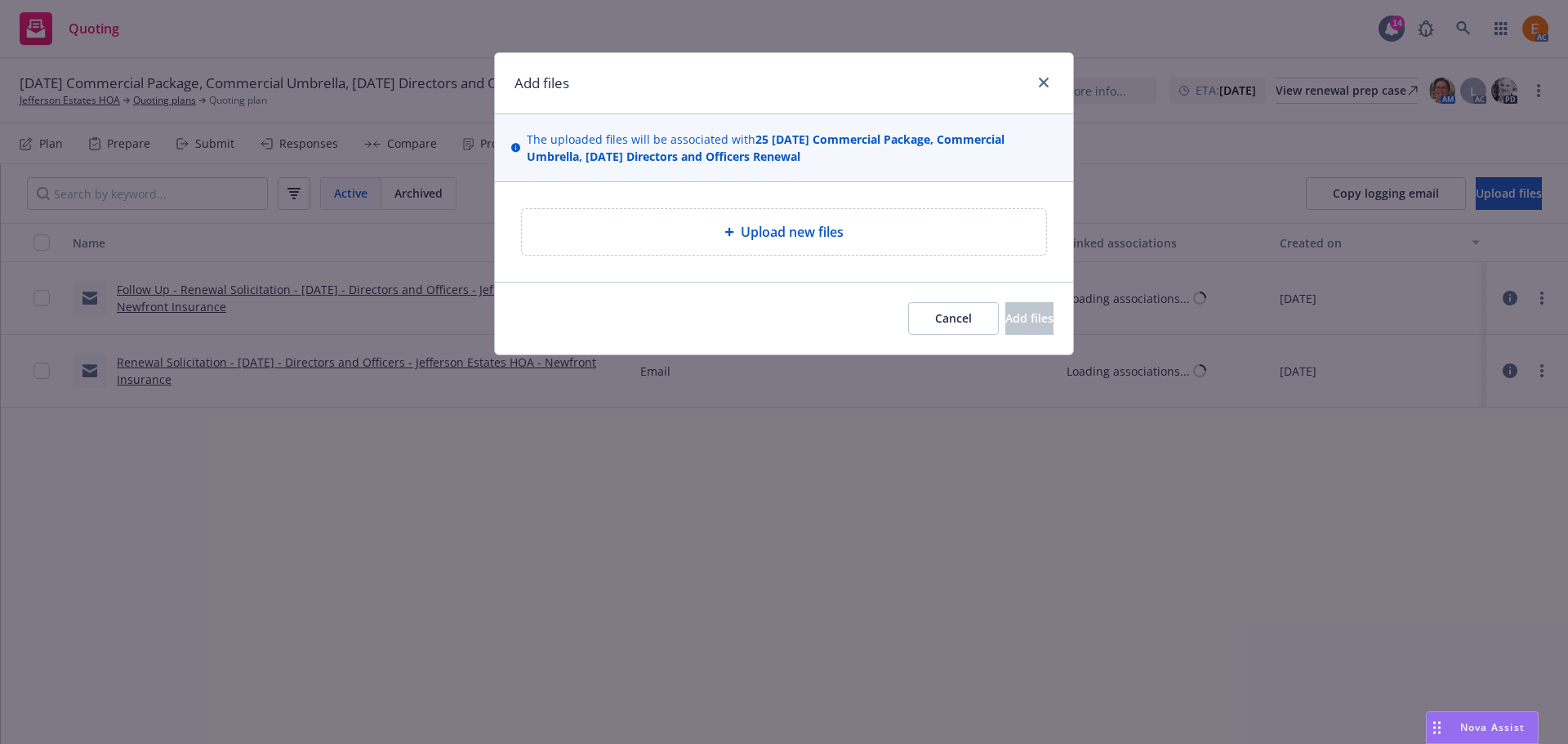
click at [736, 236] on div at bounding box center [732, 232] width 16 height 10
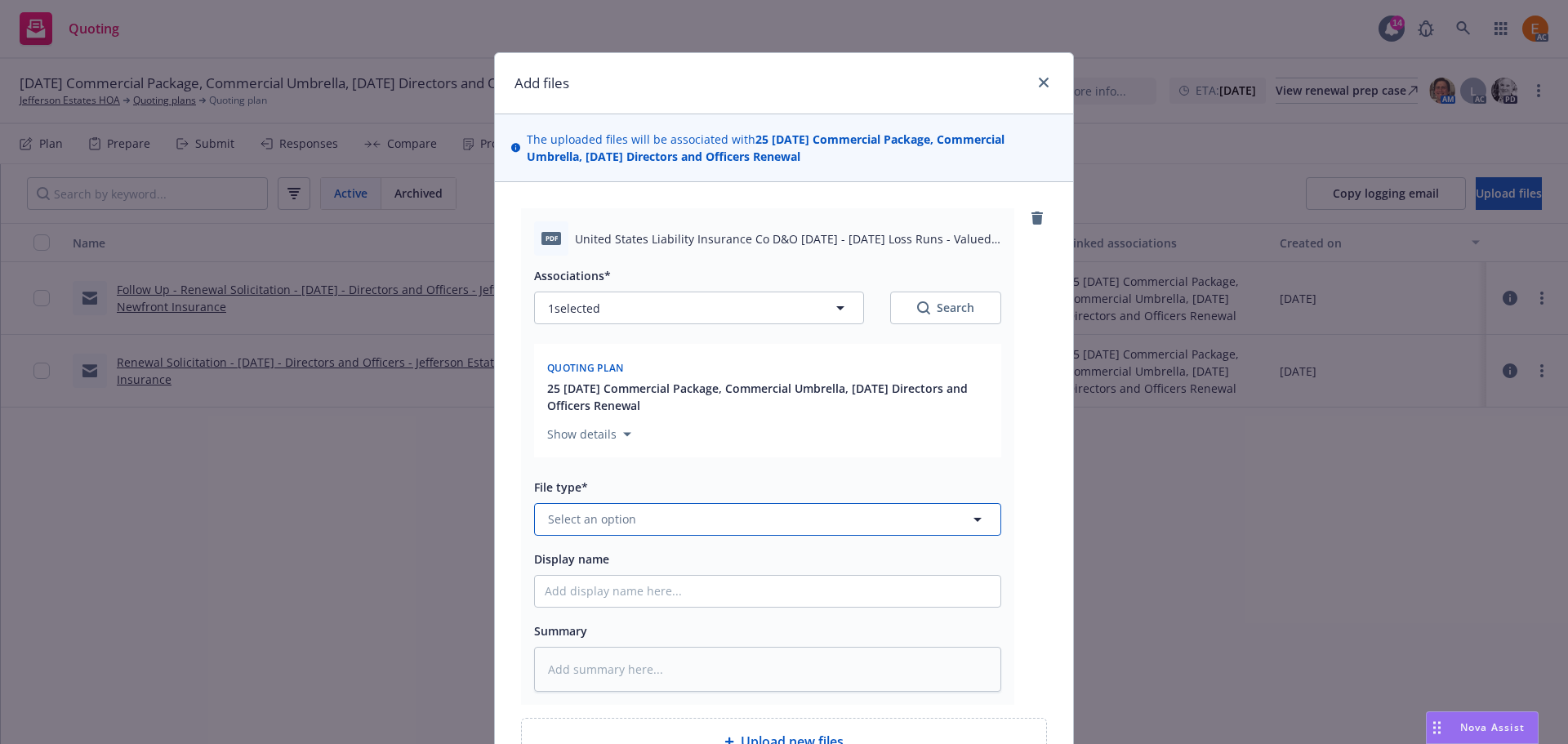
click at [707, 529] on button "Select an option" at bounding box center [768, 519] width 467 height 33
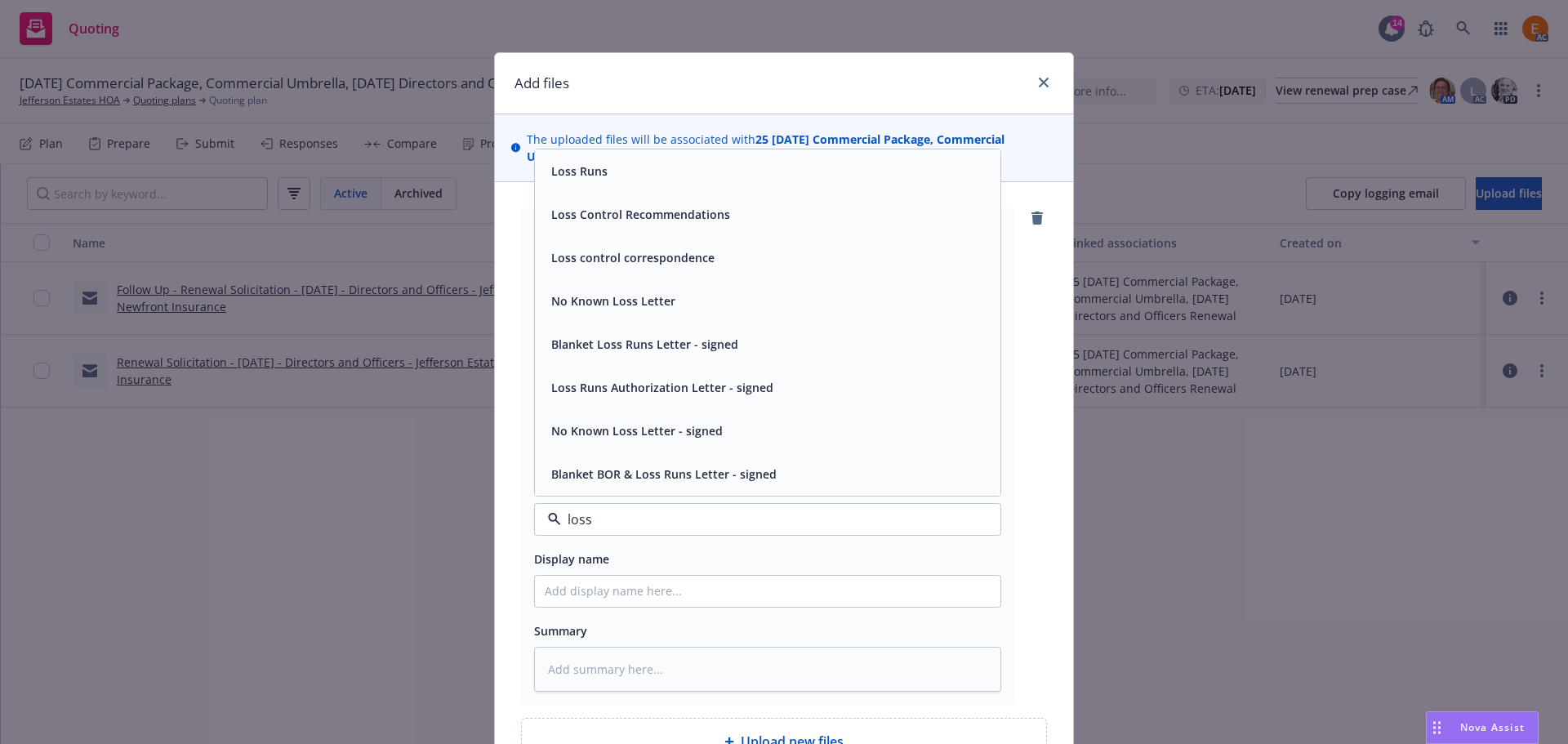
type input "loss r"
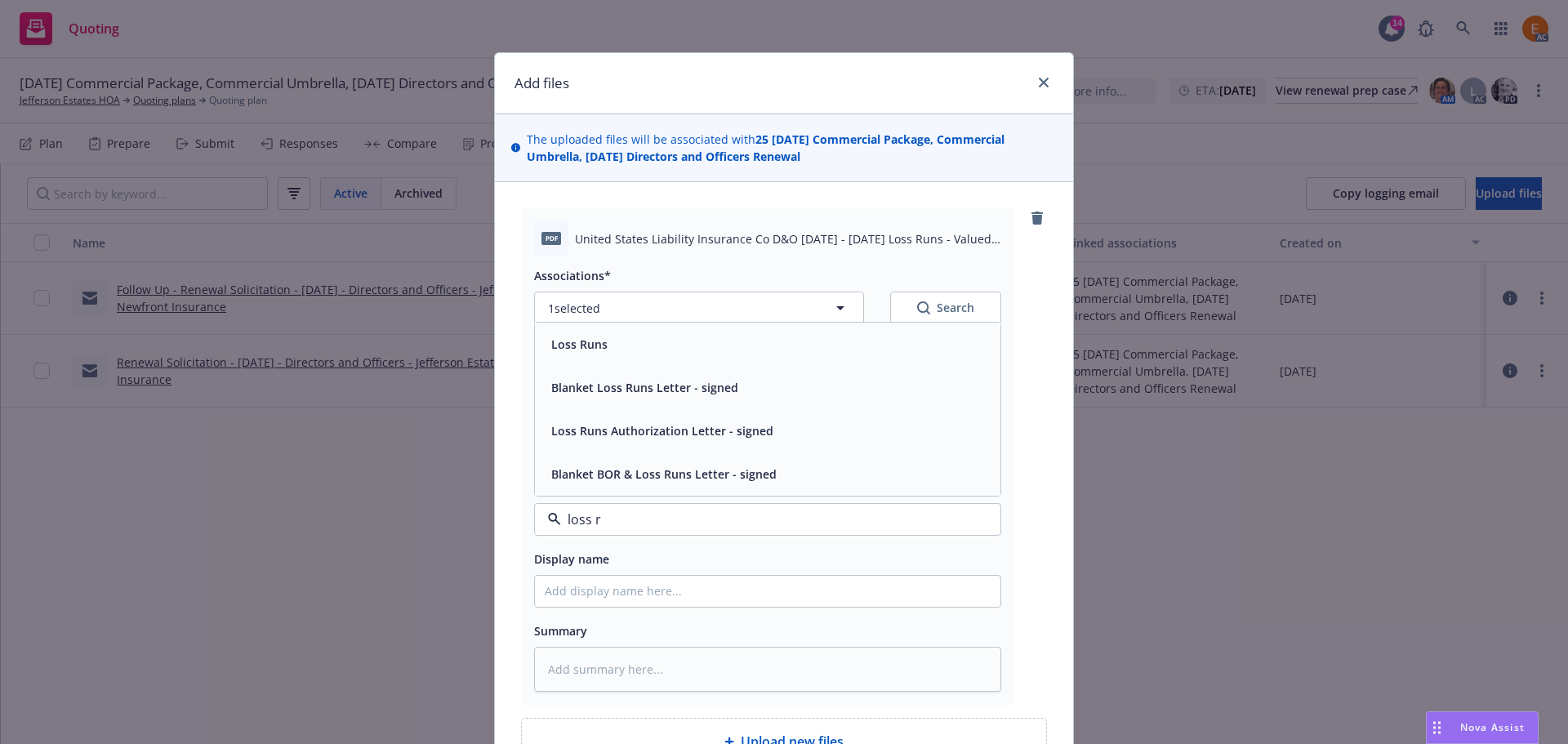
click at [589, 340] on span "Loss Runs" at bounding box center [579, 344] width 56 height 17
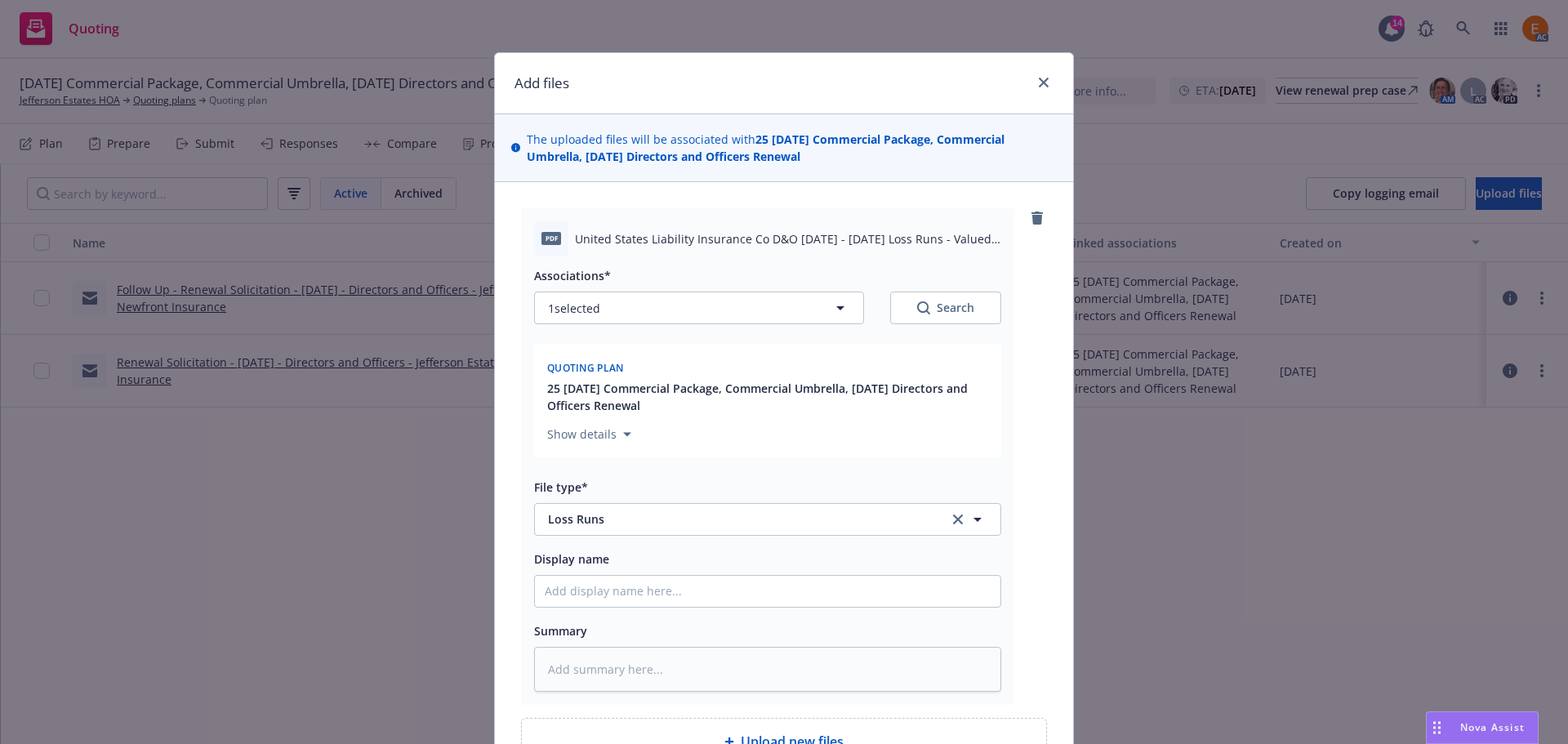
click at [946, 307] on div "Search" at bounding box center [945, 308] width 57 height 16
type textarea "x"
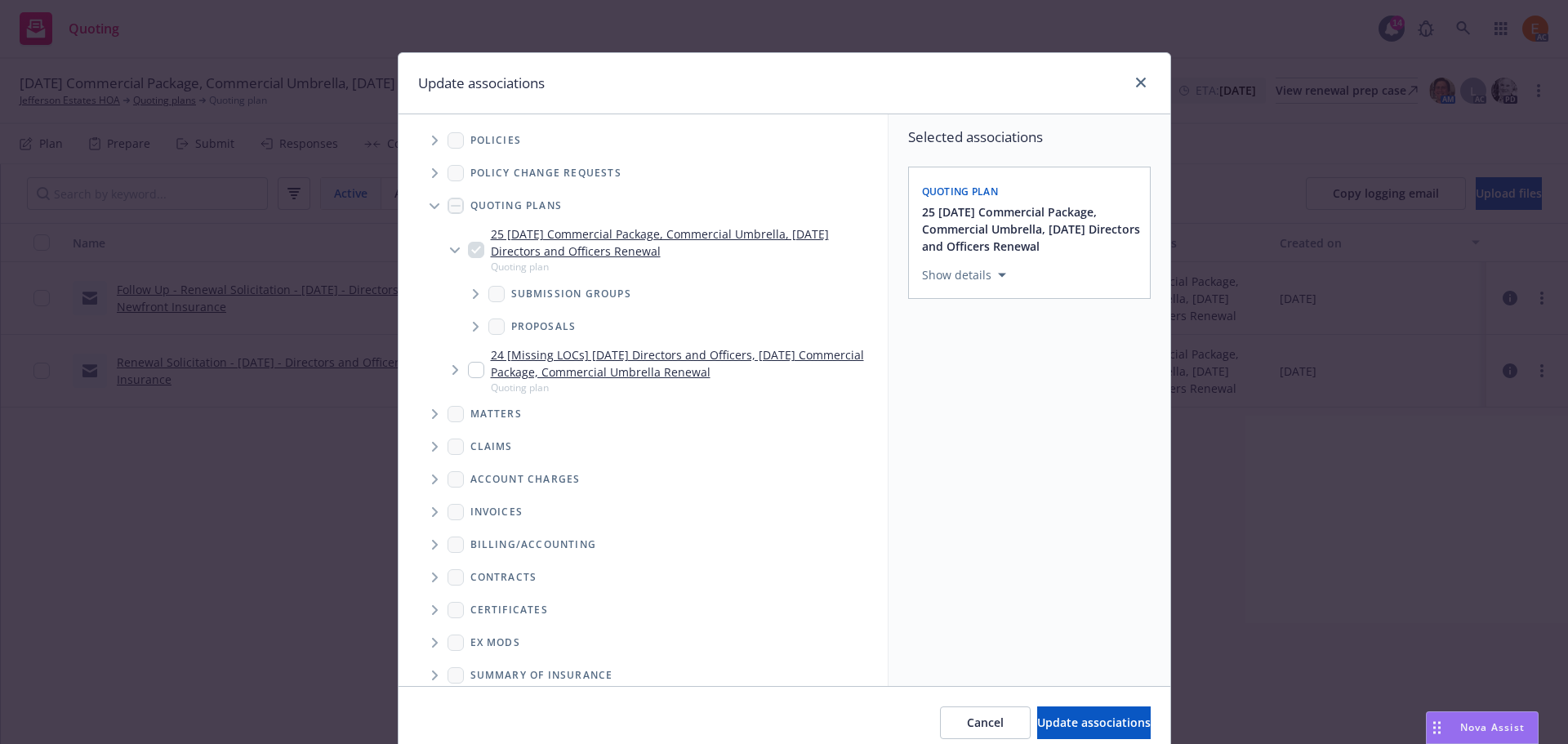
click at [431, 211] on span "Tree Example" at bounding box center [434, 206] width 26 height 26
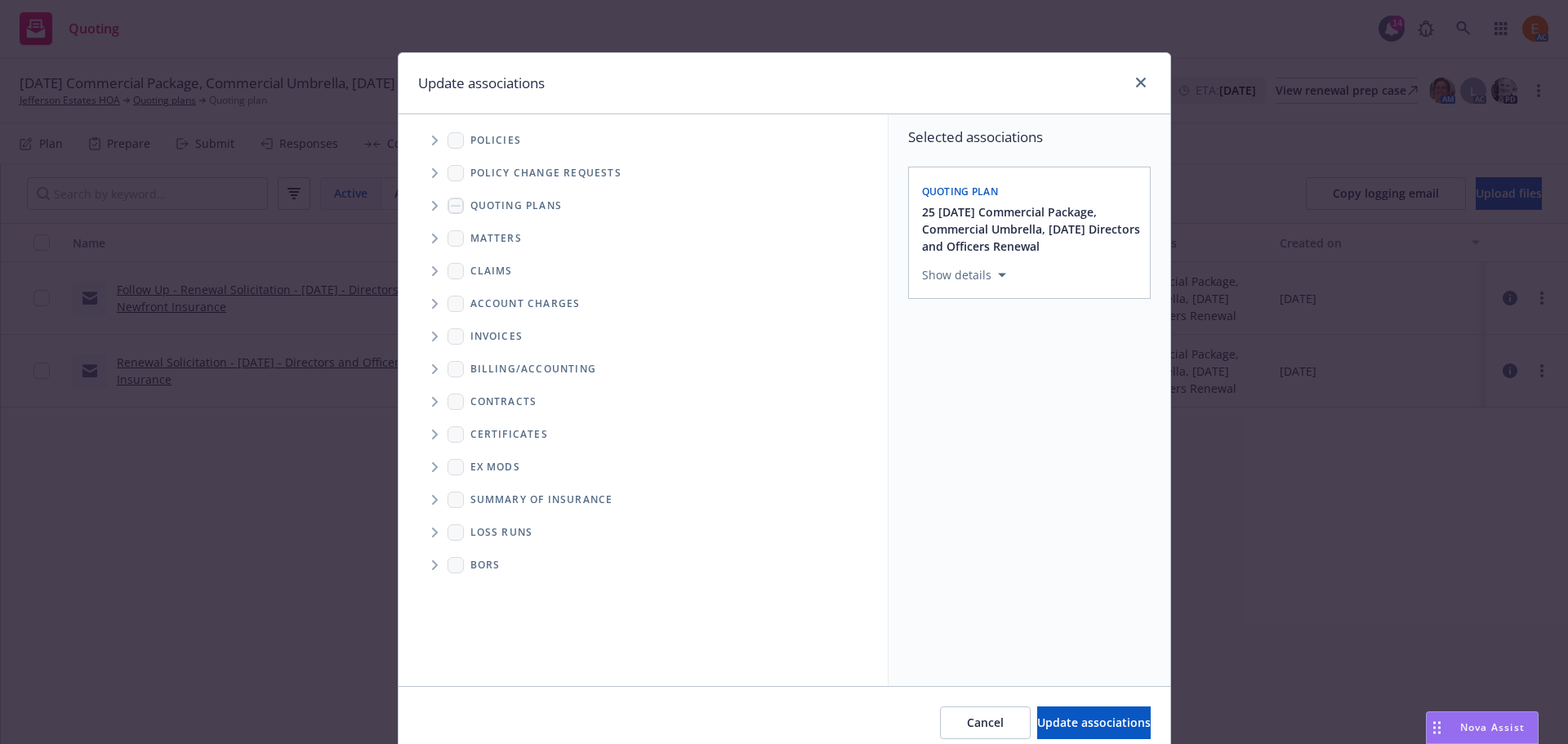
click at [421, 518] on div "Loss Runs" at bounding box center [654, 532] width 466 height 33
click at [432, 531] on icon "Folder Tree Example" at bounding box center [435, 532] width 7 height 10
click at [496, 599] on link "2025" at bounding box center [509, 590] width 26 height 17
checkbox input "true"
click at [1079, 716] on span "Update associations" at bounding box center [1095, 723] width 114 height 16
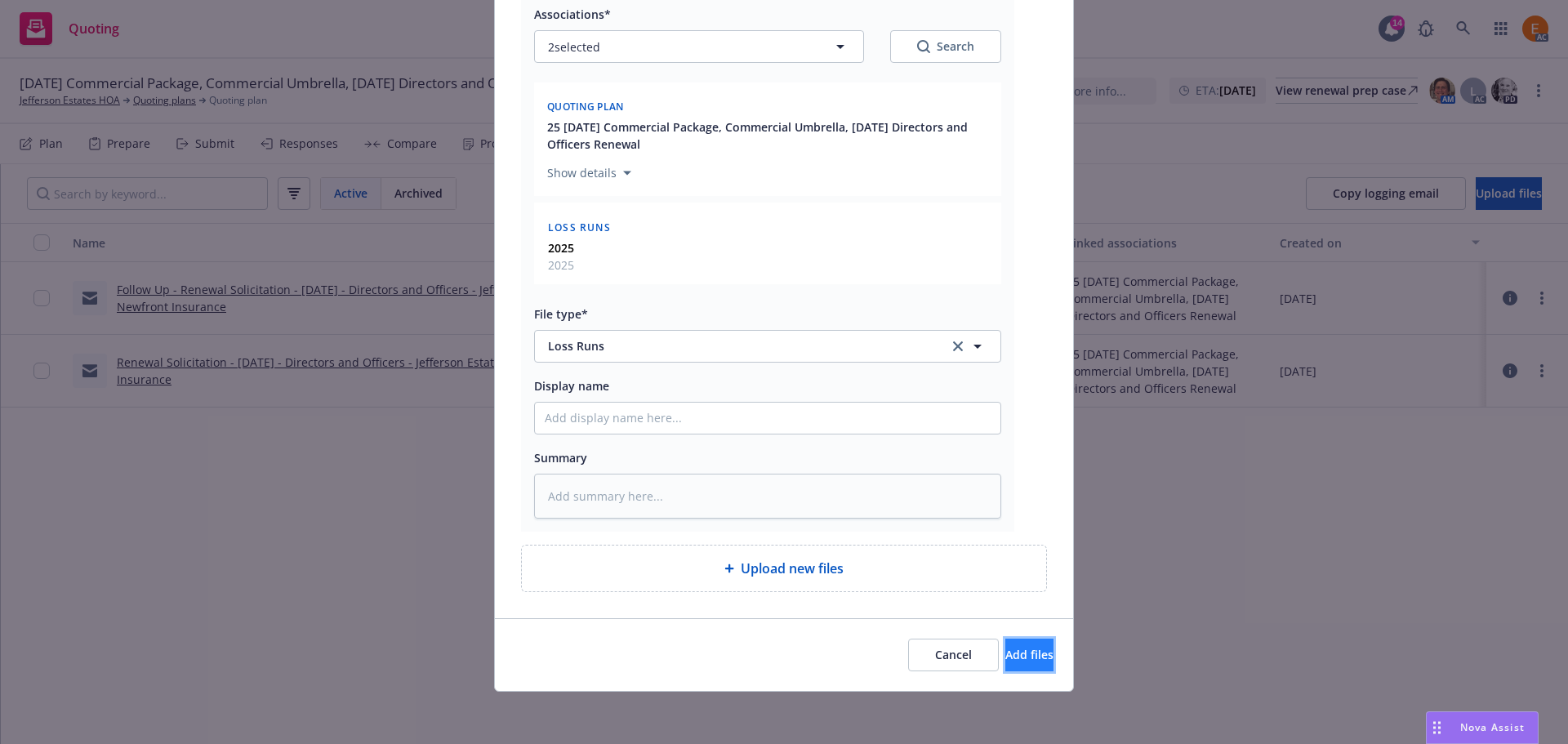
click at [1023, 649] on button "Add files" at bounding box center [1030, 655] width 48 height 33
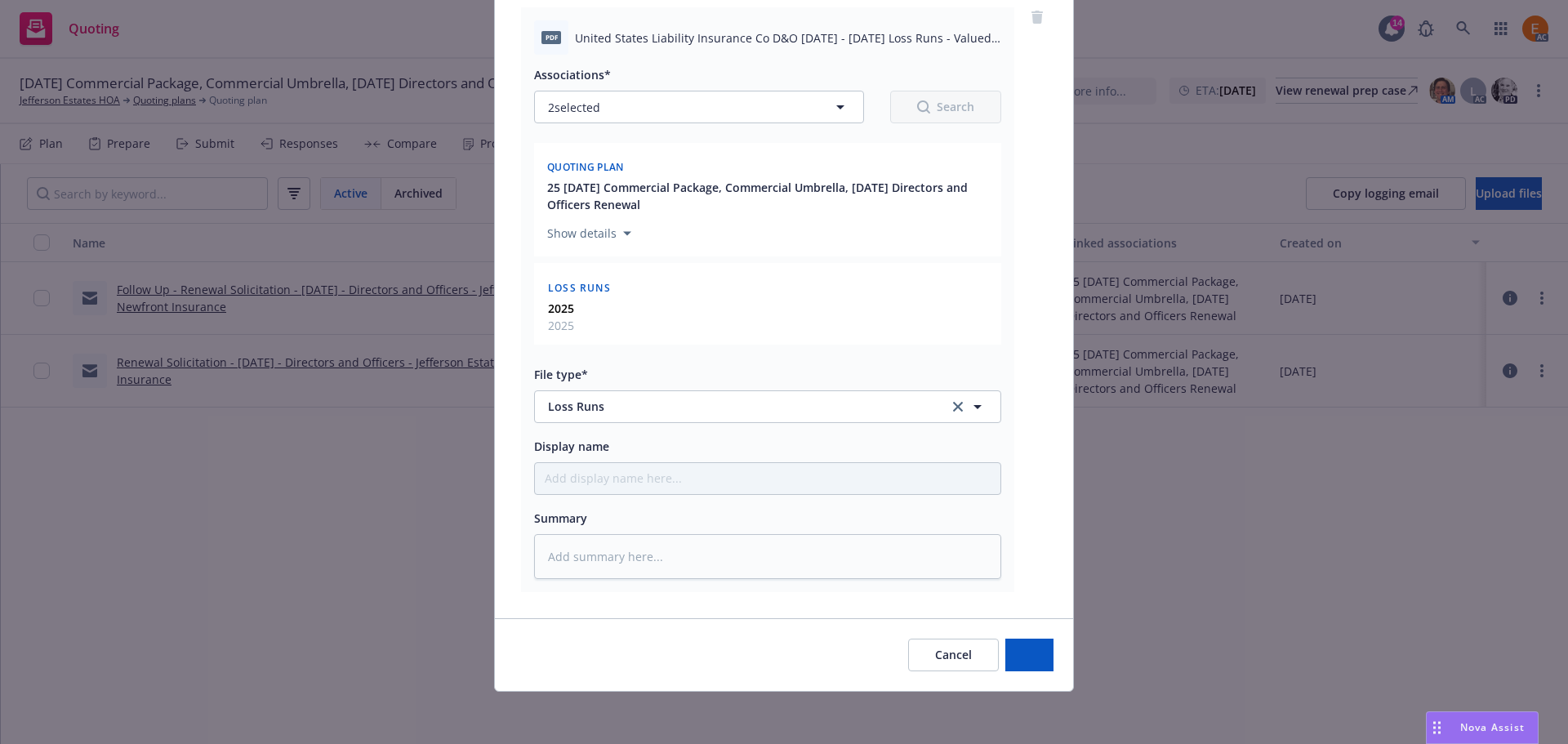
scroll to position [201, 0]
type textarea "x"
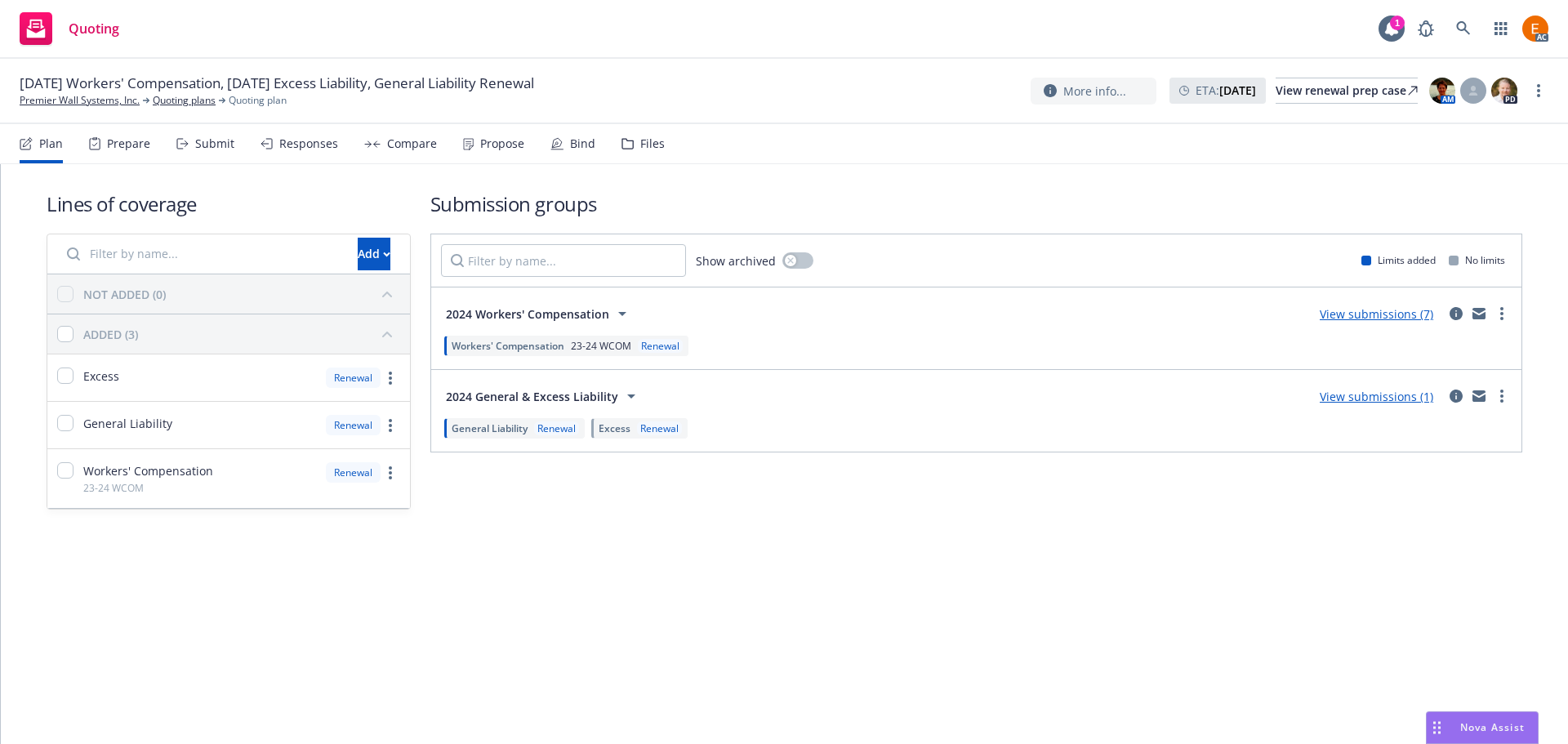
click at [649, 164] on div "Lines of coverage Add NOT ADDED (0) ADDED (3) Excess Renewal General Liability …" at bounding box center [785, 350] width 1476 height 372
click at [631, 137] on div "Files" at bounding box center [642, 143] width 43 height 39
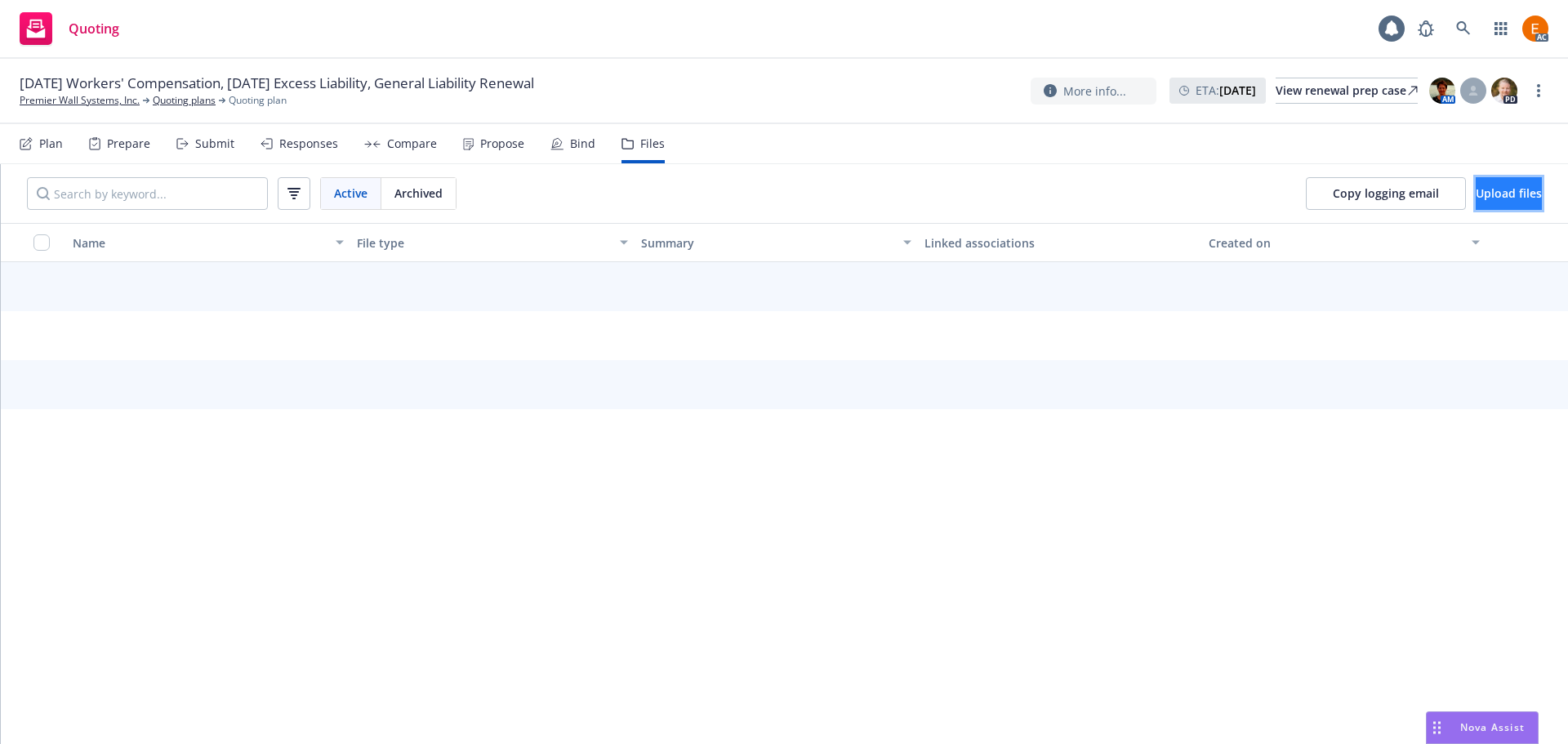
click at [1476, 192] on span "Upload files" at bounding box center [1509, 194] width 66 height 16
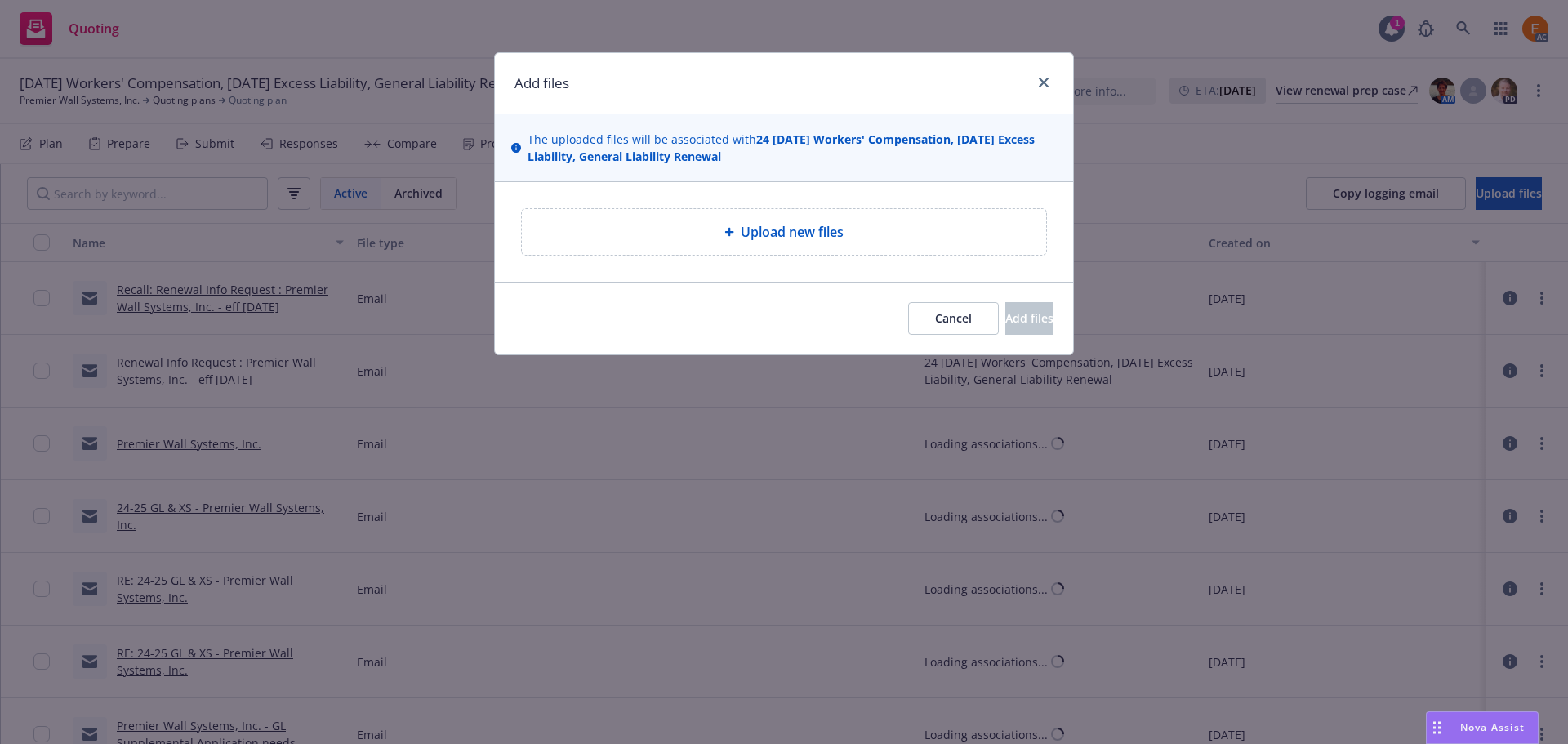
click at [762, 243] on div "Upload new files" at bounding box center [784, 232] width 524 height 46
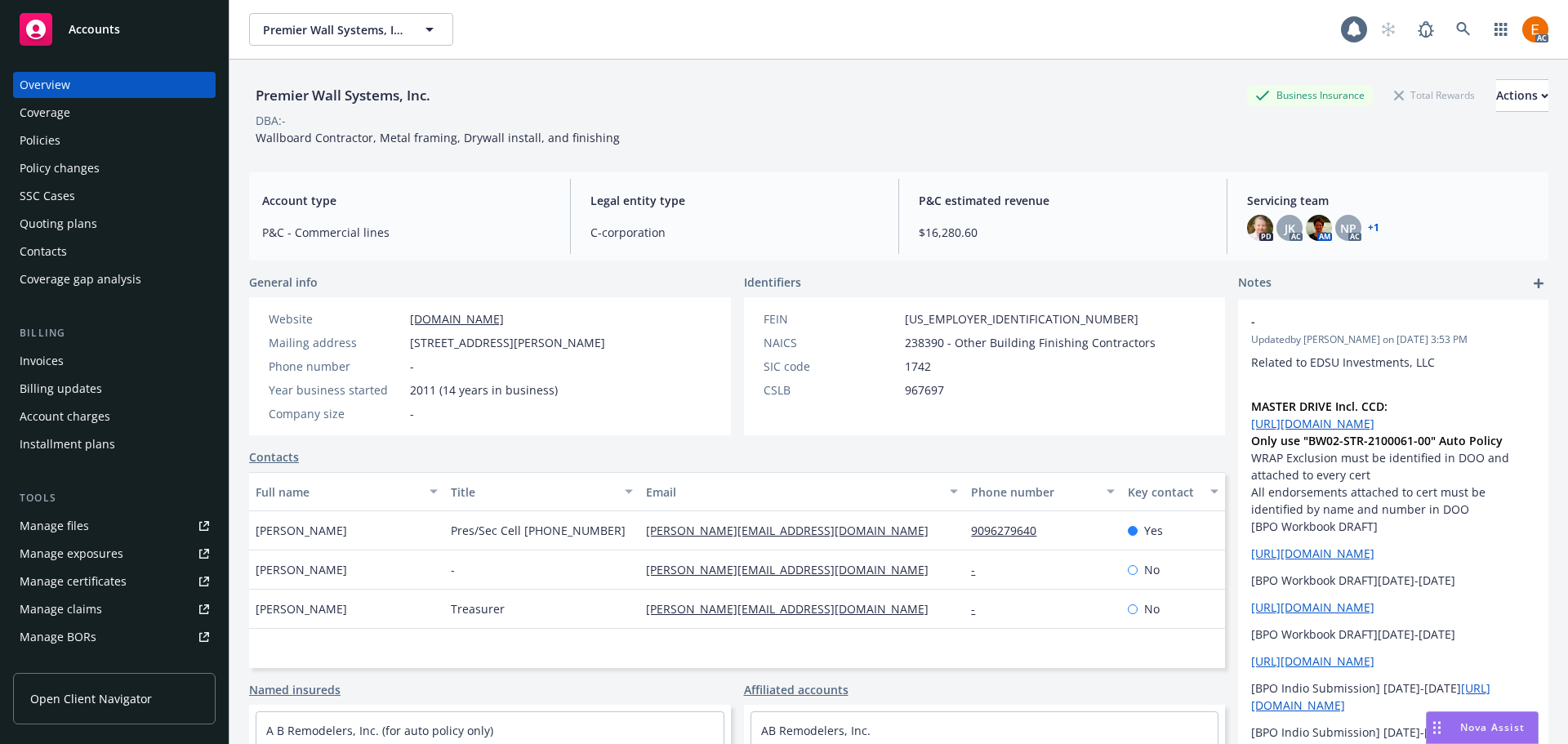
click at [77, 136] on div "Policies" at bounding box center [115, 141] width 190 height 26
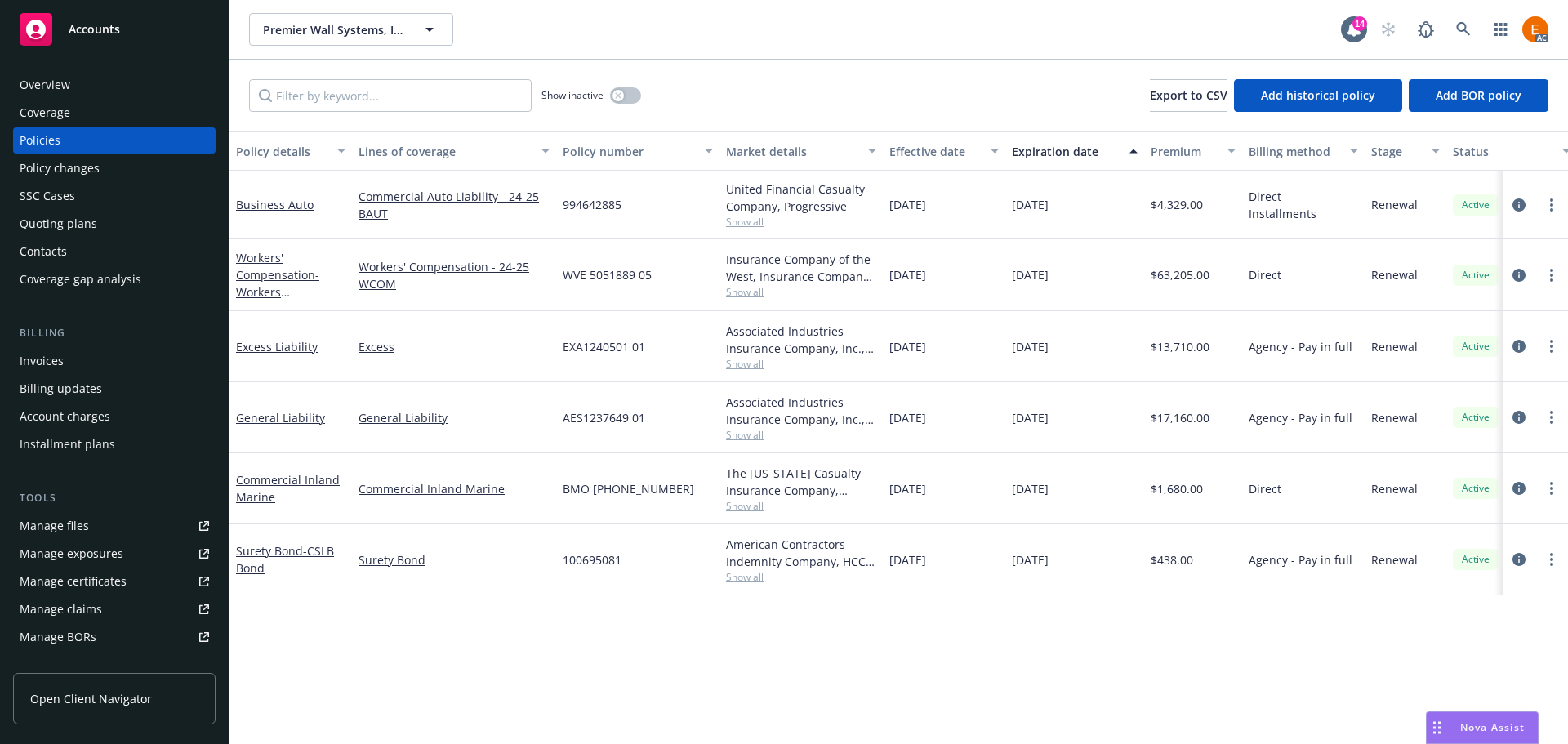
click at [137, 230] on div "Quoting plans" at bounding box center [115, 224] width 190 height 26
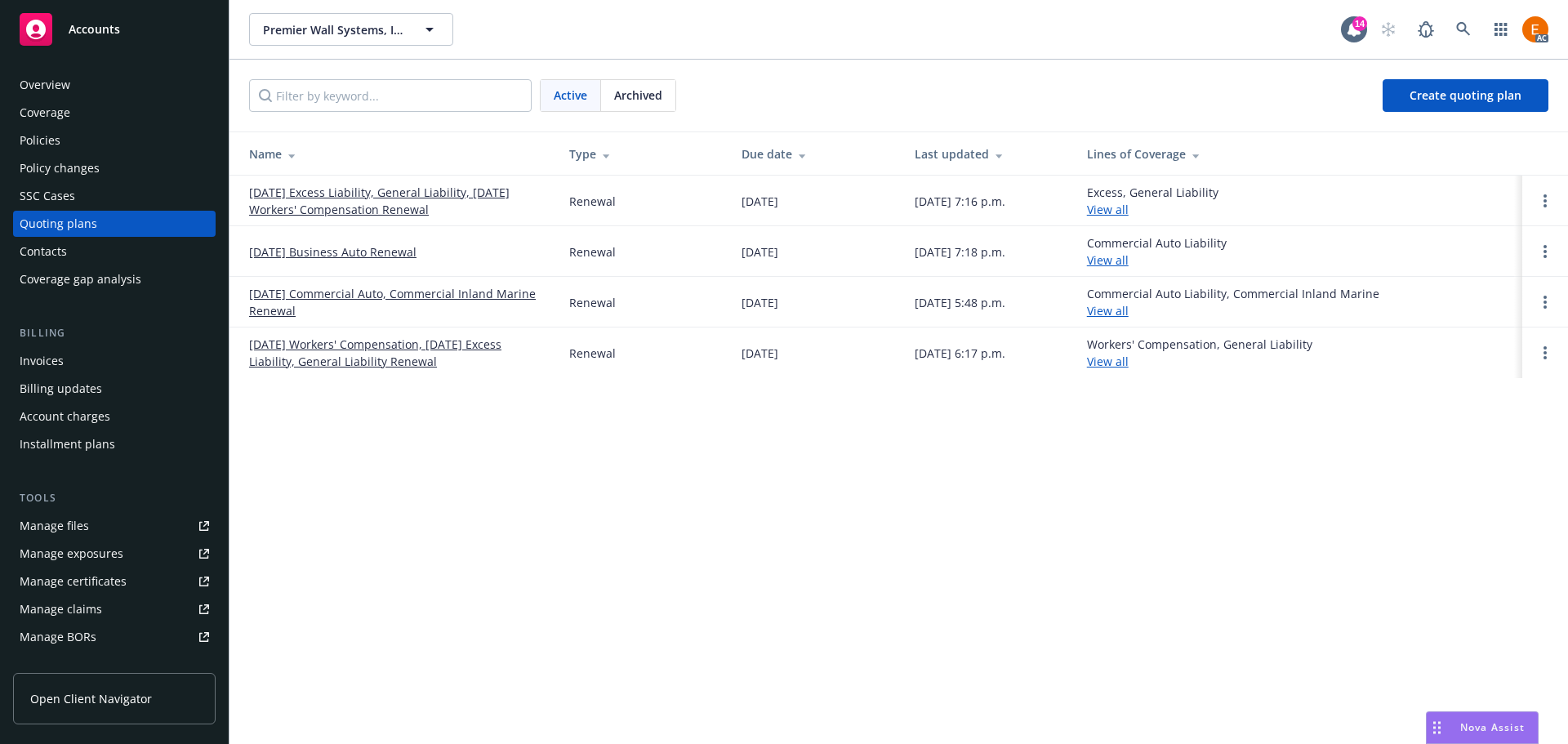
click at [387, 209] on link "11/23/25 Excess Liability, General Liability, 11/18/25 Workers' Compensation Re…" at bounding box center [395, 201] width 294 height 34
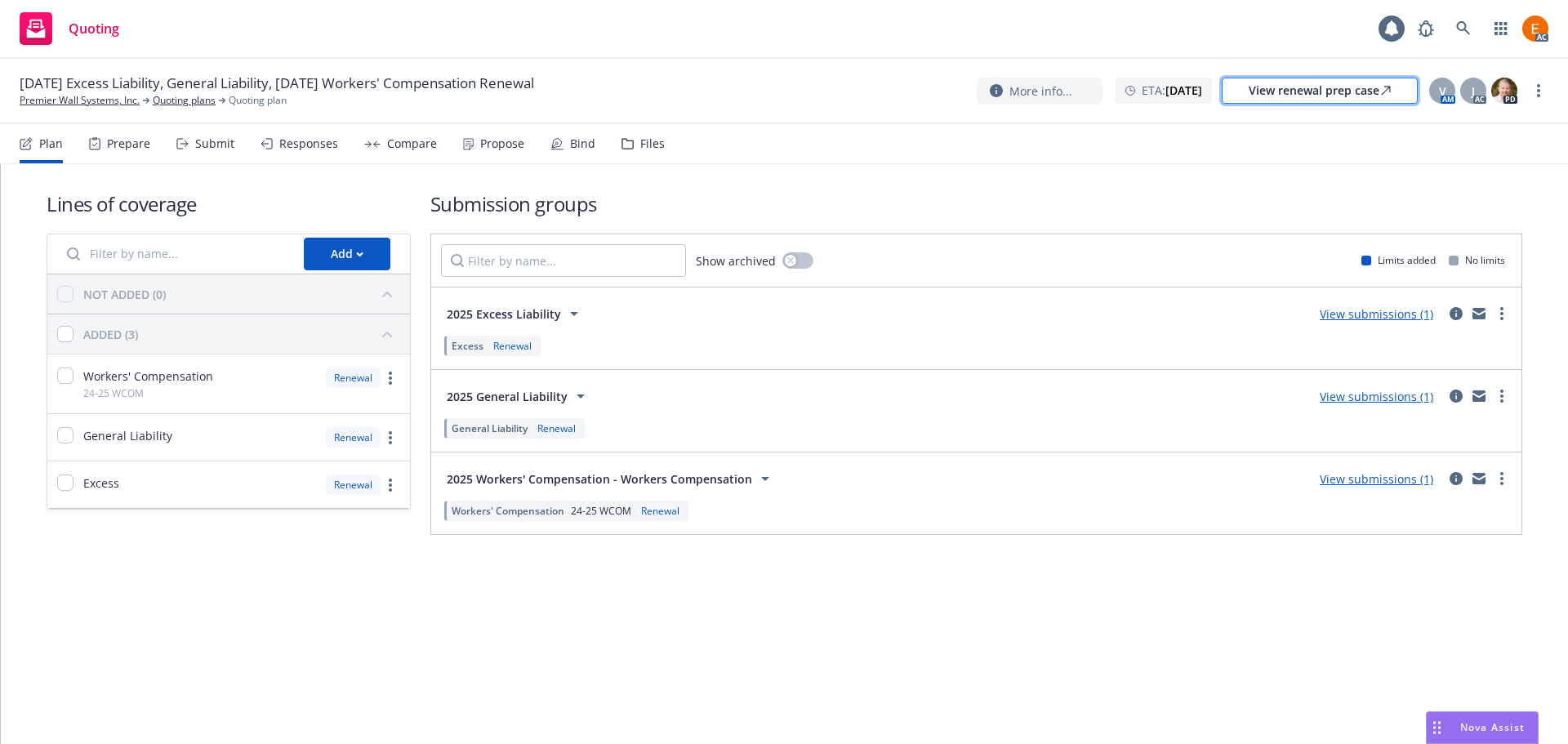
click at [1294, 84] on div "View renewal prep case" at bounding box center [1319, 91] width 142 height 25
drag, startPoint x: 635, startPoint y: 124, endPoint x: 647, endPoint y: 141, distance: 20.8
click at [635, 124] on div "Files" at bounding box center [642, 143] width 43 height 39
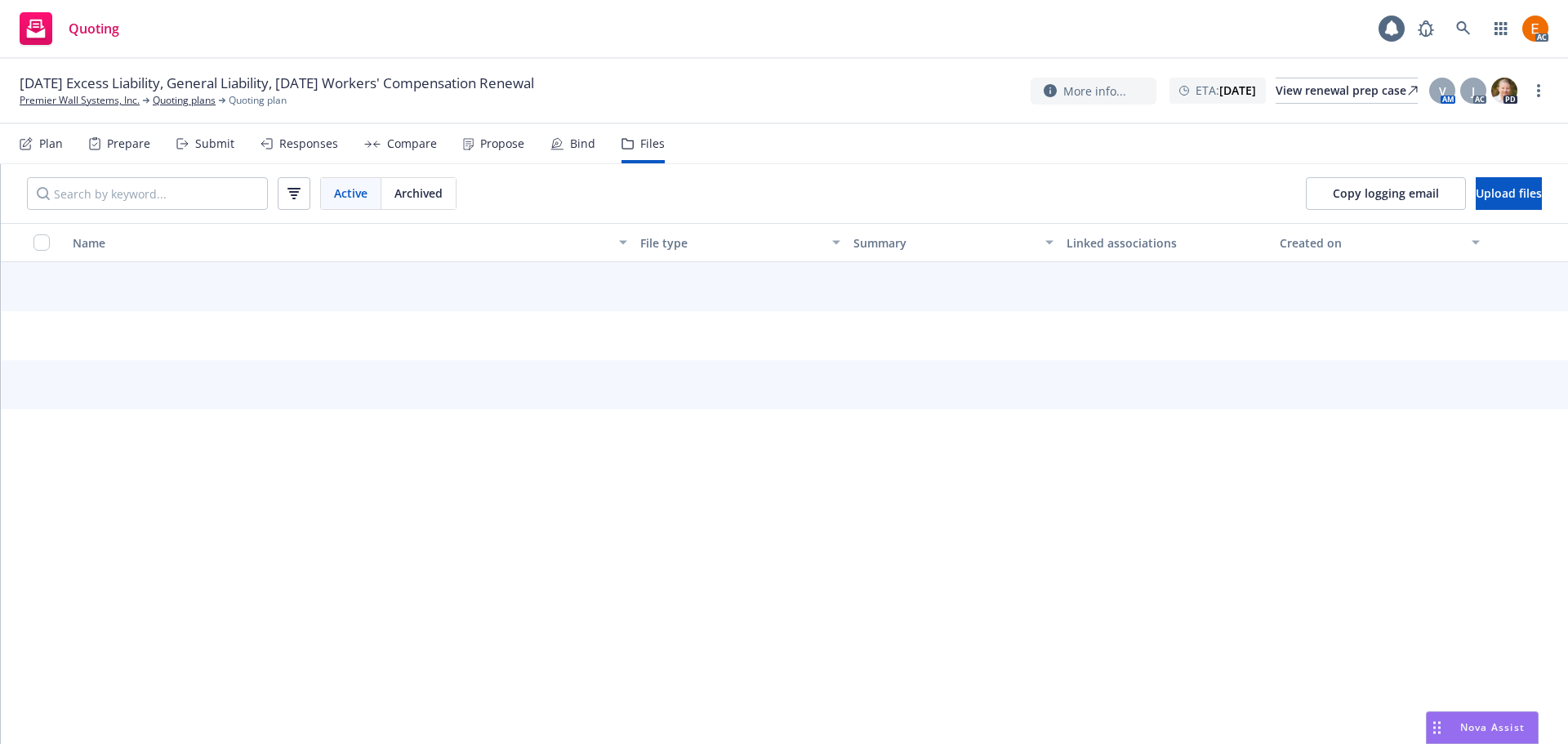
click at [648, 141] on div "Files" at bounding box center [652, 143] width 25 height 13
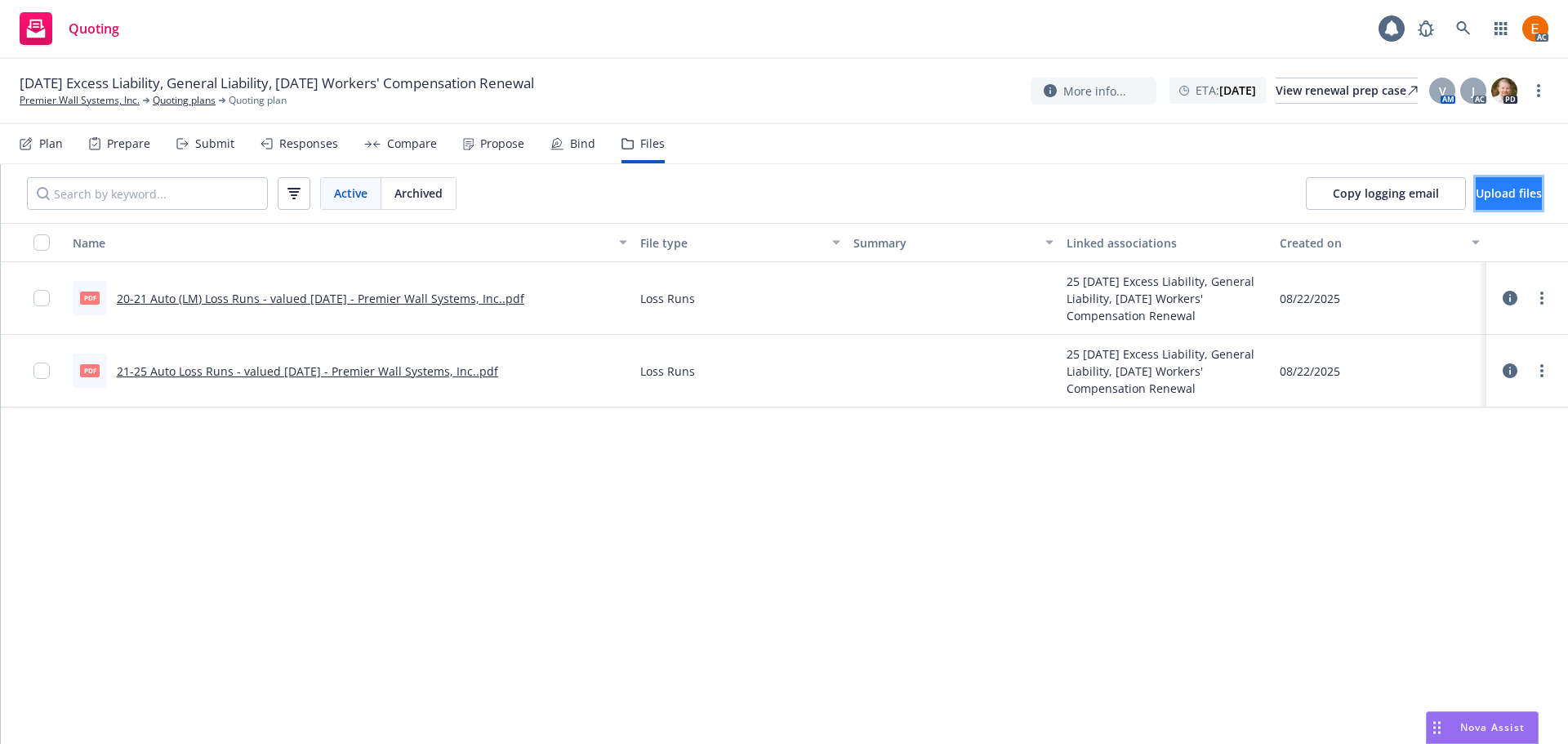
click at [1513, 191] on span "Upload files" at bounding box center [1509, 194] width 66 height 16
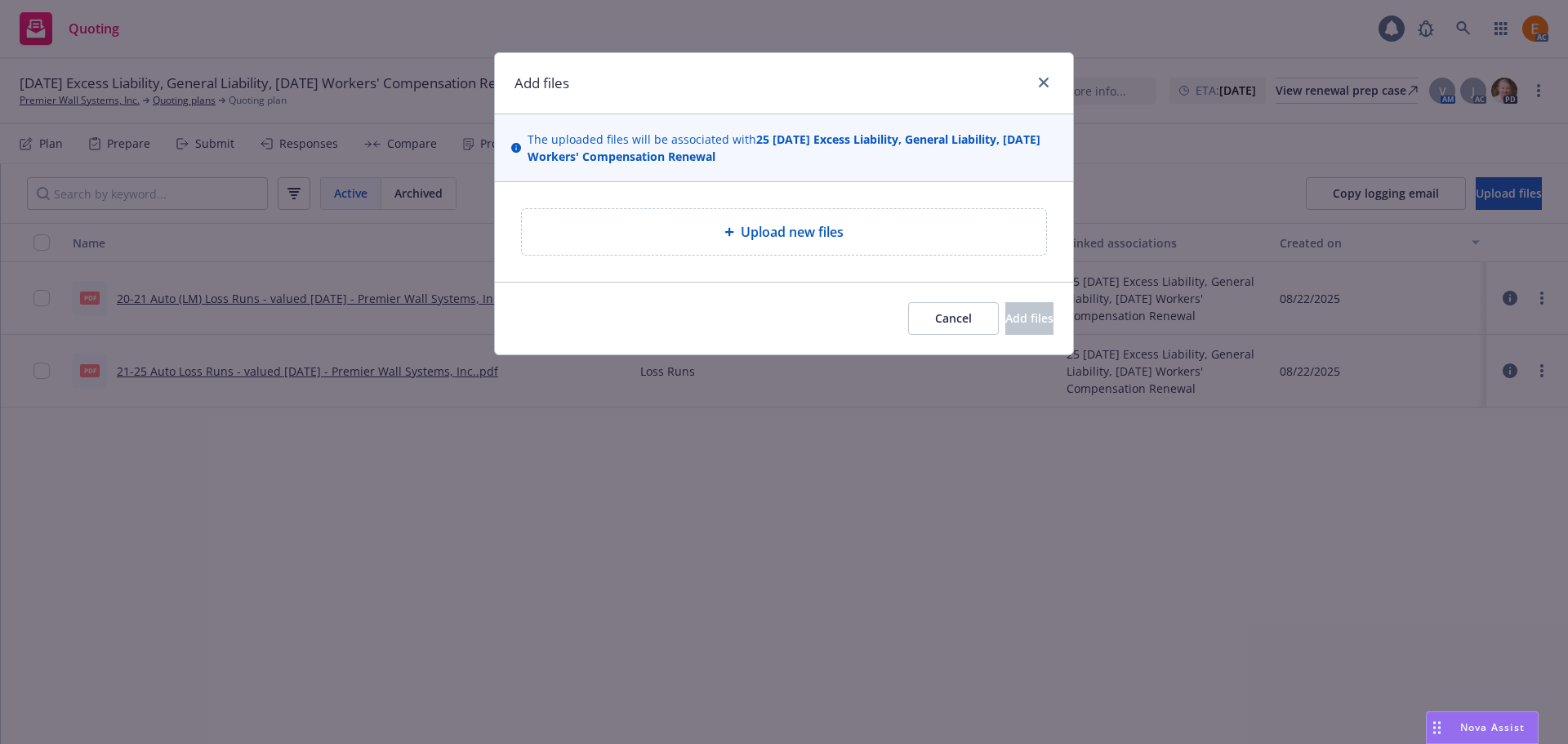
click at [700, 204] on div "Upload new files" at bounding box center [784, 232] width 578 height 100
click at [665, 239] on div "Upload new files" at bounding box center [784, 232] width 498 height 20
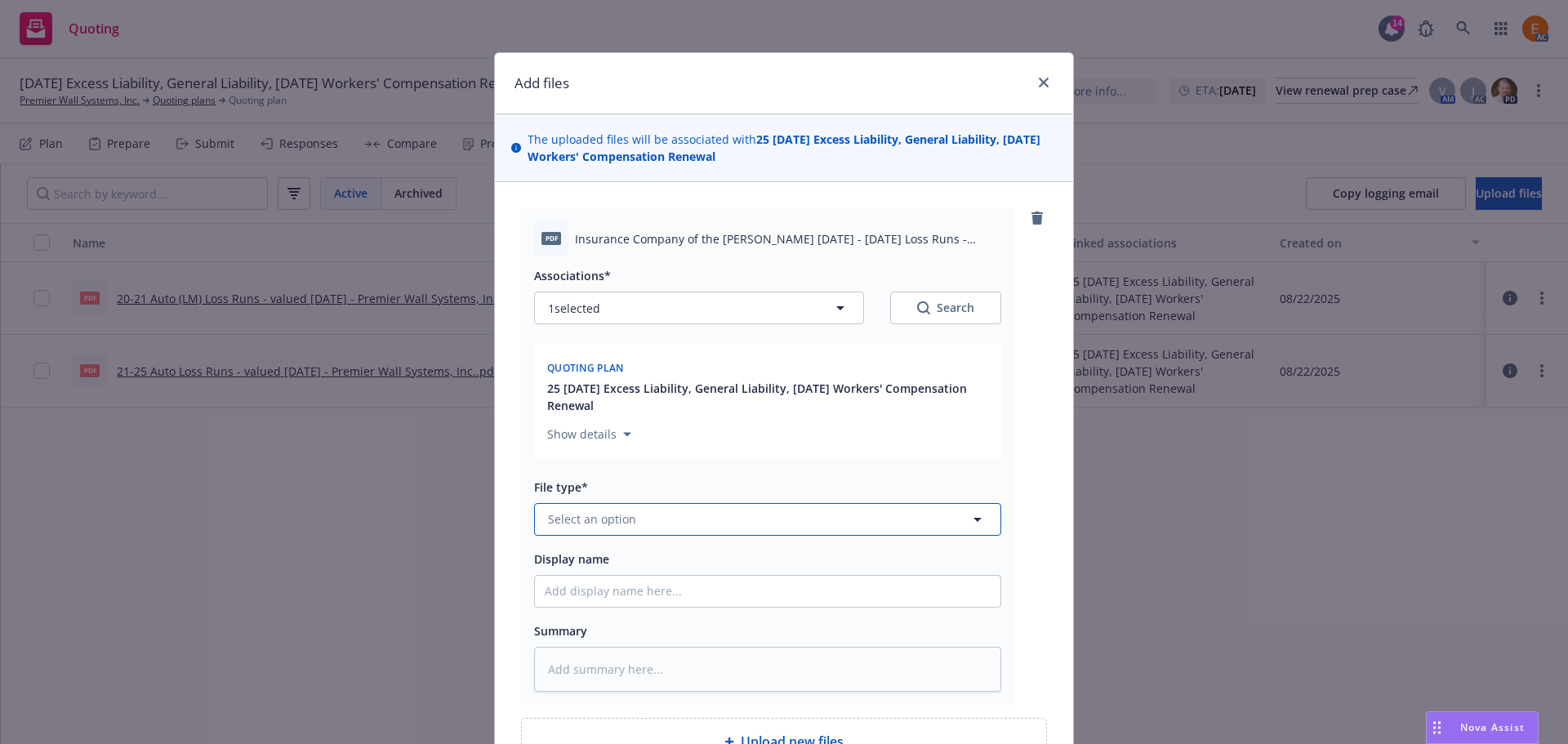
click at [689, 516] on button "Select an option" at bounding box center [768, 519] width 467 height 33
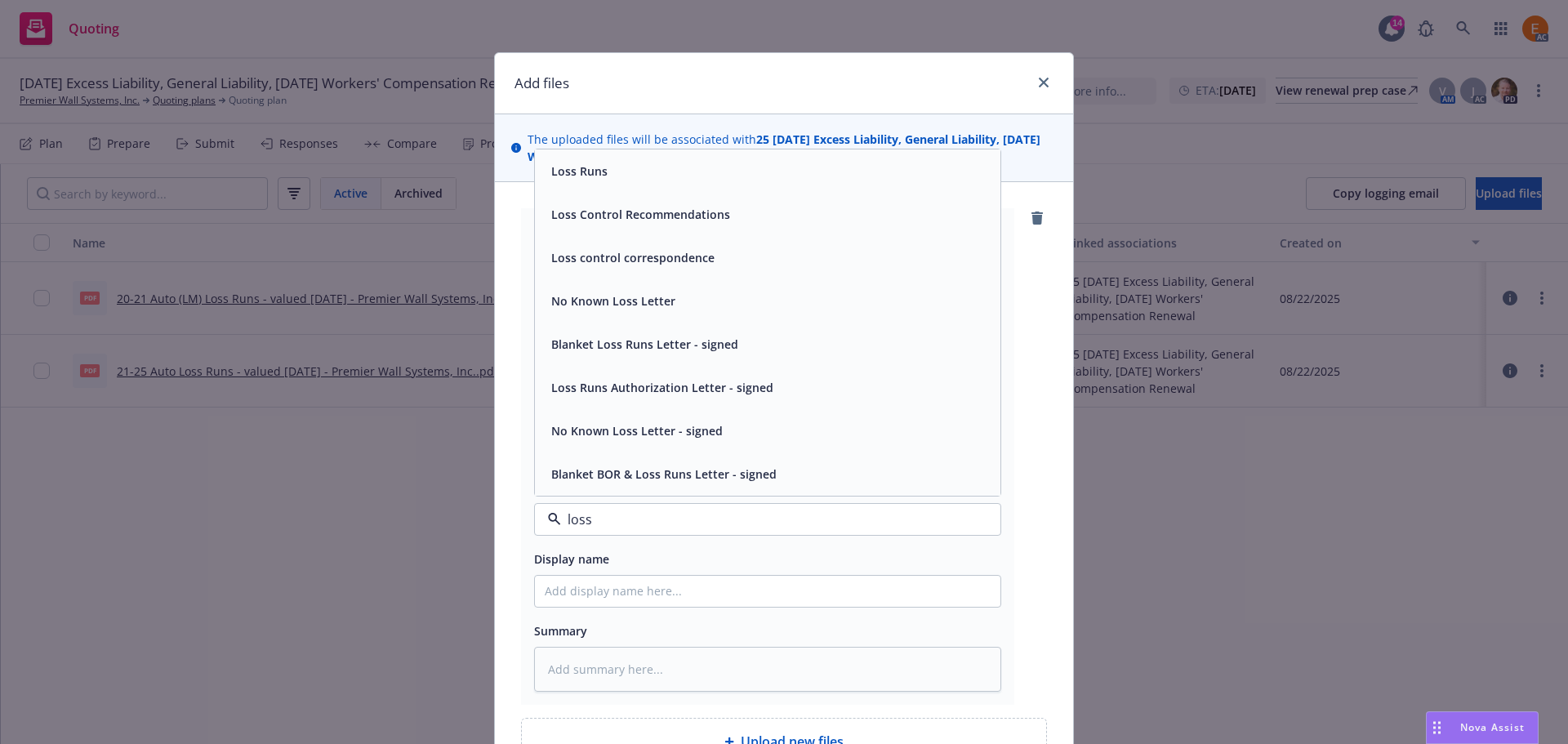
type input "loss r"
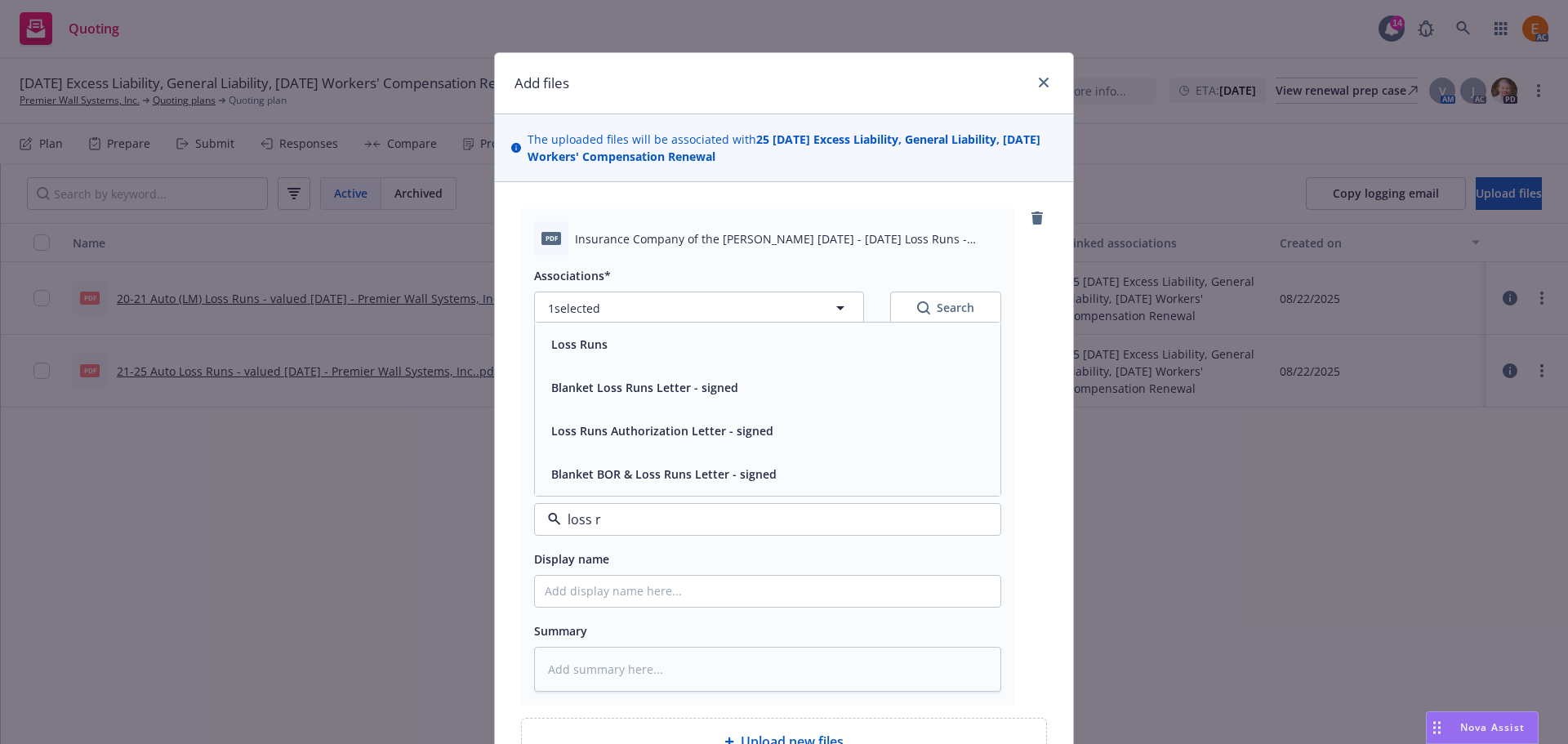
click at [665, 359] on div "Loss Runs" at bounding box center [768, 344] width 465 height 43
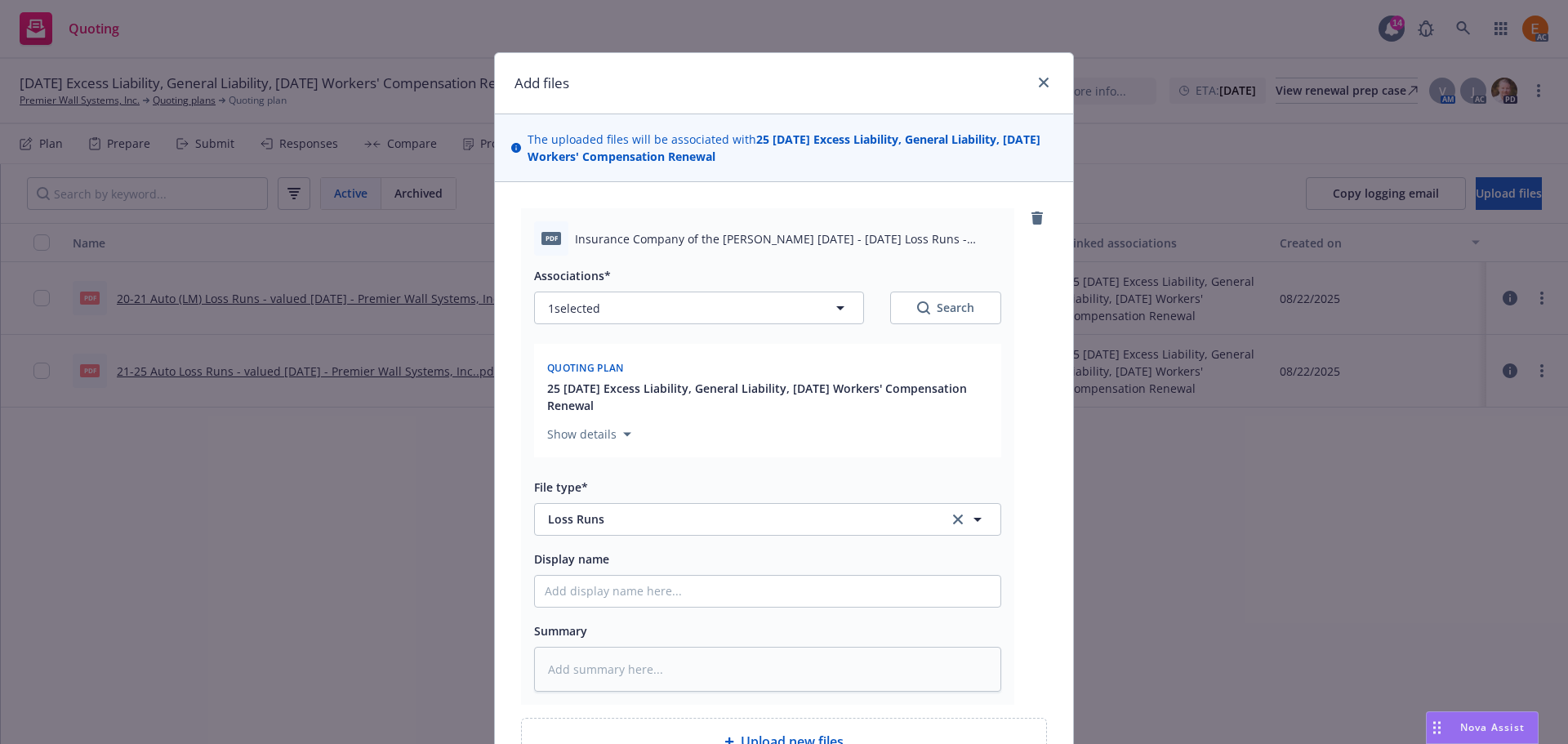
click at [936, 312] on div "Search" at bounding box center [945, 308] width 57 height 16
type textarea "x"
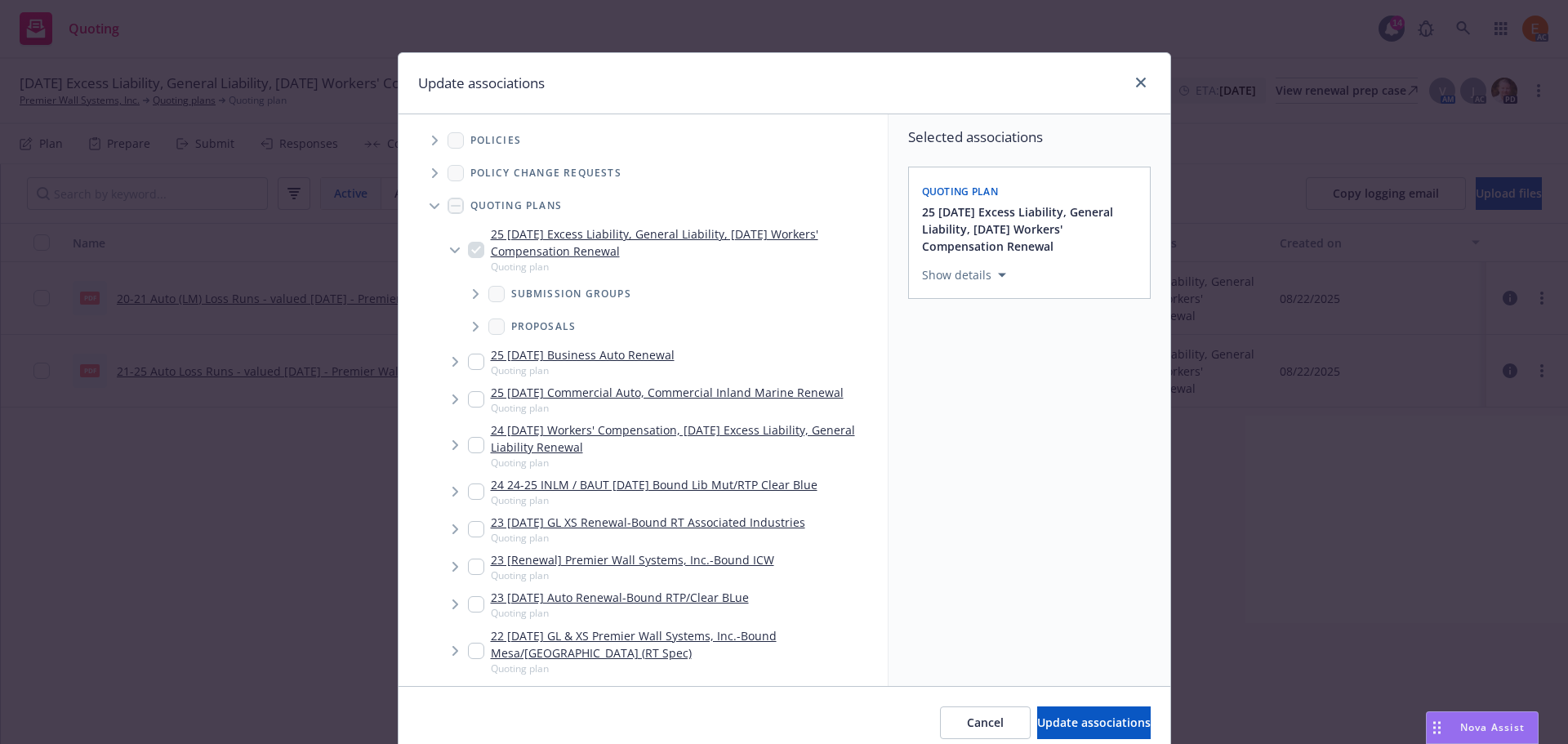
click at [421, 204] on span "Tree Example" at bounding box center [434, 206] width 26 height 26
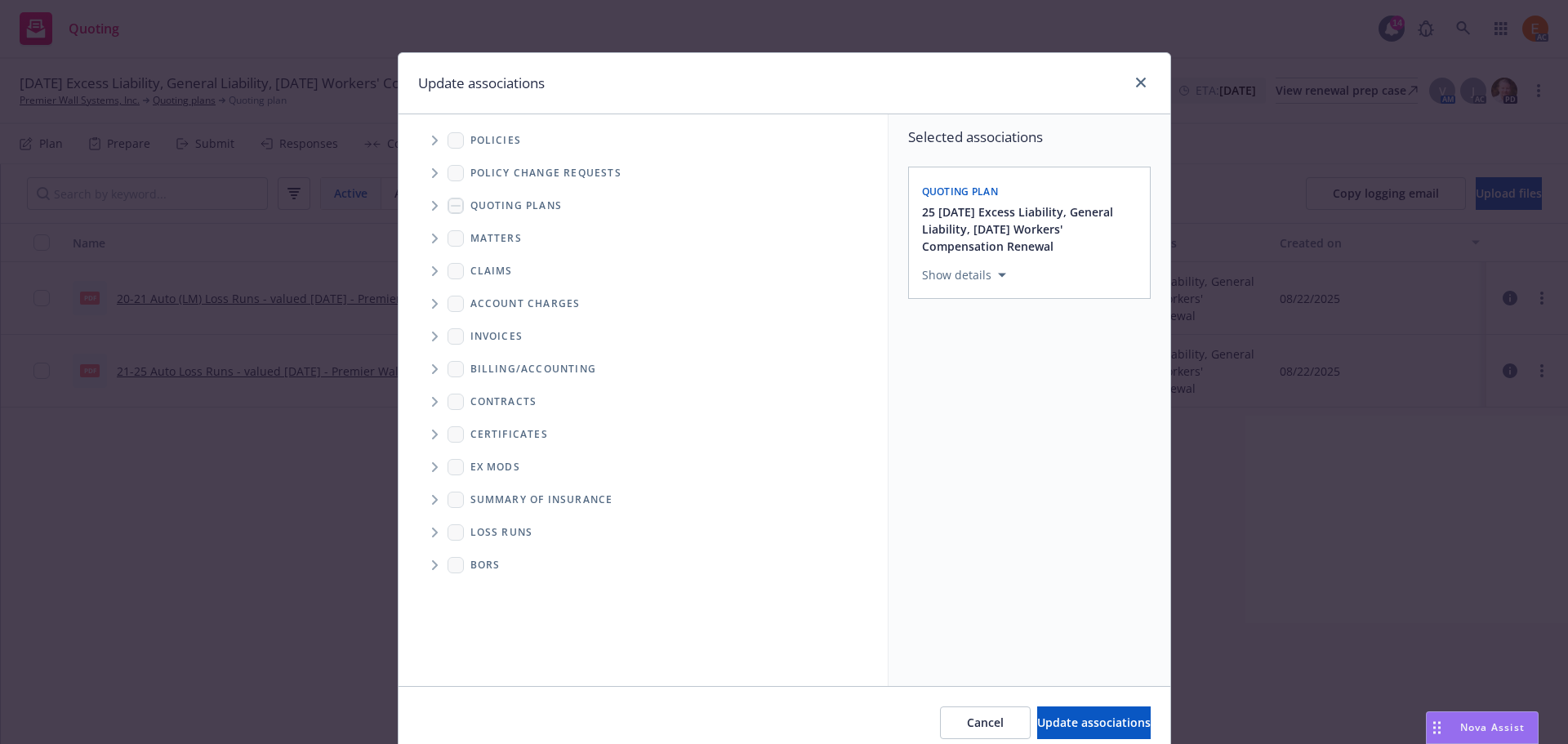
click at [426, 540] on span "Folder Tree Example" at bounding box center [434, 532] width 26 height 26
click at [504, 591] on link "2025" at bounding box center [509, 590] width 26 height 17
checkbox input "true"
click at [1084, 712] on button "Update associations" at bounding box center [1095, 722] width 114 height 33
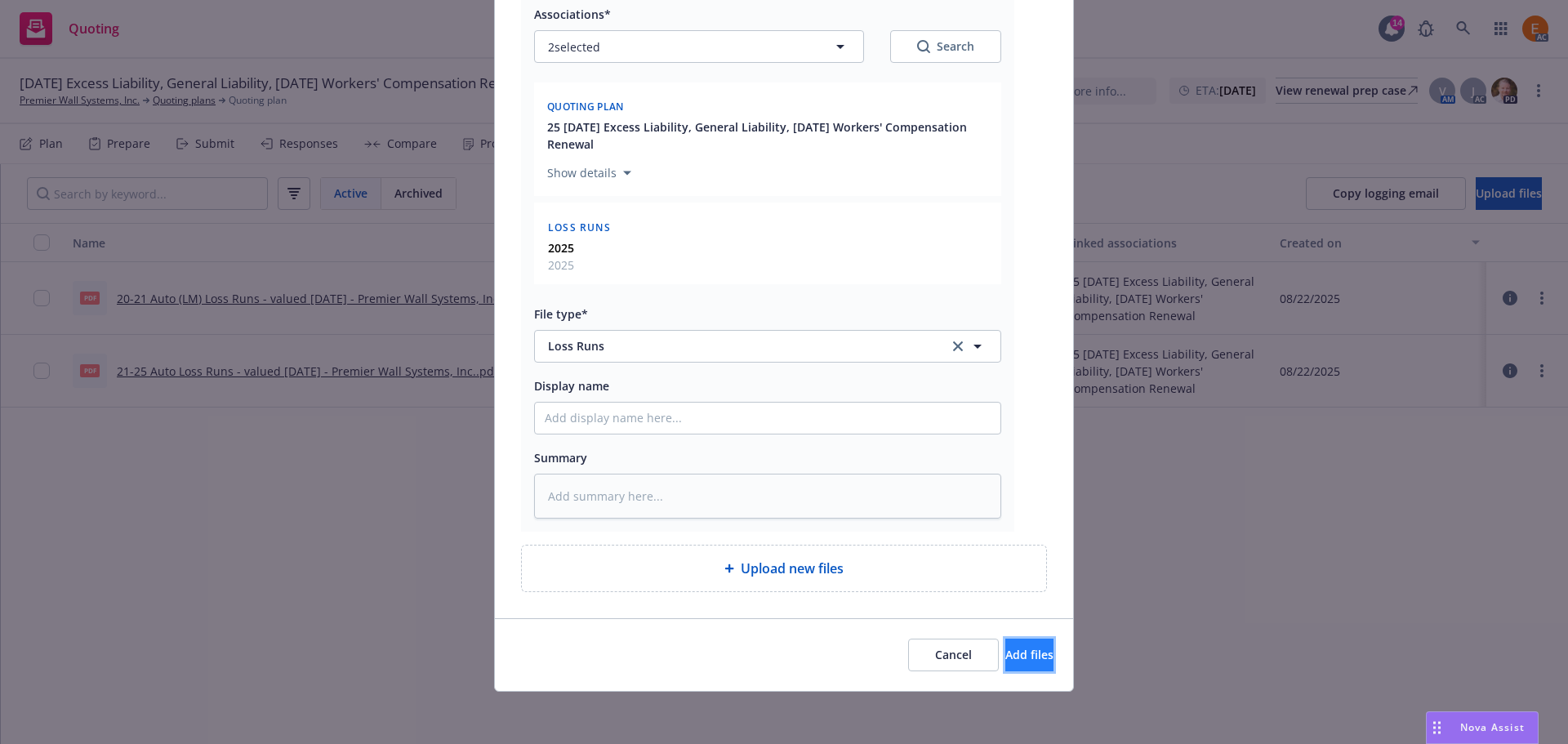
click at [1017, 648] on span "Add files" at bounding box center [1030, 655] width 48 height 16
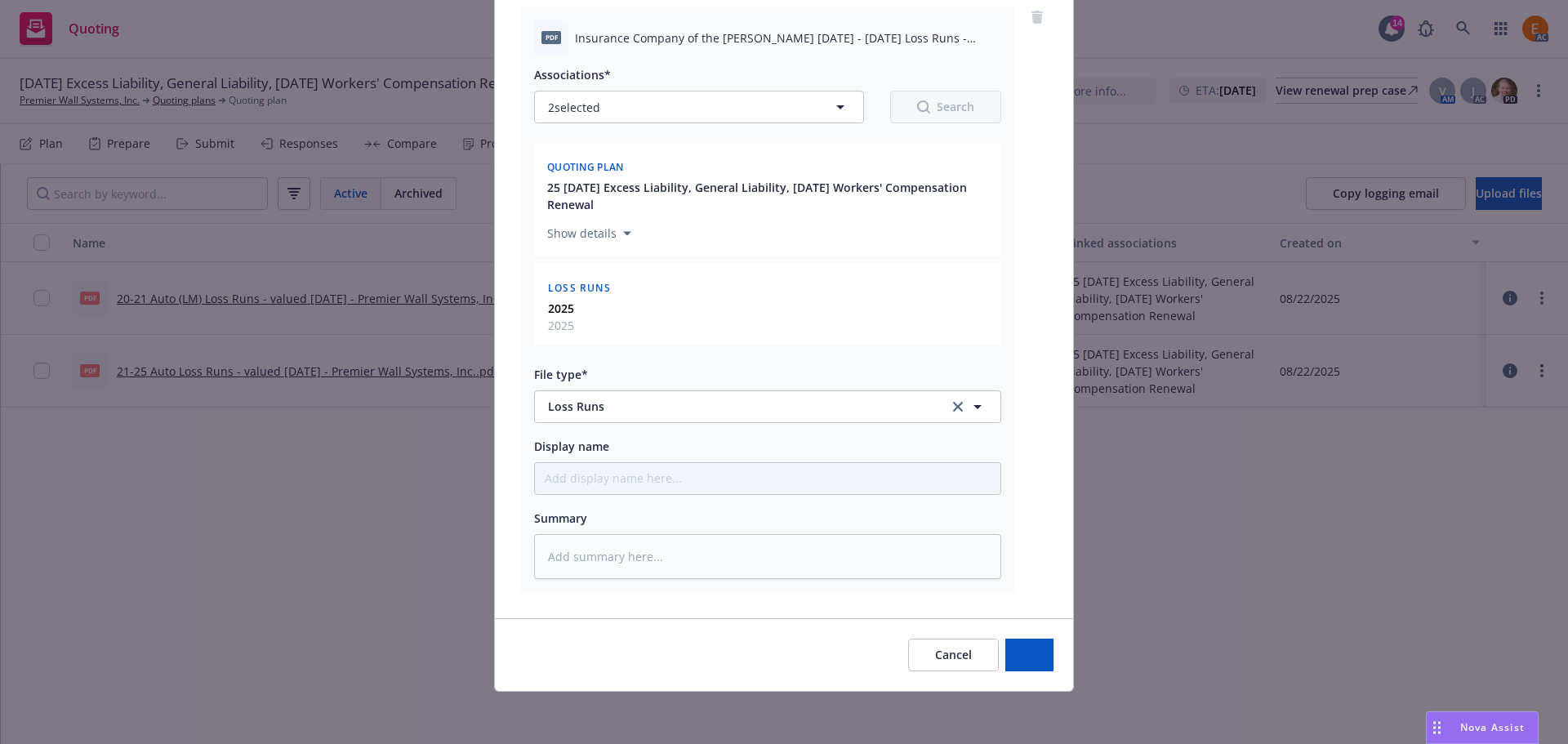
scroll to position [201, 0]
type textarea "x"
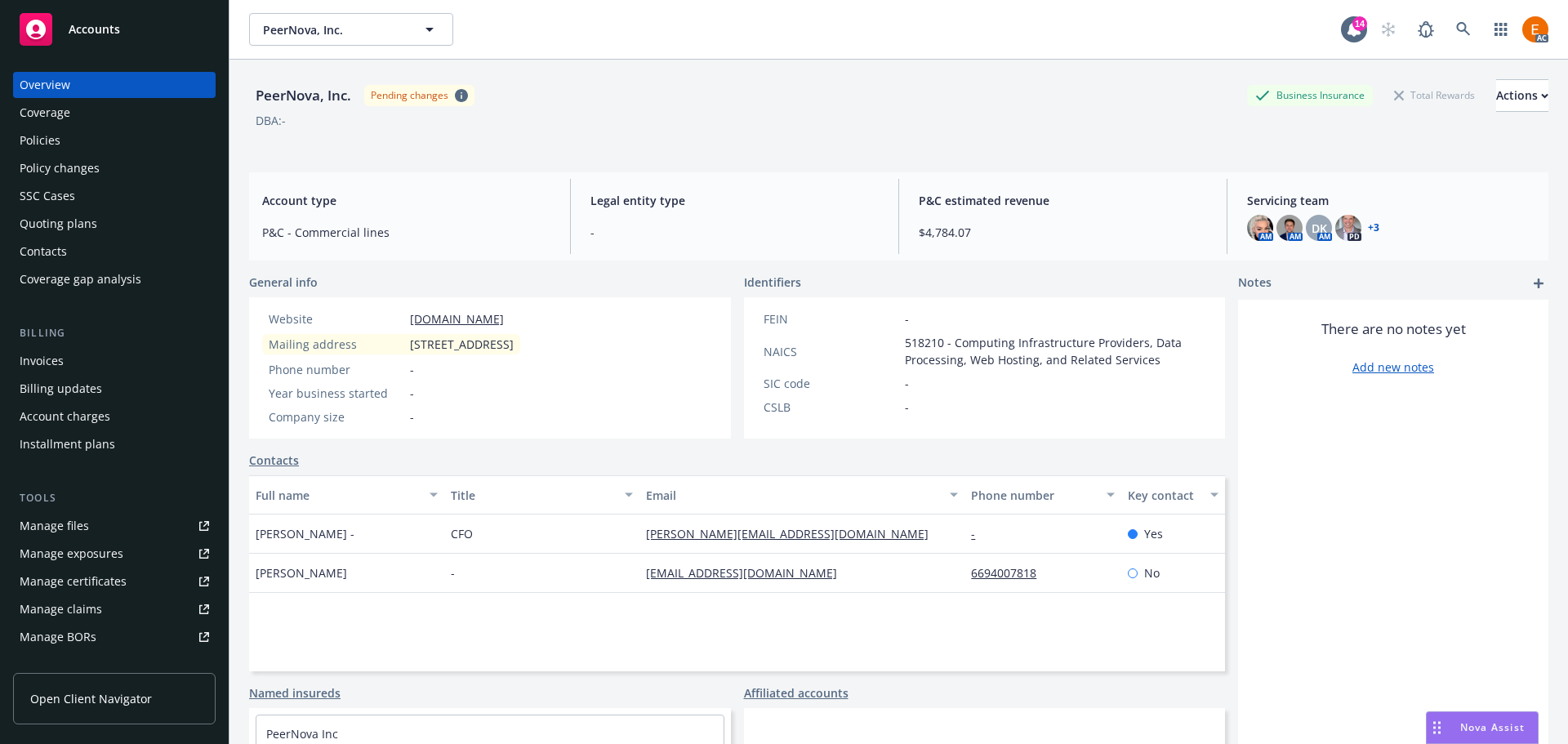
click at [102, 123] on div "Coverage" at bounding box center [115, 113] width 190 height 26
click at [93, 141] on div "Policies" at bounding box center [115, 141] width 190 height 26
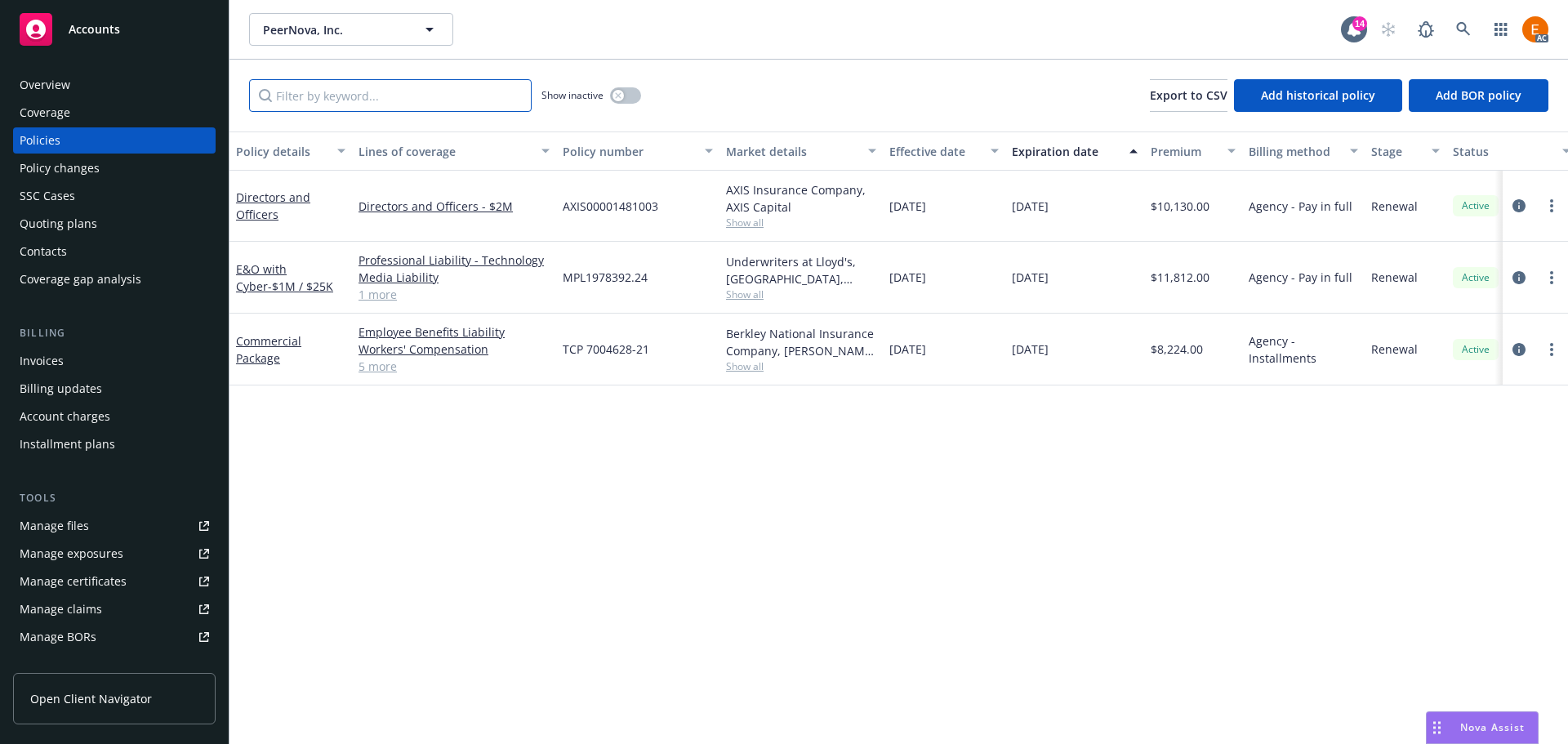
click at [396, 92] on input "Filter by keyword..." at bounding box center [390, 95] width 283 height 33
paste input "AXIS00001481003"
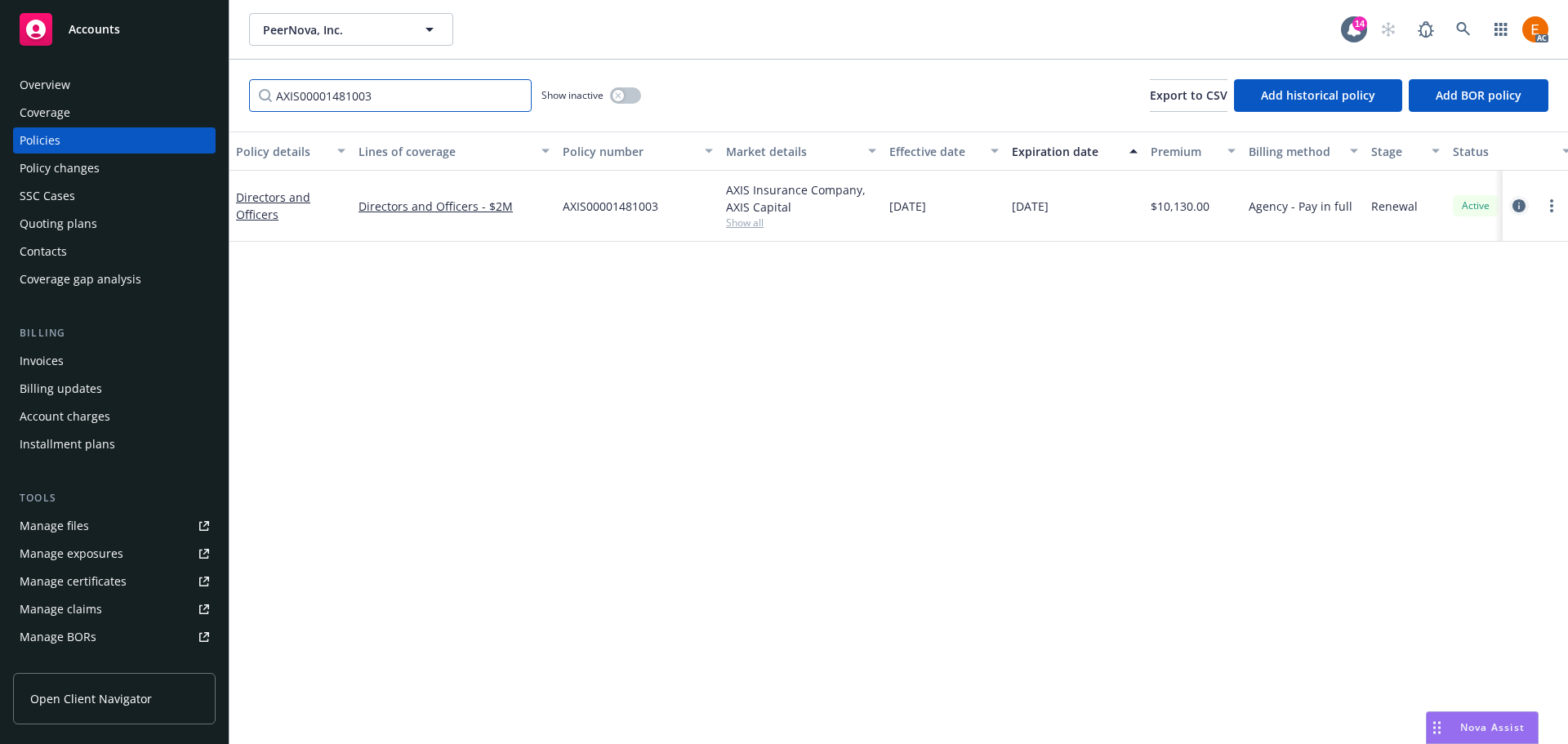
type input "AXIS00001481003"
click at [1516, 206] on icon "circleInformation" at bounding box center [1519, 206] width 13 height 13
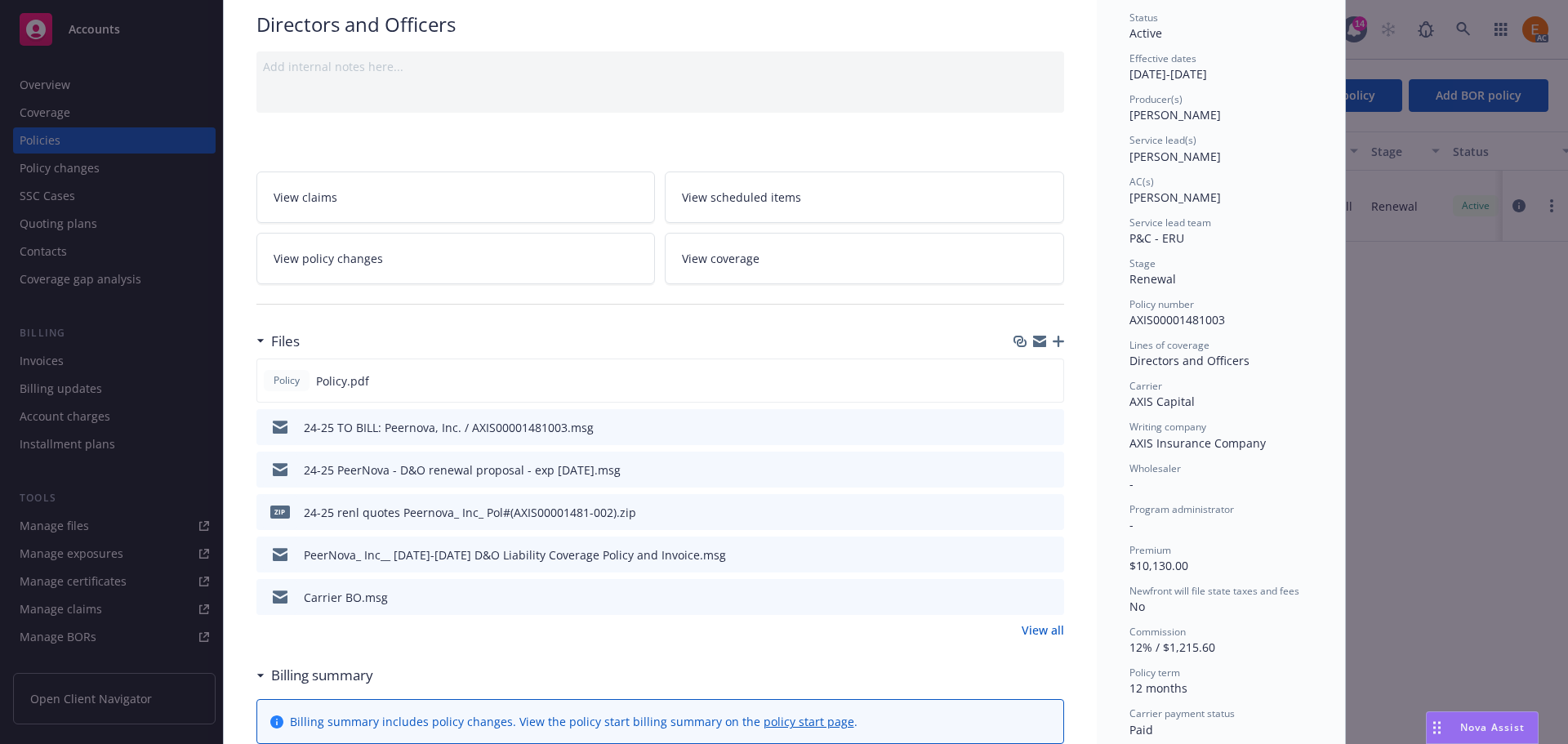
scroll to position [164, 0]
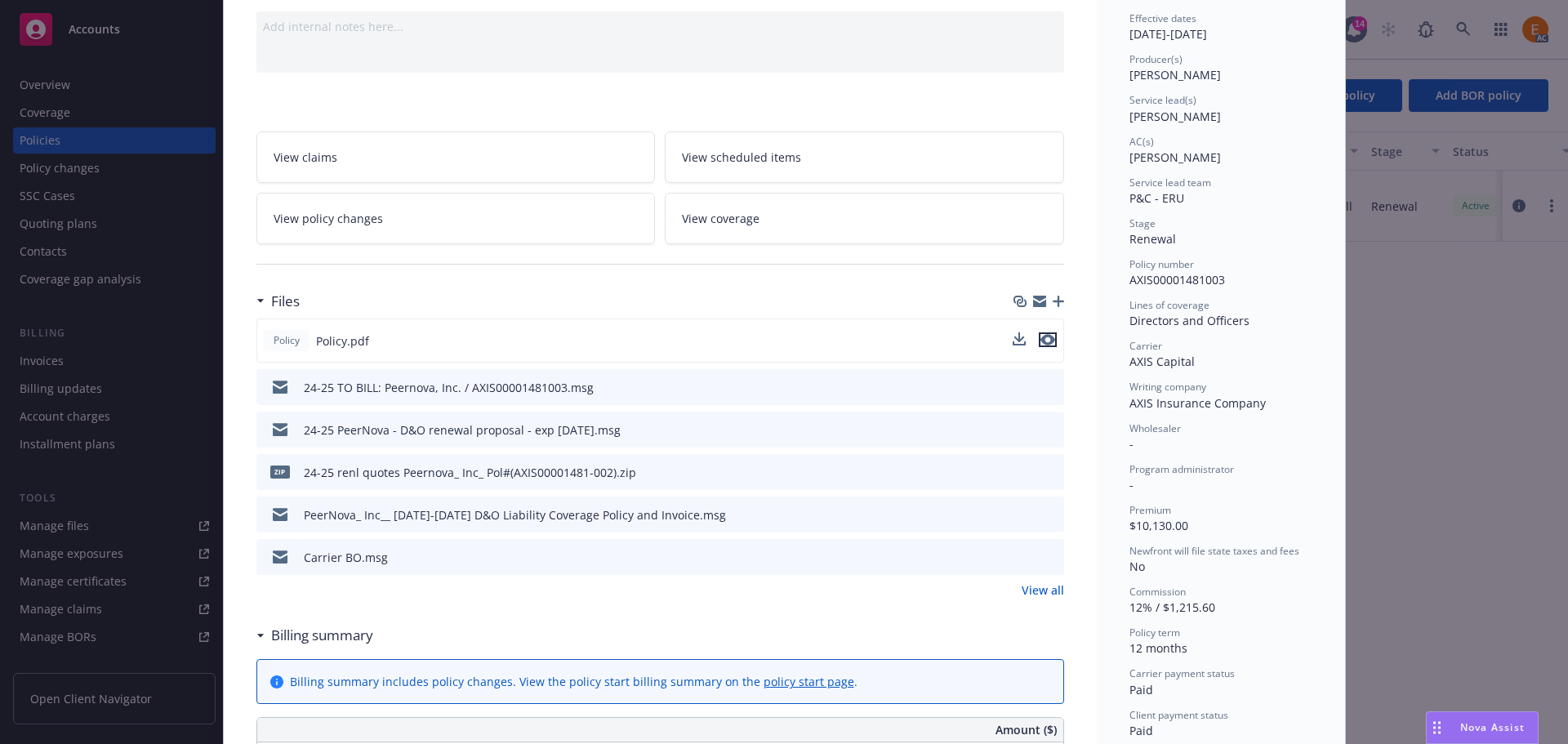
click at [1043, 340] on icon "preview file" at bounding box center [1048, 339] width 15 height 11
click at [1042, 559] on icon "preview file" at bounding box center [1049, 555] width 15 height 11
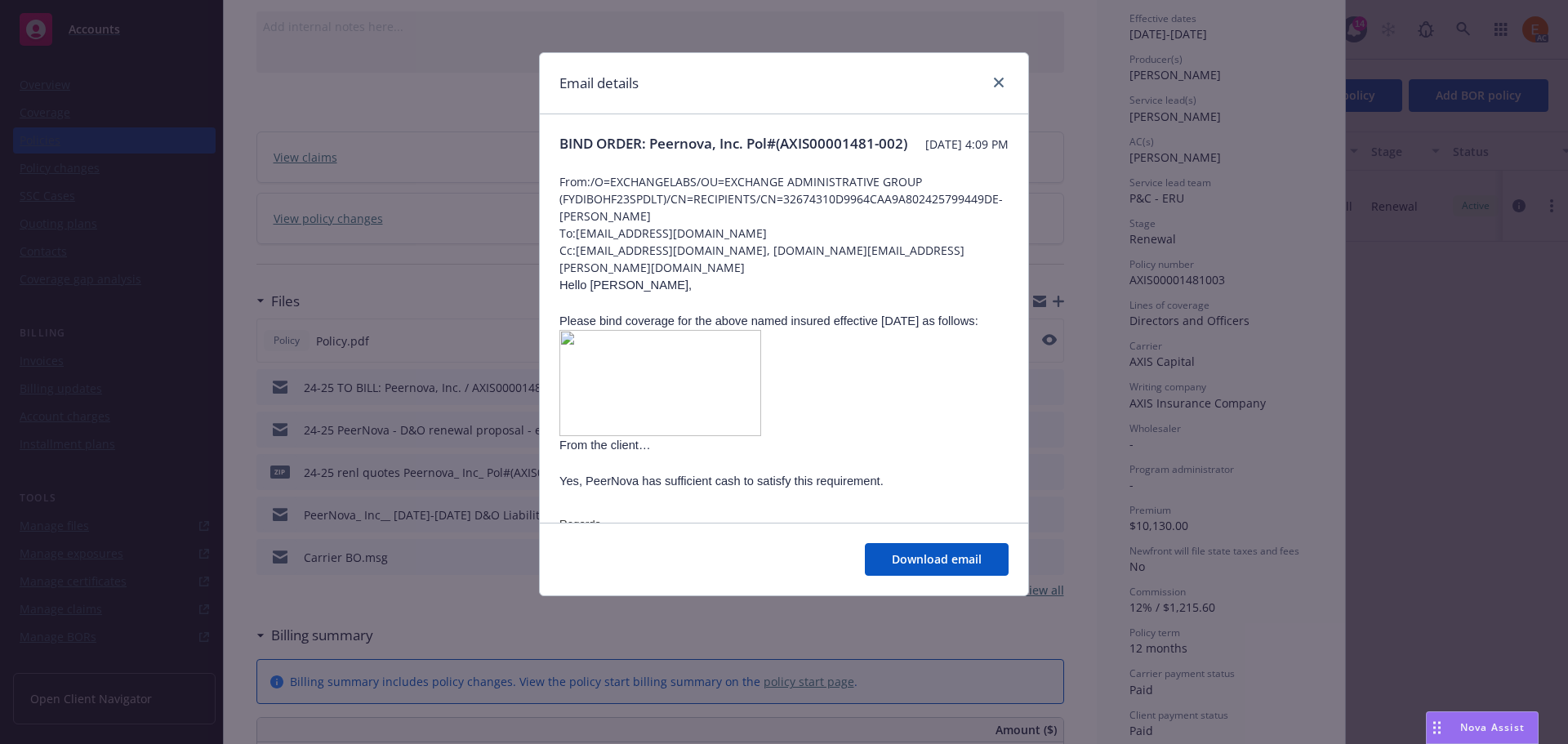
click at [1005, 74] on div at bounding box center [996, 83] width 26 height 21
drag, startPoint x: 997, startPoint y: 83, endPoint x: 813, endPoint y: 2, distance: 201.0
click at [995, 83] on icon "close" at bounding box center [999, 83] width 10 height 10
